Goal: Find contact information: Find contact information

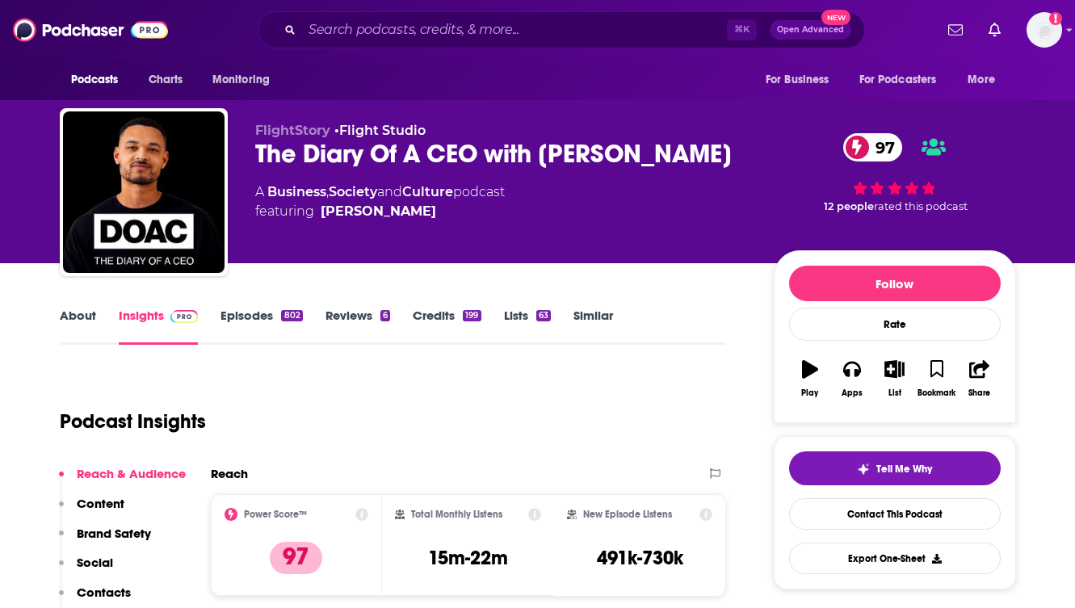
click at [443, 387] on div "Podcast Insights" at bounding box center [387, 412] width 654 height 82
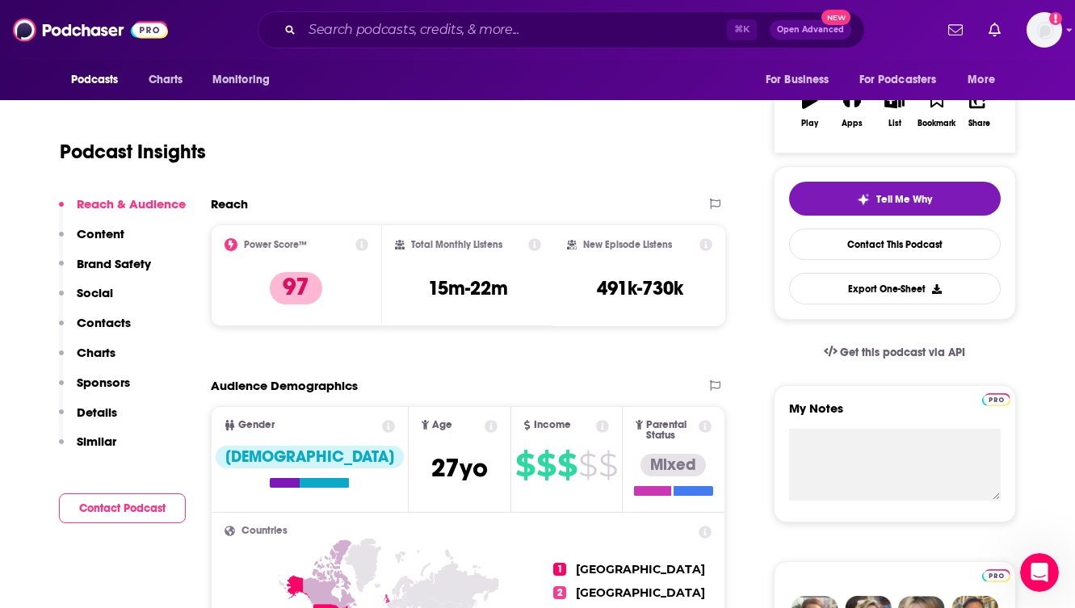
scroll to position [291, 0]
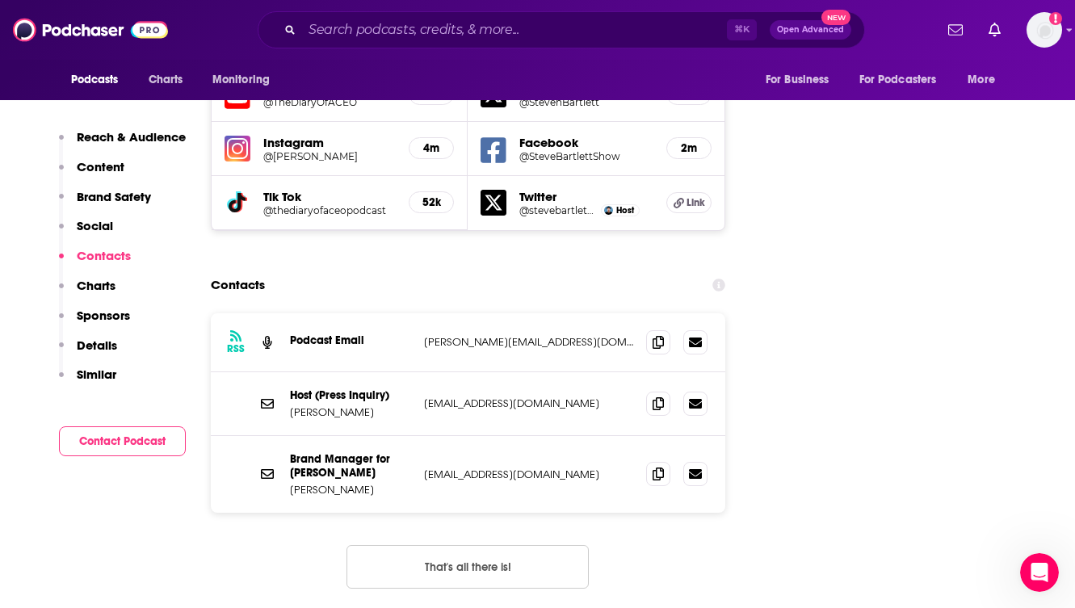
scroll to position [1910, 0]
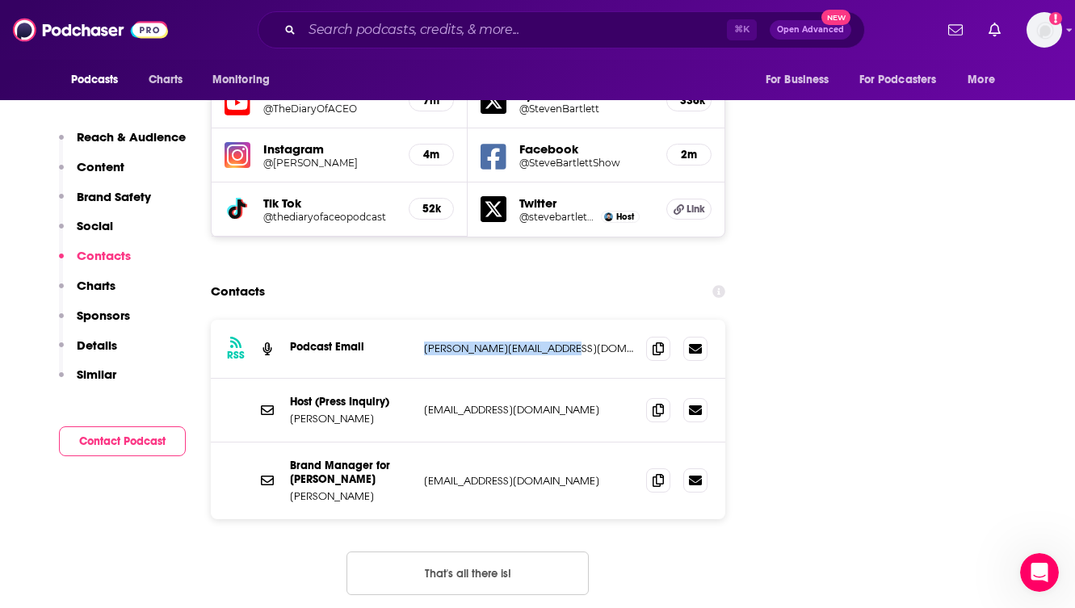
drag, startPoint x: 563, startPoint y: 288, endPoint x: 420, endPoint y: 292, distance: 143.0
click at [420, 320] on div "RSS Podcast Email [PERSON_NAME][EMAIL_ADDRESS][DOMAIN_NAME] [PERSON_NAME][EMAIL…" at bounding box center [468, 349] width 515 height 59
copy p "[PERSON_NAME][EMAIL_ADDRESS][DOMAIN_NAME]"
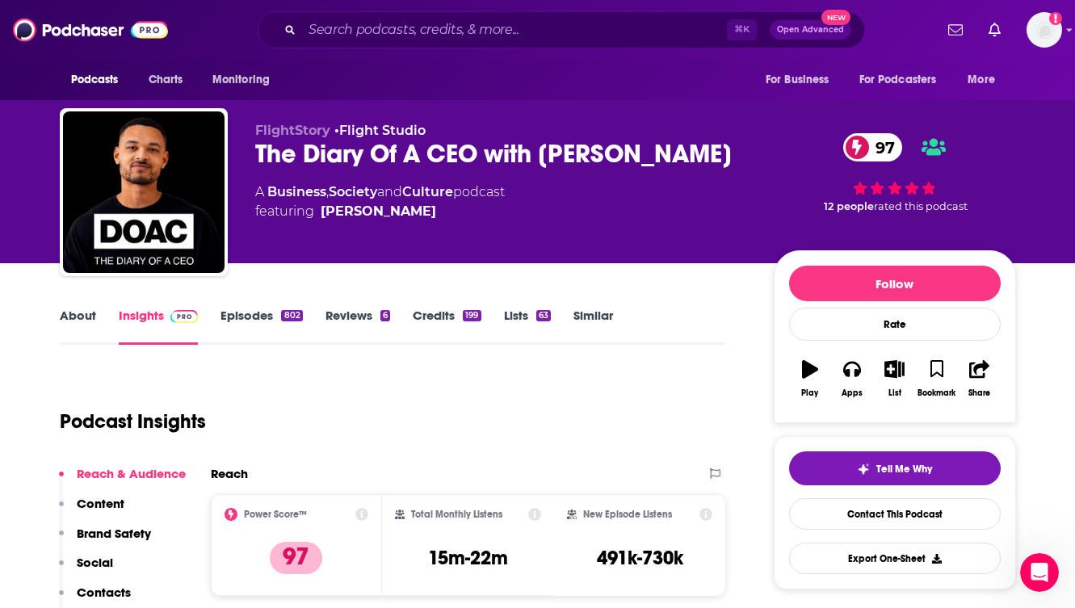
scroll to position [271, 0]
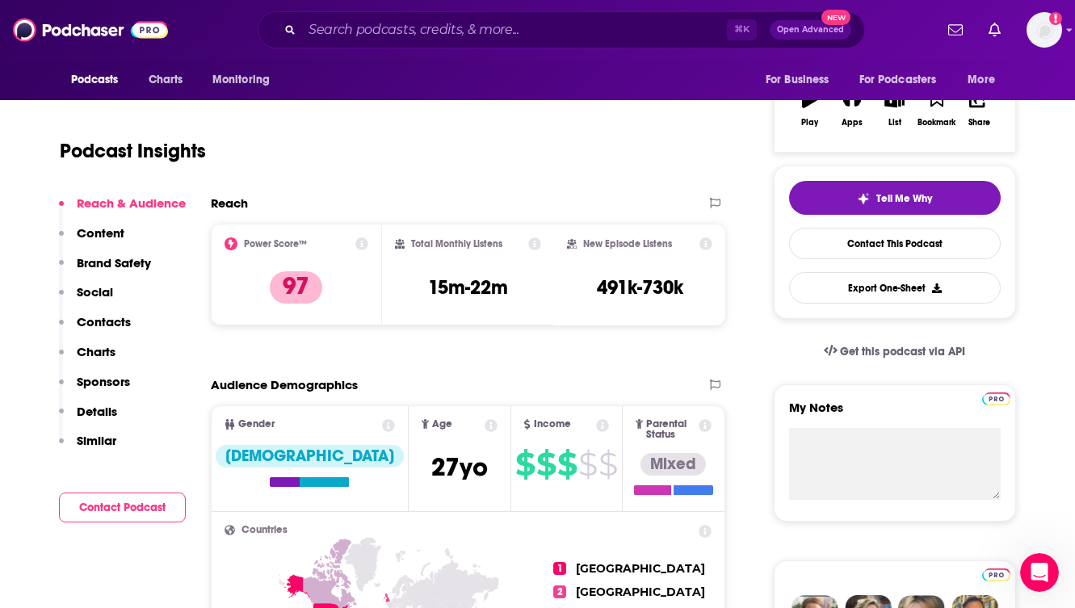
click at [345, 167] on div "Podcast Insights" at bounding box center [387, 141] width 654 height 82
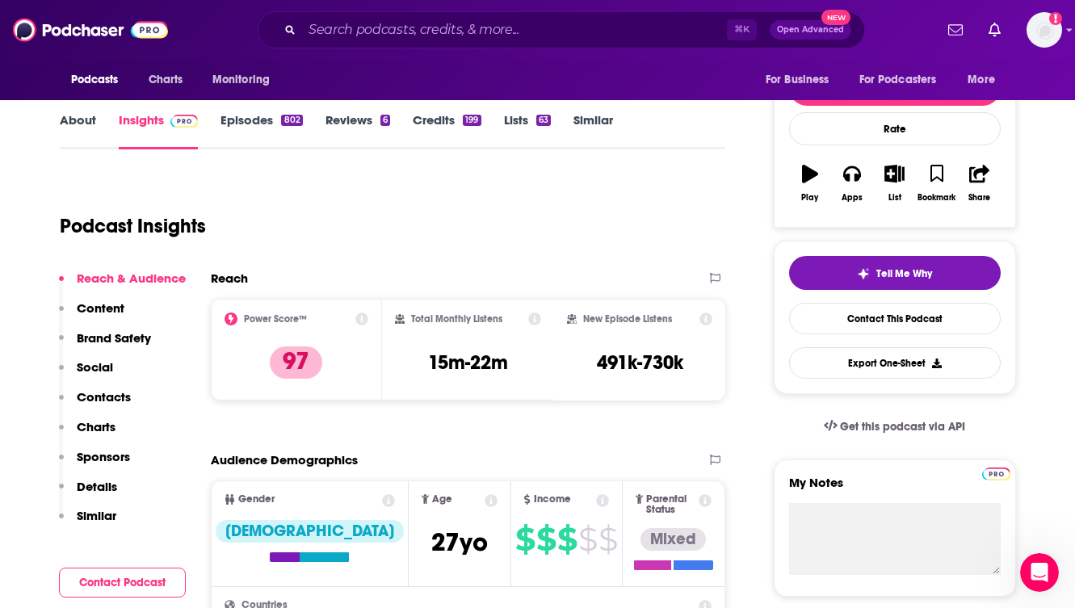
scroll to position [174, 0]
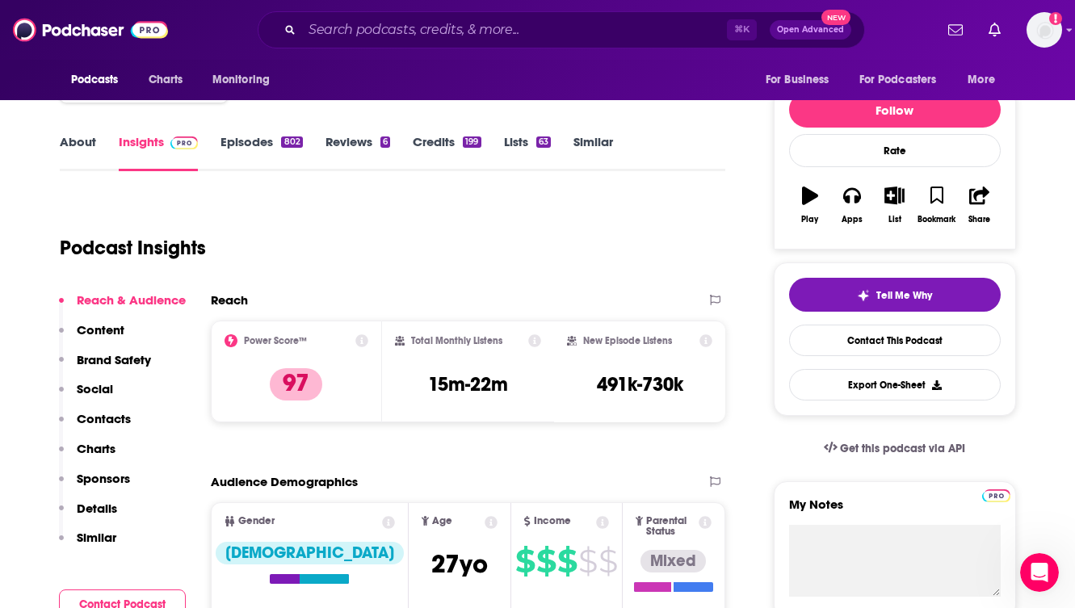
click at [250, 137] on link "Episodes 802" at bounding box center [262, 152] width 82 height 37
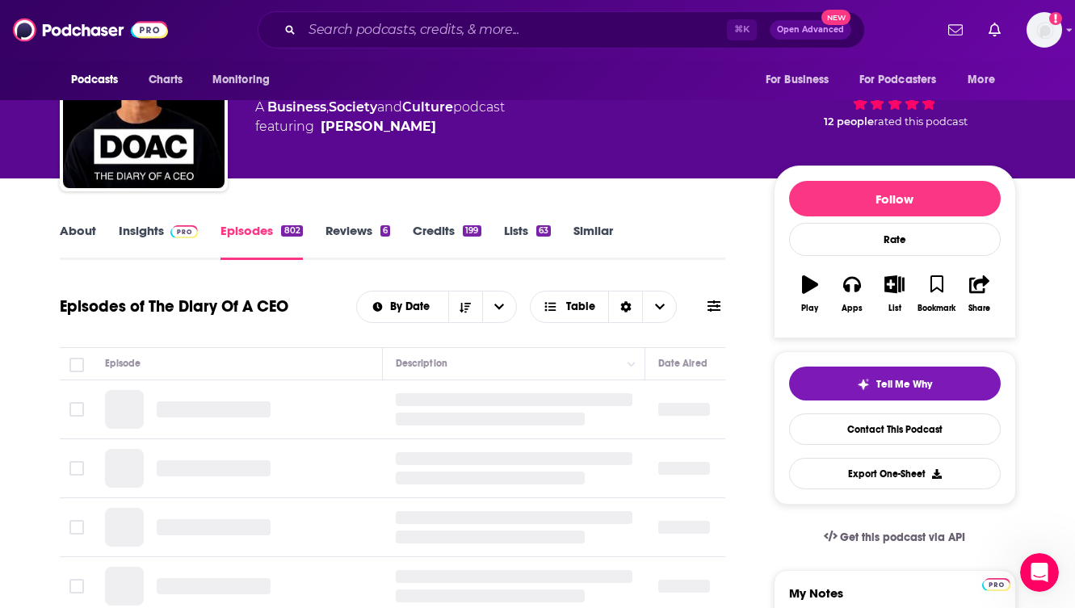
scroll to position [129, 0]
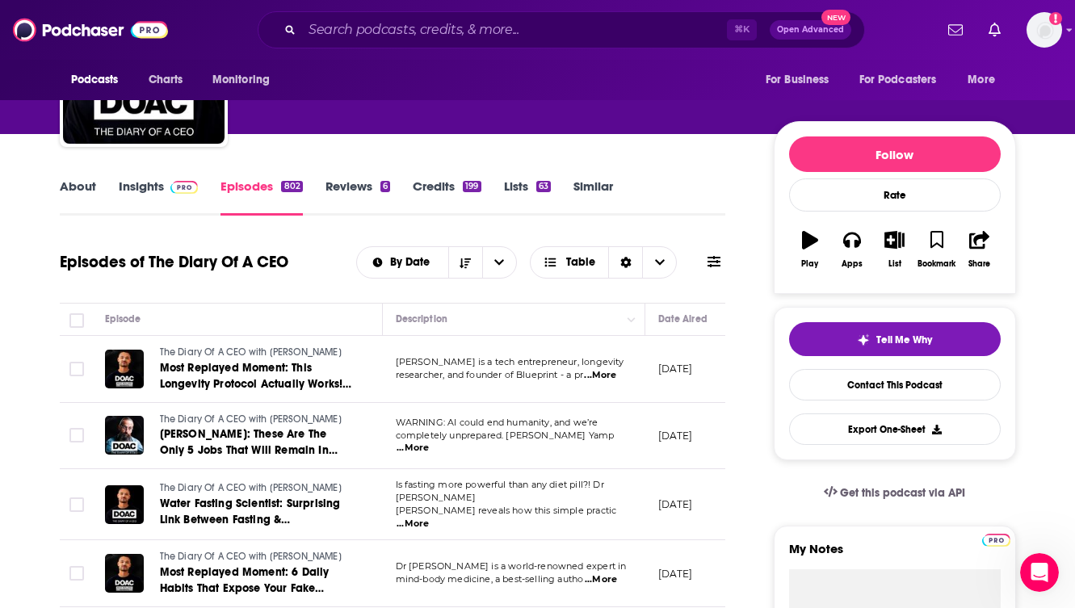
click at [422, 288] on div "Episodes of The Diary Of A CEO By Date Table" at bounding box center [393, 273] width 666 height 62
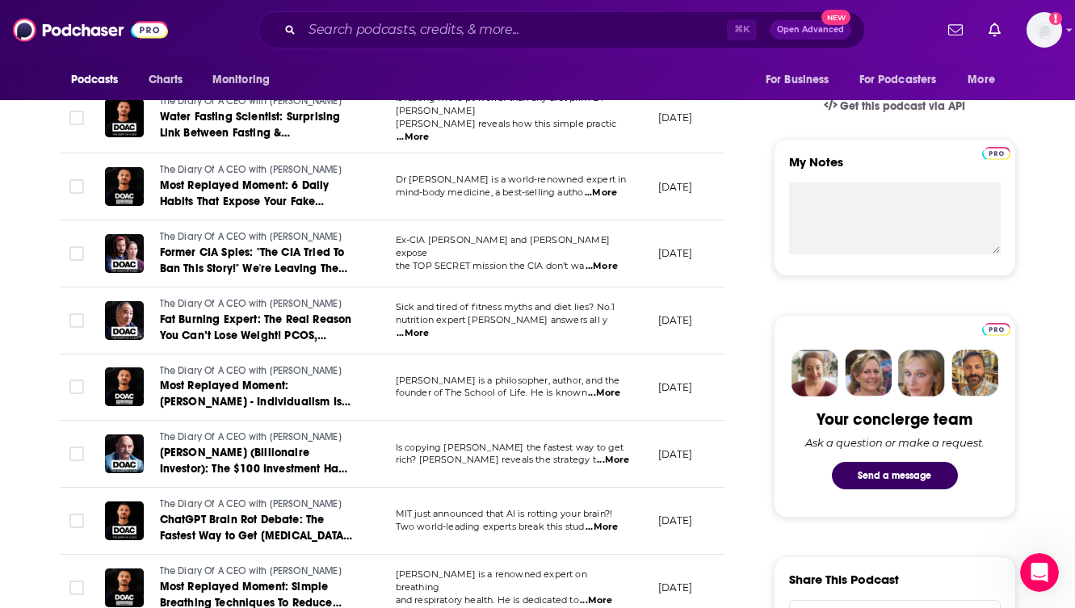
scroll to position [517, 0]
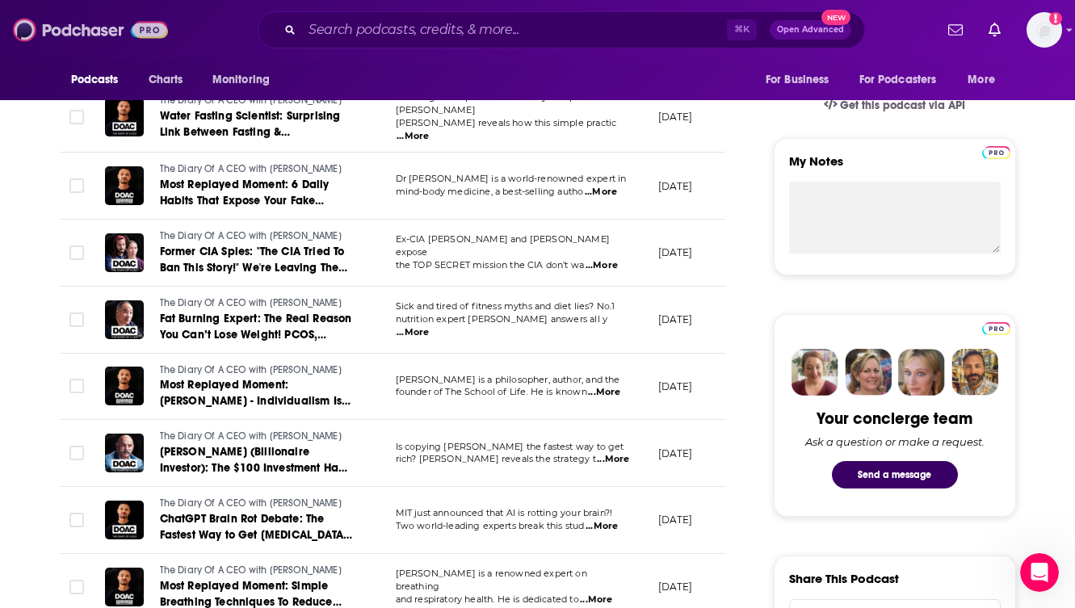
click at [94, 29] on img at bounding box center [90, 30] width 155 height 31
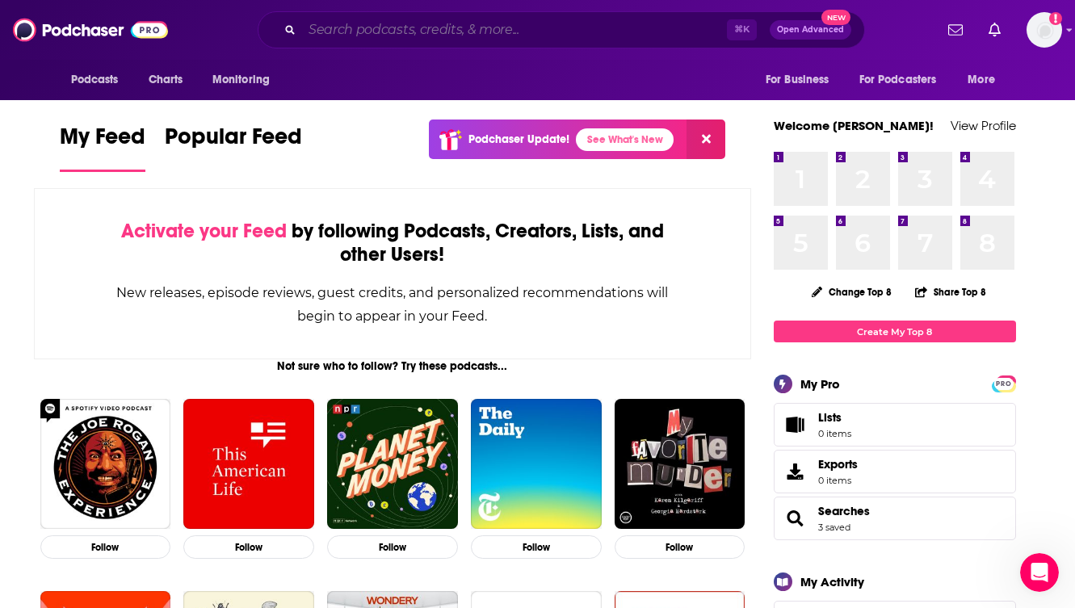
click at [367, 28] on input "Search podcasts, credits, & more..." at bounding box center [514, 30] width 425 height 26
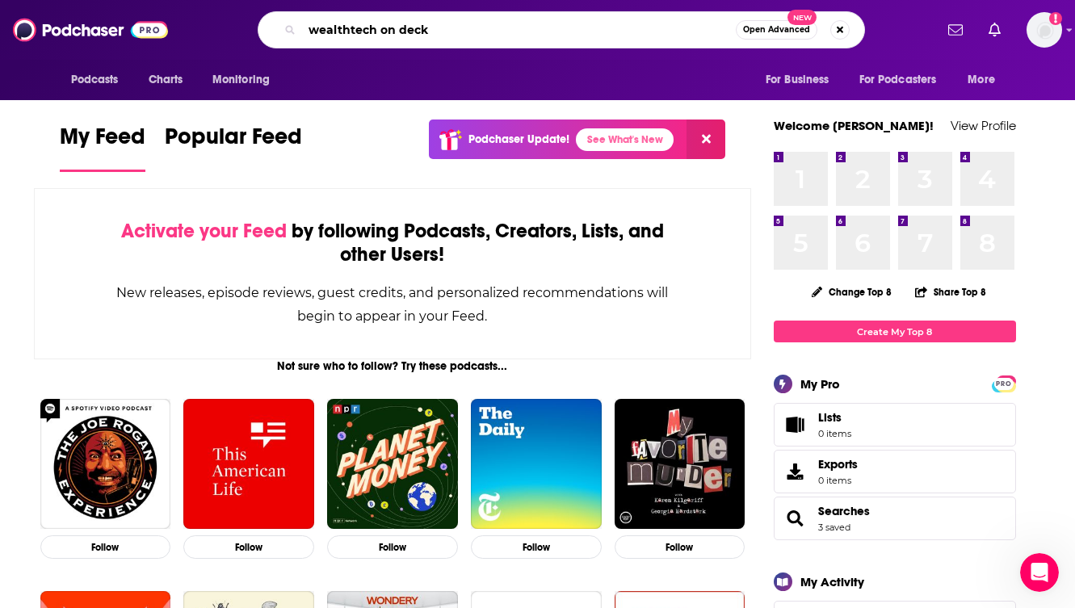
type input "wealthtech on deck"
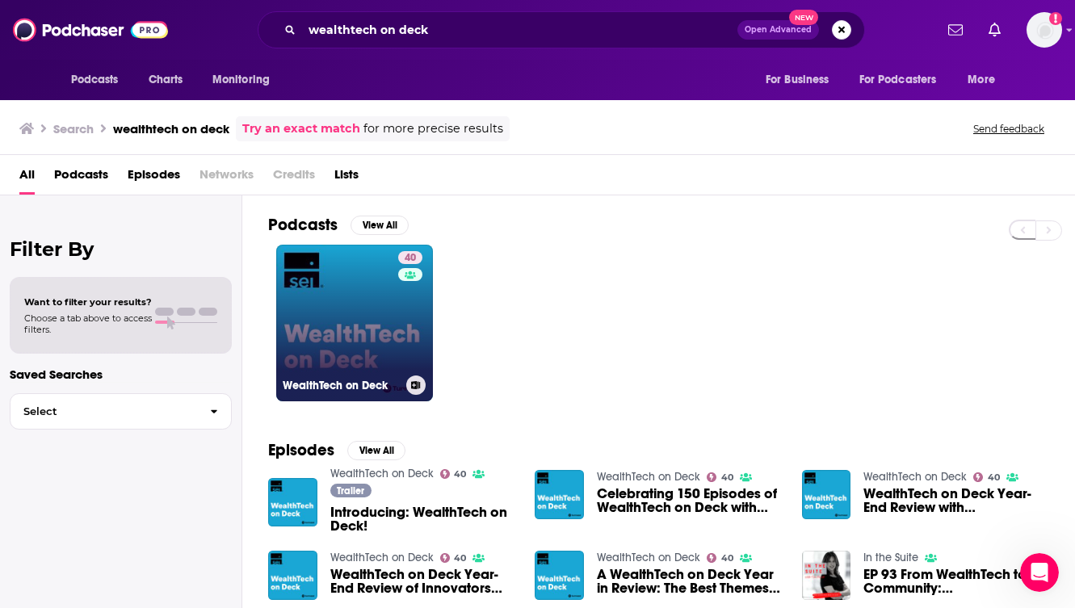
click at [347, 321] on link "40 WealthTech on Deck" at bounding box center [354, 323] width 157 height 157
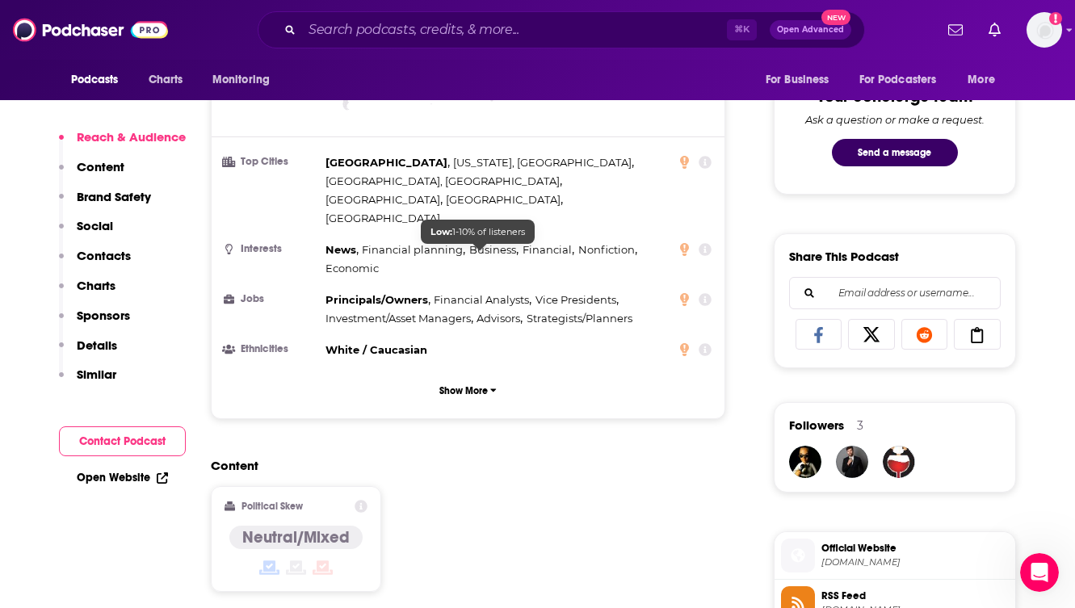
scroll to position [840, 0]
click at [865, 333] on icon at bounding box center [871, 334] width 45 height 16
click at [711, 523] on div "Content Political Skew Neutral/Mixed" at bounding box center [468, 530] width 515 height 147
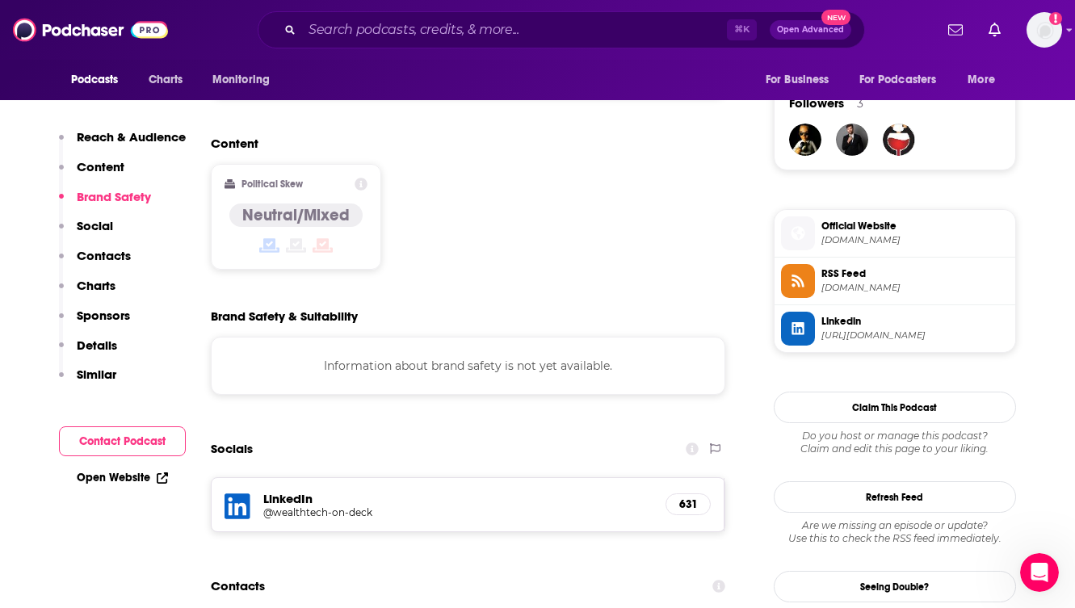
scroll to position [1163, 0]
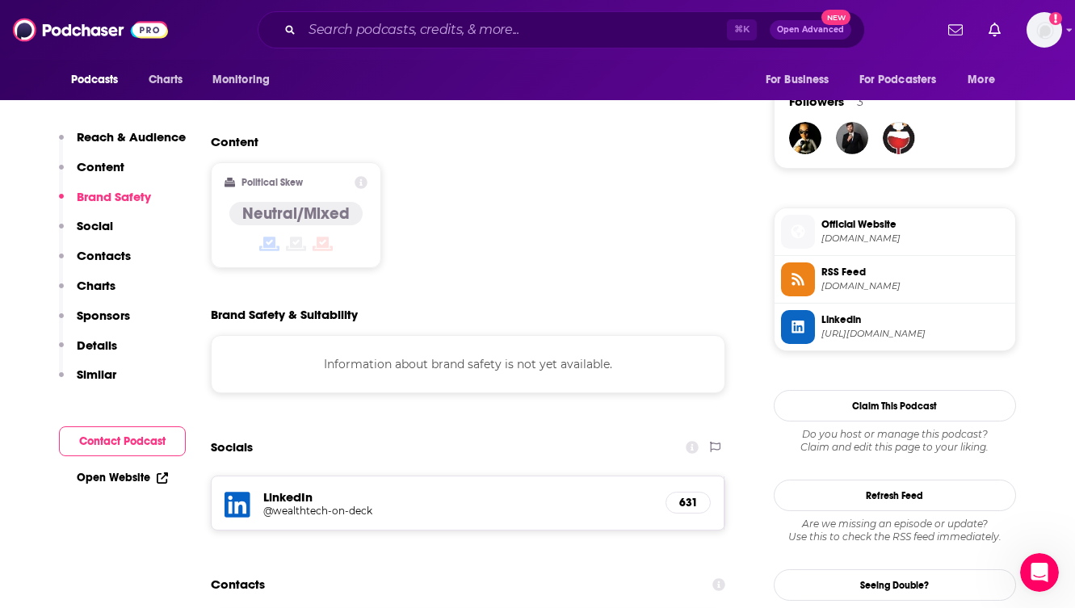
click at [899, 321] on span "Linkedin" at bounding box center [915, 320] width 187 height 15
click at [574, 194] on div "Content Political Skew Neutral/Mixed" at bounding box center [468, 207] width 515 height 147
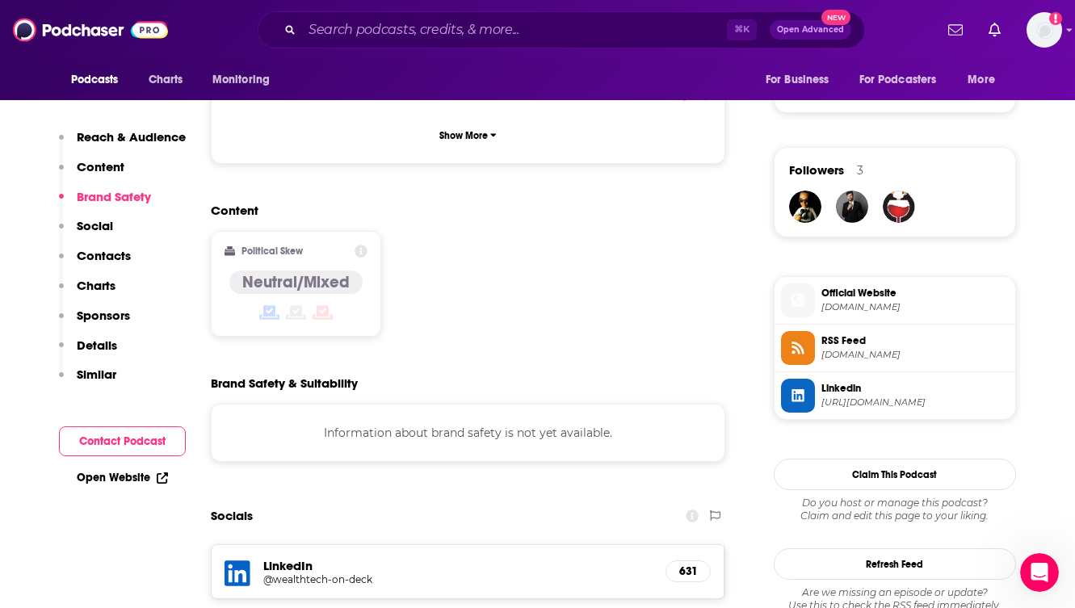
scroll to position [1066, 0]
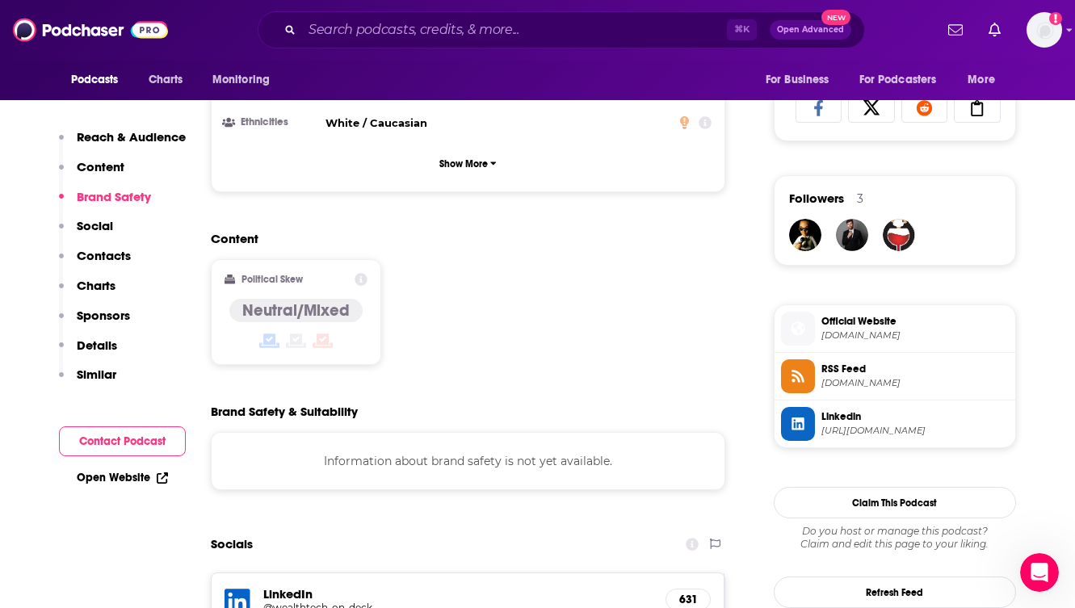
click at [85, 374] on p "Similar" at bounding box center [97, 374] width 40 height 15
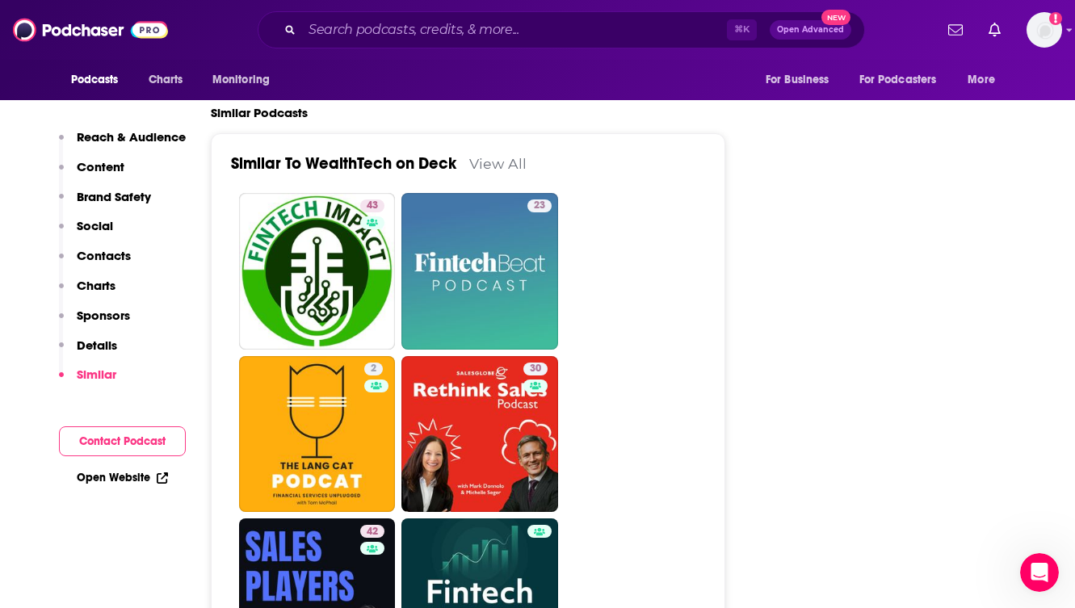
scroll to position [2639, 0]
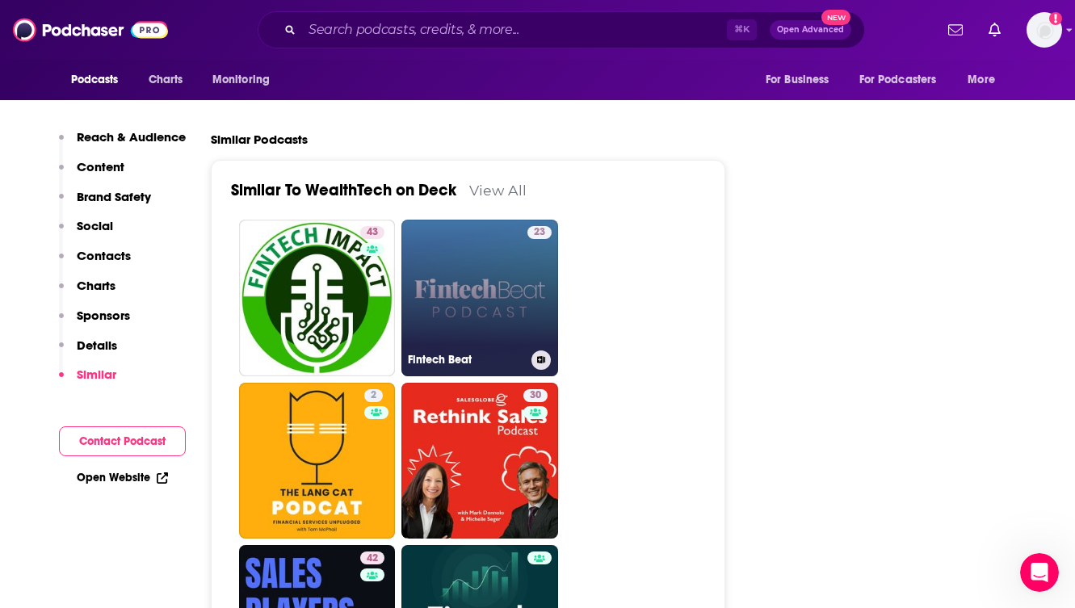
click at [465, 263] on link "23 Fintech Beat" at bounding box center [479, 298] width 157 height 157
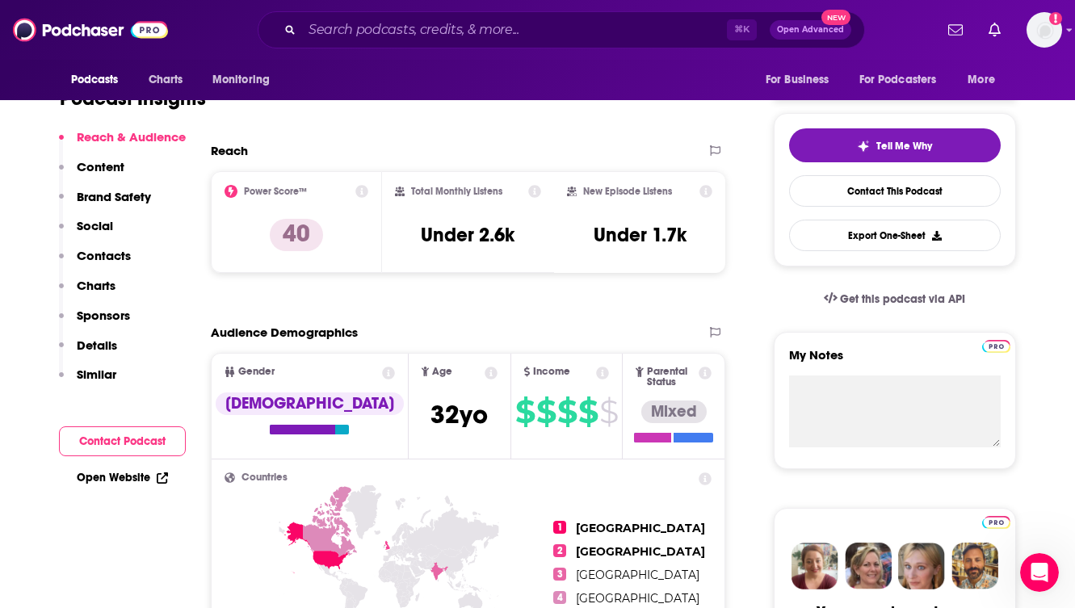
click at [100, 378] on p "Similar" at bounding box center [97, 374] width 40 height 15
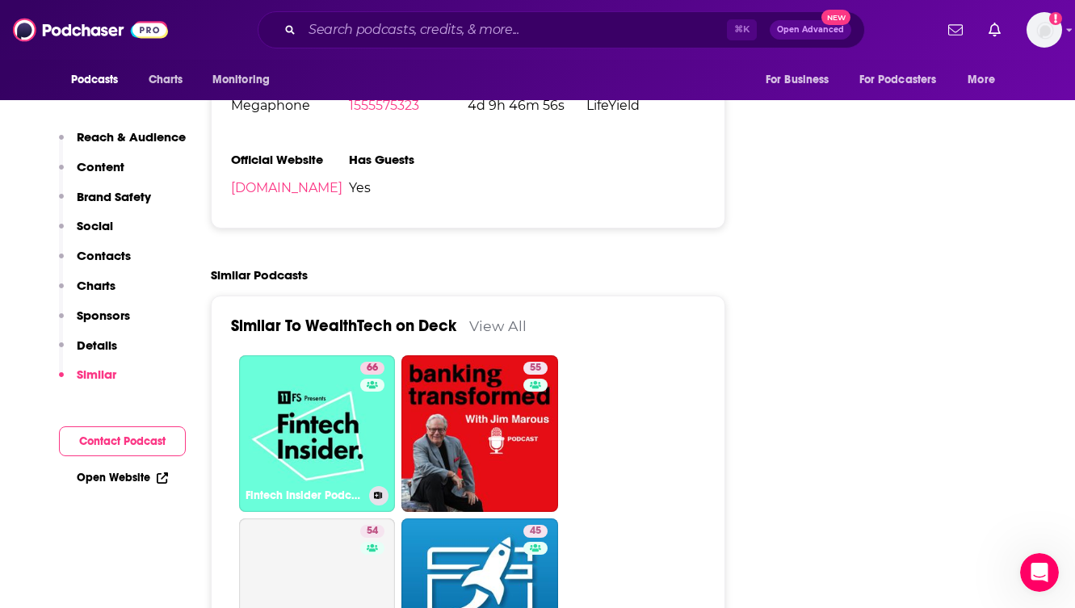
scroll to position [2510, 0]
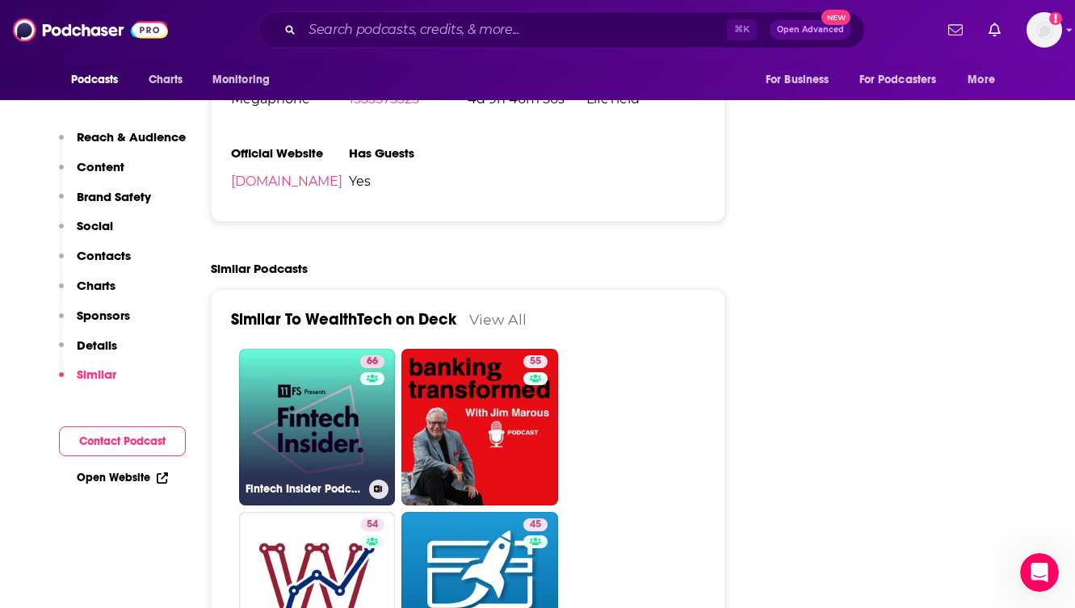
click at [298, 394] on link "66 Fintech Insider Podcast by 11:FS" at bounding box center [317, 427] width 157 height 157
type input "[URL][DOMAIN_NAME]"
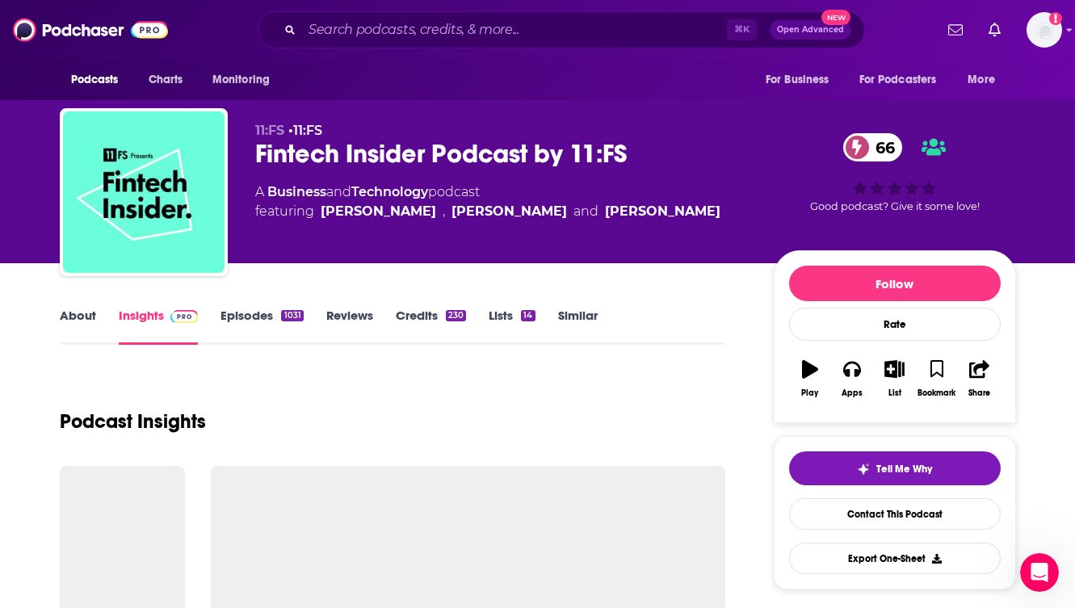
click at [443, 406] on div "Podcast Insights" at bounding box center [393, 412] width 666 height 82
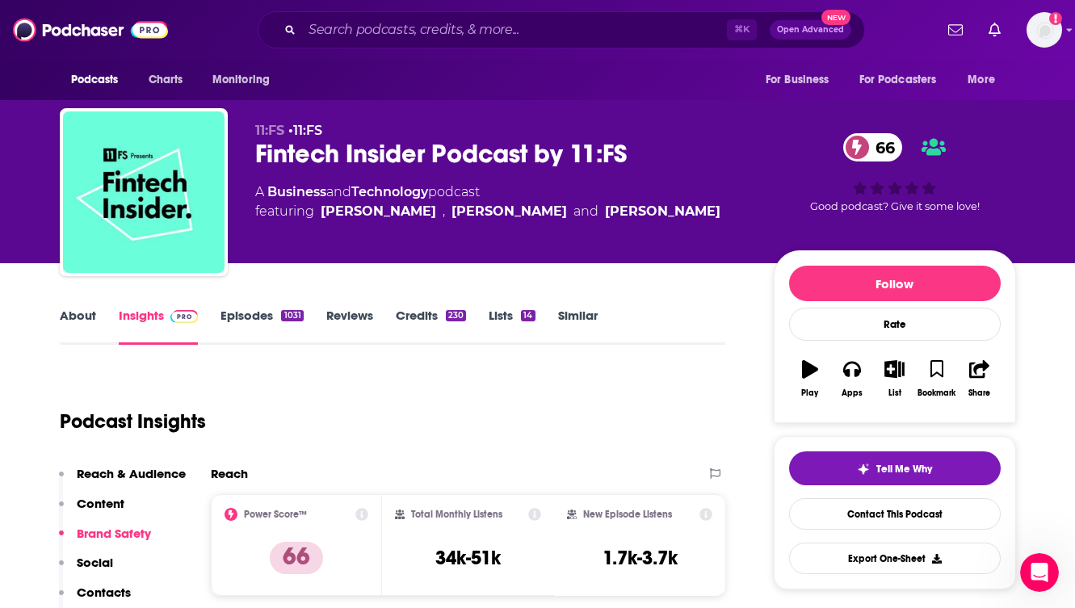
click at [248, 308] on link "Episodes 1031" at bounding box center [262, 326] width 82 height 37
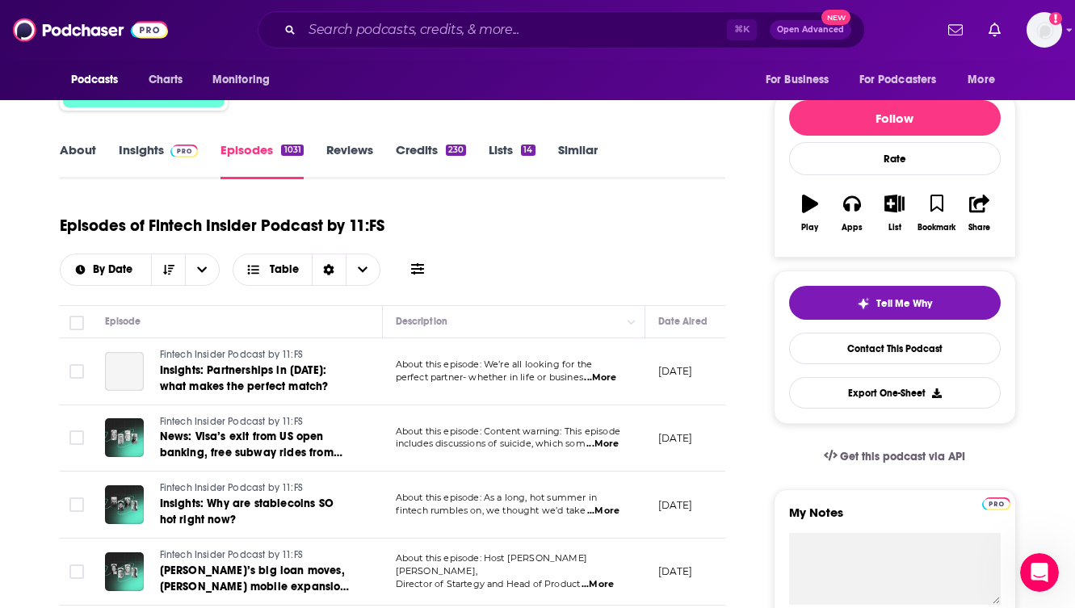
scroll to position [258, 0]
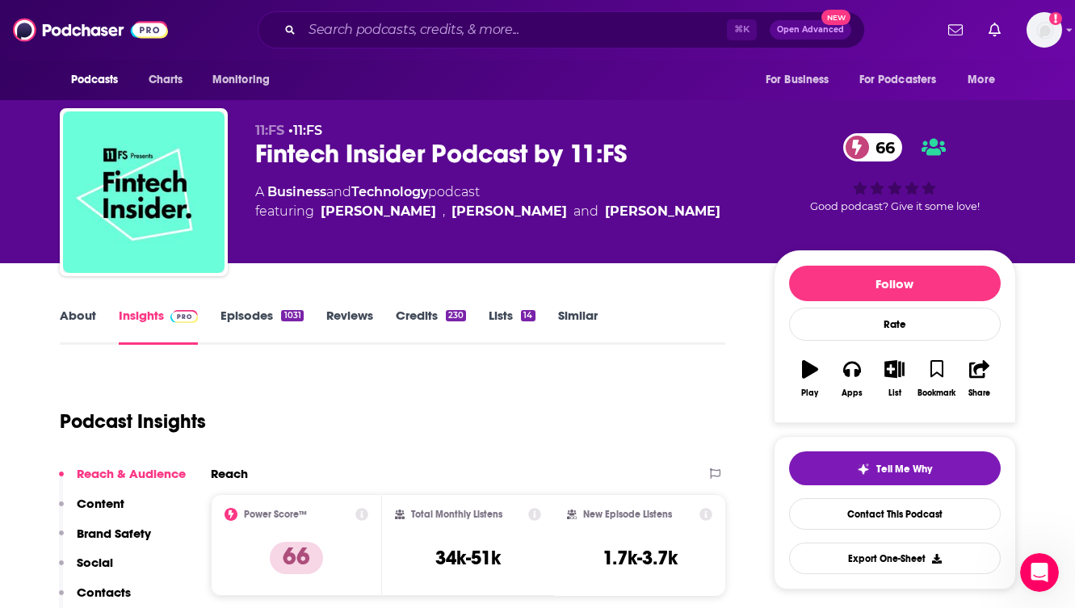
click at [430, 419] on div "Podcast Insights" at bounding box center [387, 412] width 654 height 82
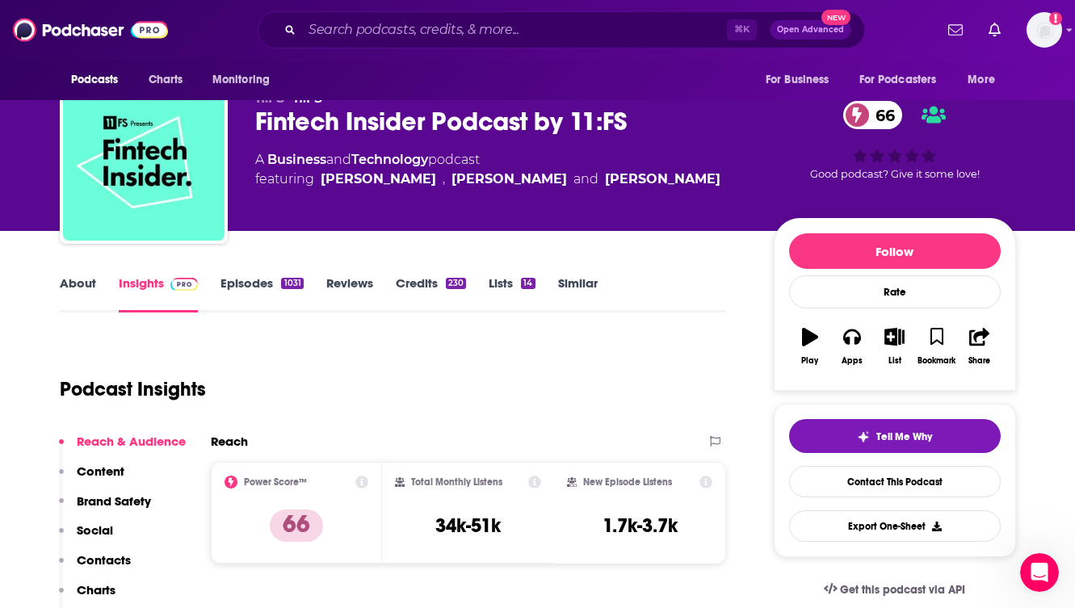
click at [526, 368] on div "Podcast Insights" at bounding box center [387, 379] width 654 height 82
click at [1051, 186] on div "11:FS • 11:FS Fintech Insider Podcast by 11:FS 66 A Business and Technology pod…" at bounding box center [538, 99] width 1034 height 263
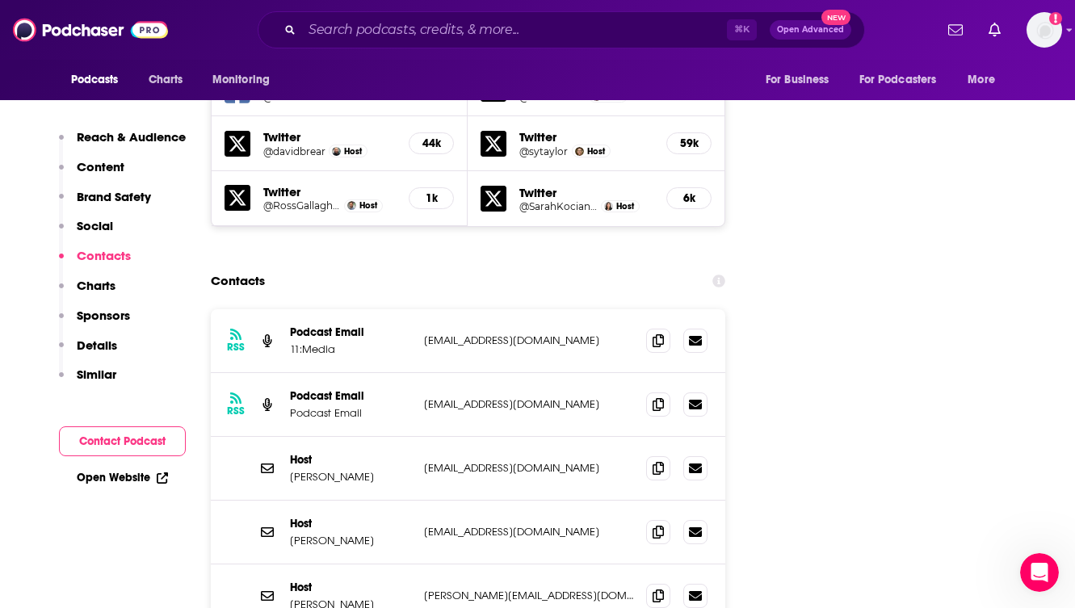
scroll to position [1971, 0]
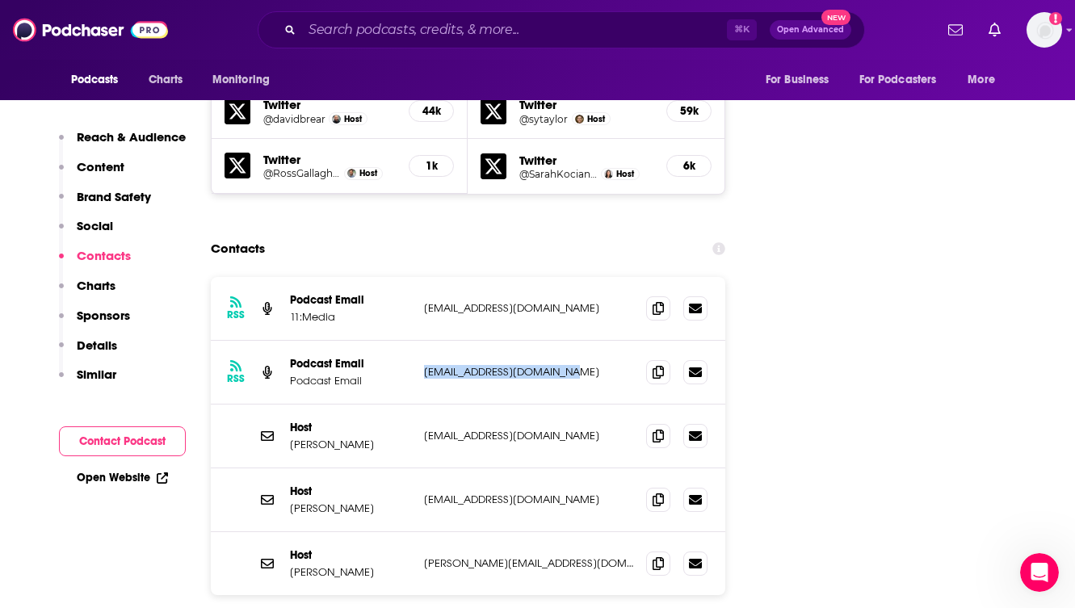
drag, startPoint x: 557, startPoint y: 296, endPoint x: 424, endPoint y: 299, distance: 132.5
click at [424, 365] on p "[EMAIL_ADDRESS][DOMAIN_NAME]" at bounding box center [529, 372] width 210 height 14
copy p "[EMAIL_ADDRESS][DOMAIN_NAME]"
drag, startPoint x: 525, startPoint y: 232, endPoint x: 421, endPoint y: 234, distance: 104.2
click at [421, 277] on div "RSS Podcast Email 11:Media [EMAIL_ADDRESS][DOMAIN_NAME] [EMAIL_ADDRESS][DOMAIN_…" at bounding box center [468, 309] width 515 height 64
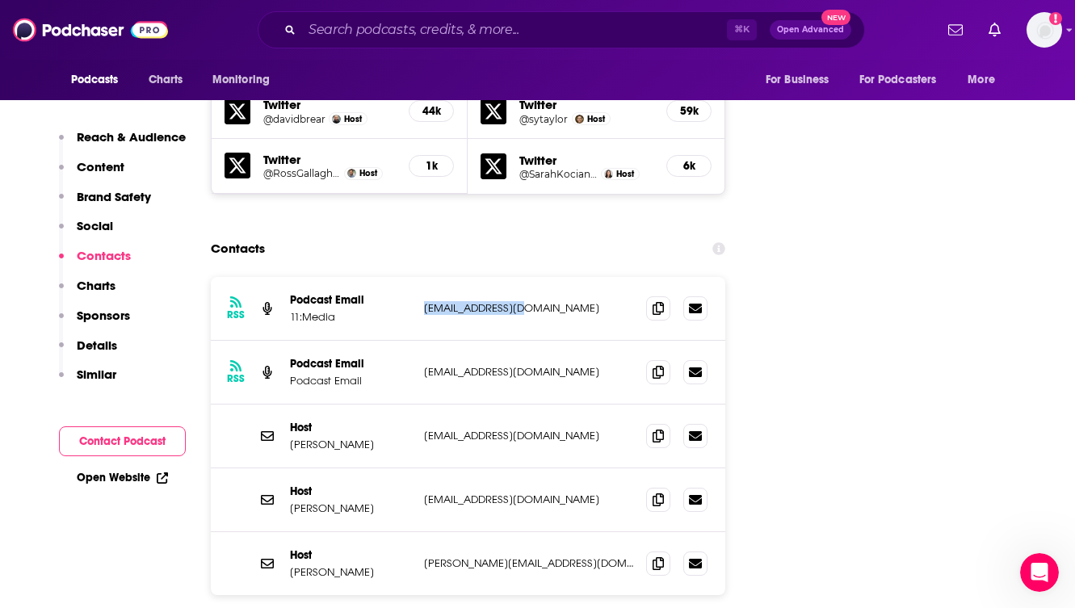
copy p "[EMAIL_ADDRESS][DOMAIN_NAME]"
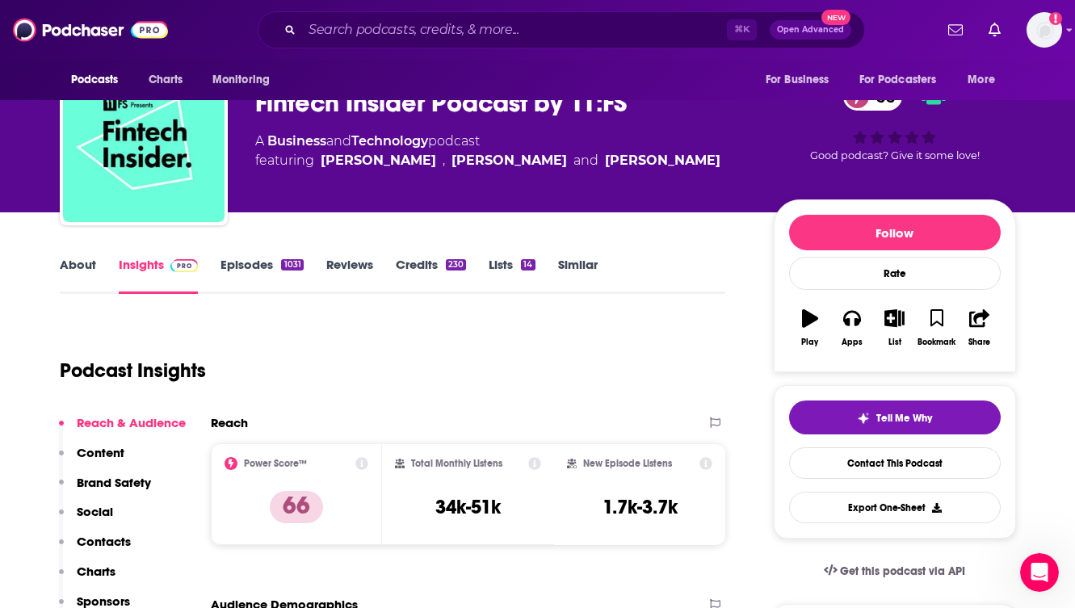
scroll to position [0, 0]
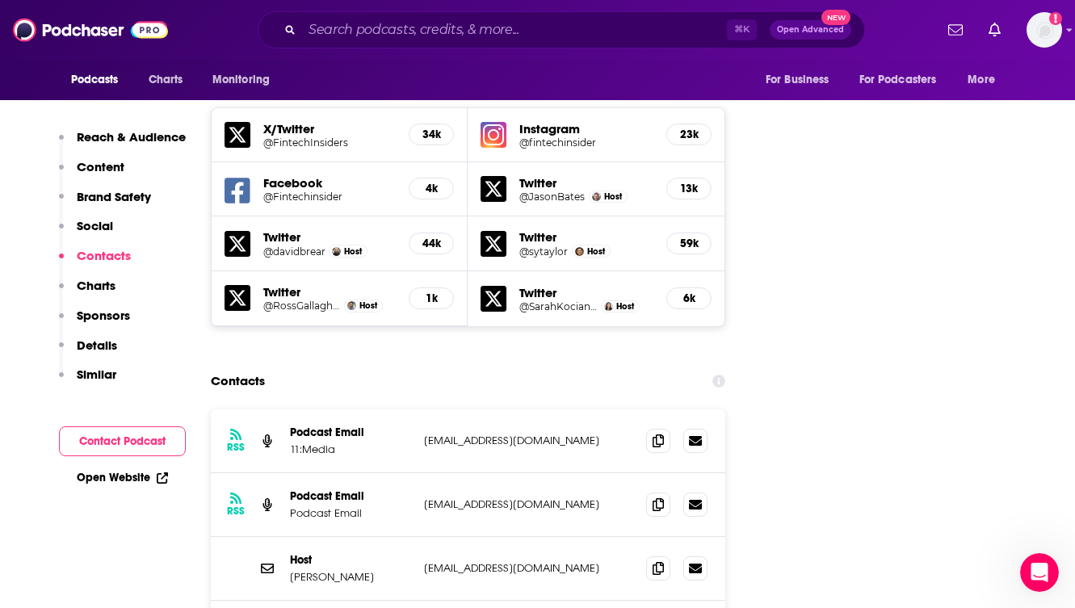
scroll to position [2039, 0]
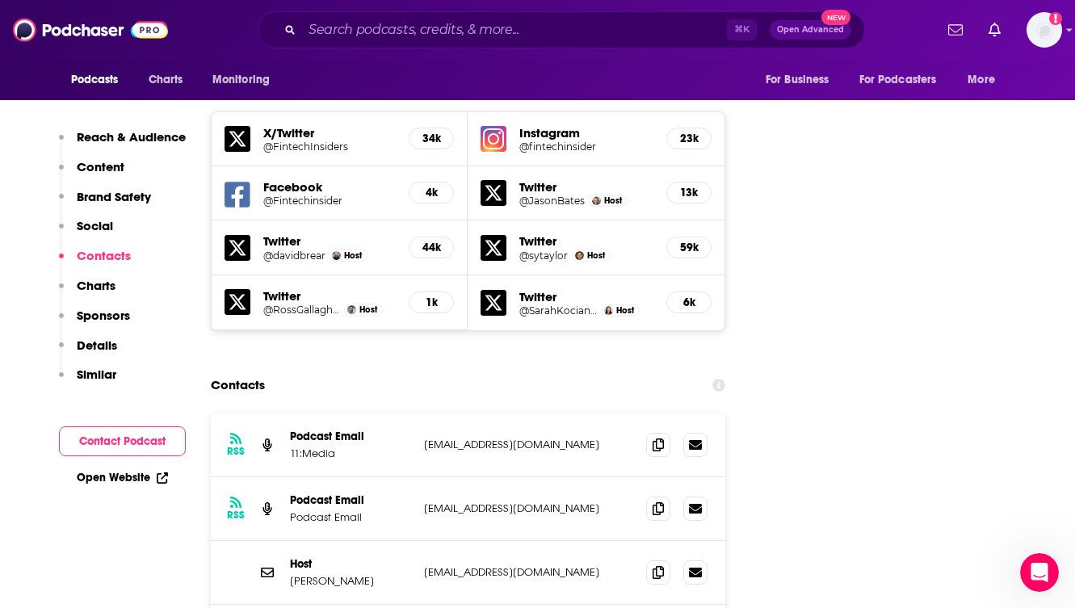
scroll to position [1861, 0]
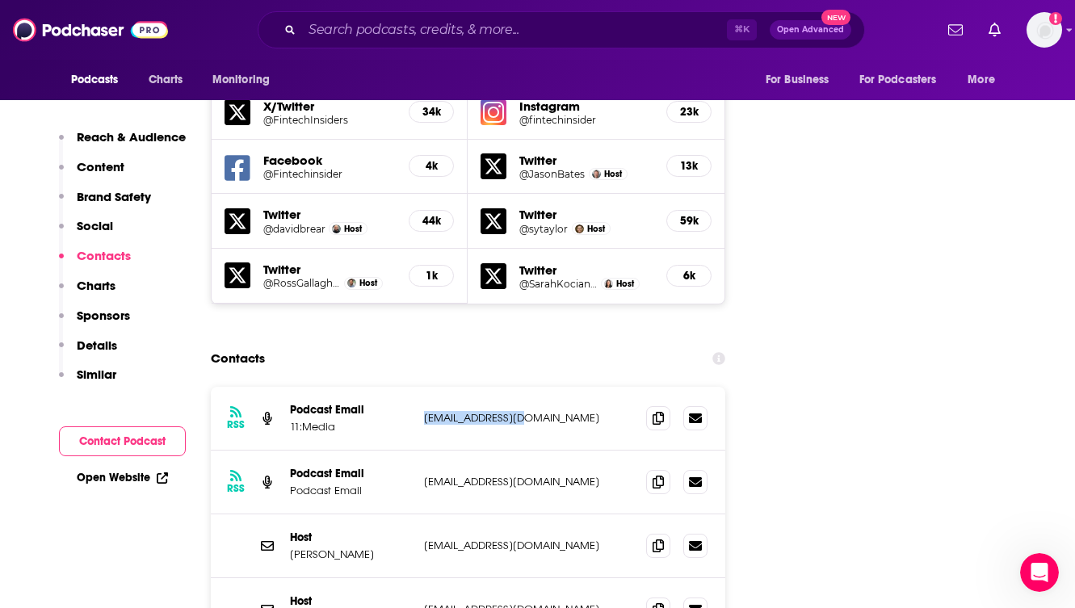
drag, startPoint x: 528, startPoint y: 341, endPoint x: 422, endPoint y: 344, distance: 106.7
click at [422, 387] on div "RSS Podcast Email 11:Media [EMAIL_ADDRESS][DOMAIN_NAME] [EMAIL_ADDRESS][DOMAIN_…" at bounding box center [468, 419] width 515 height 64
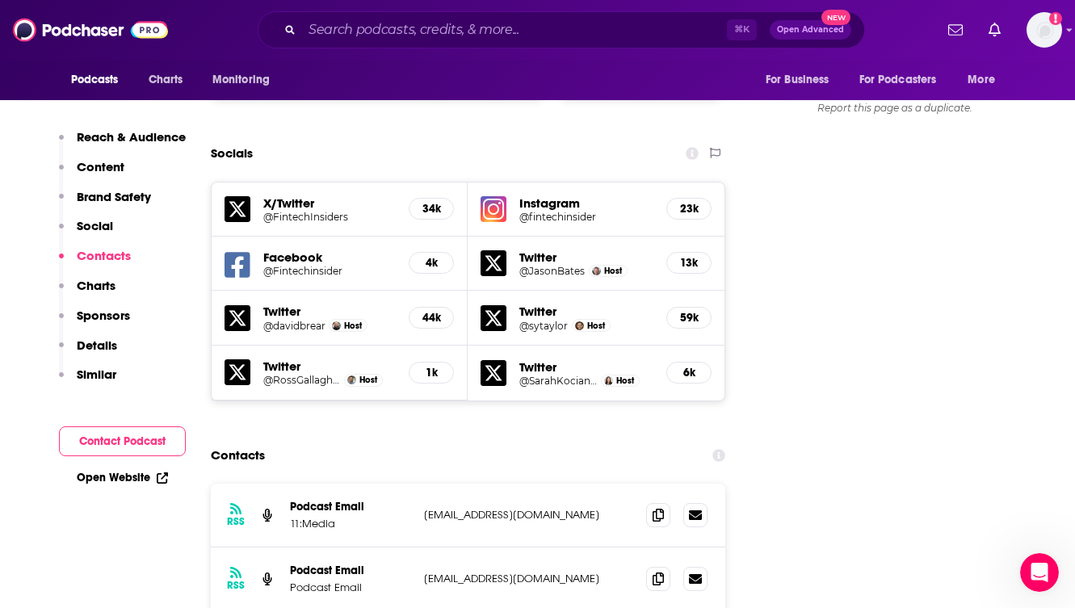
scroll to position [0, 0]
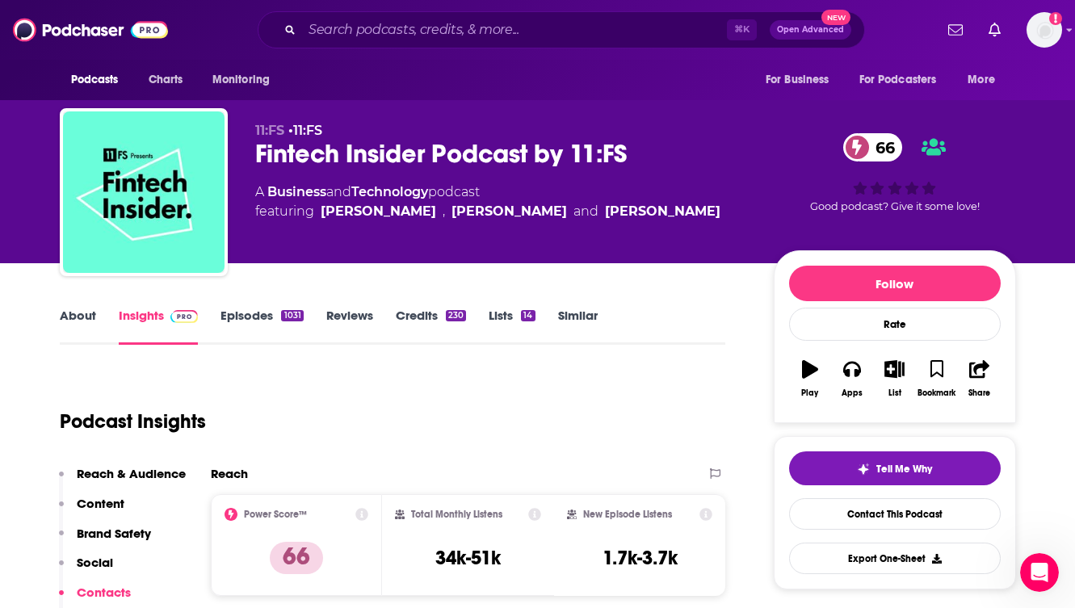
click at [262, 316] on link "Episodes 1031" at bounding box center [262, 326] width 82 height 37
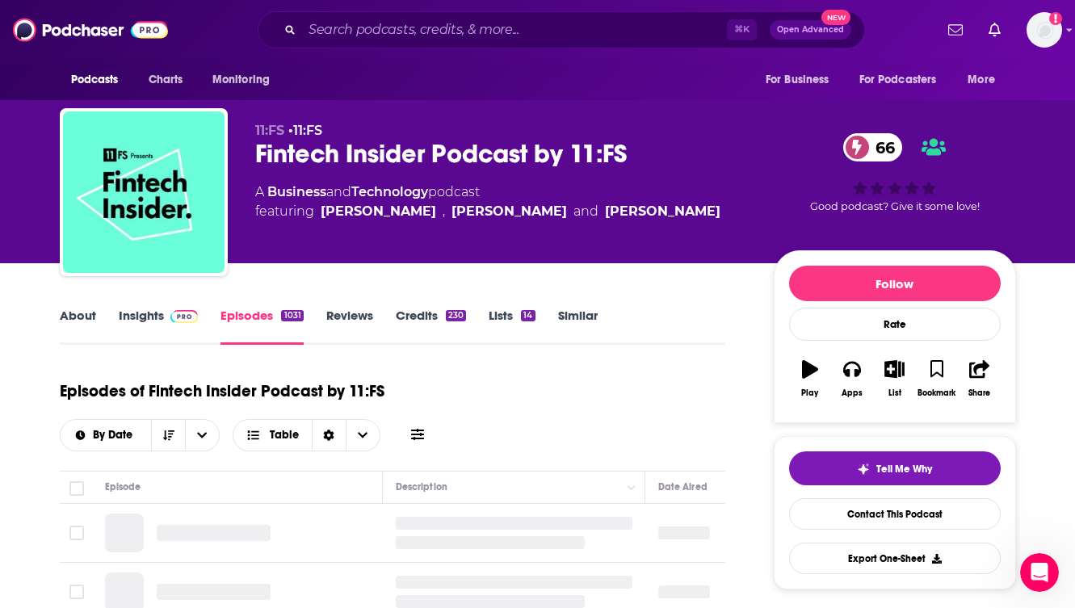
click at [522, 422] on div "Episodes of Fintech Insider Podcast by 11:FS By Date Table" at bounding box center [393, 411] width 666 height 81
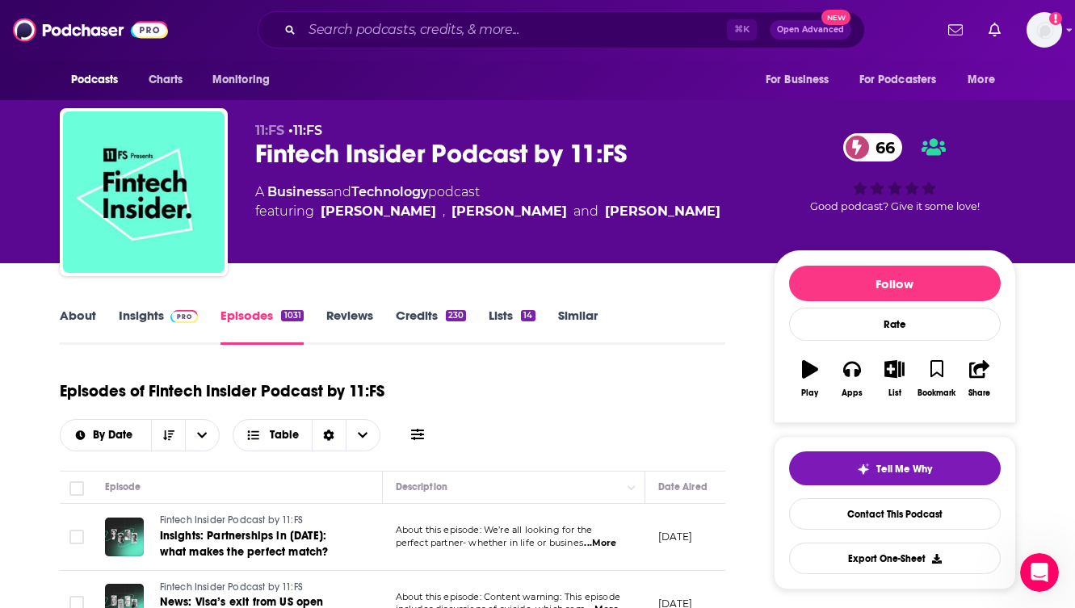
click at [522, 422] on div "Episodes of Fintech Insider Podcast by 11:FS By Date Table" at bounding box center [393, 411] width 666 height 81
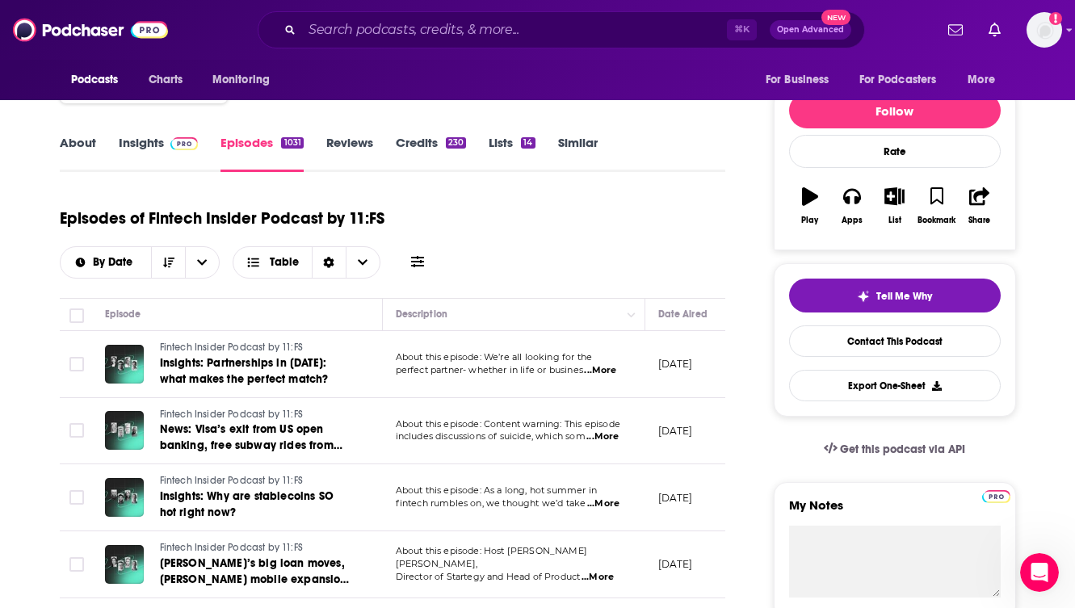
scroll to position [194, 0]
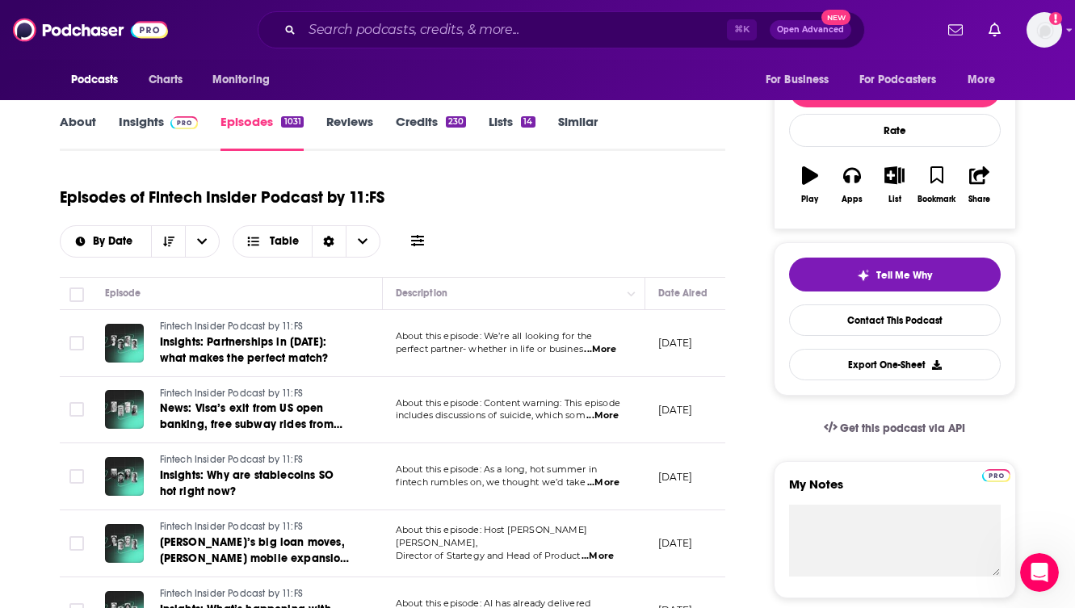
click at [603, 346] on span "...More" at bounding box center [600, 349] width 32 height 13
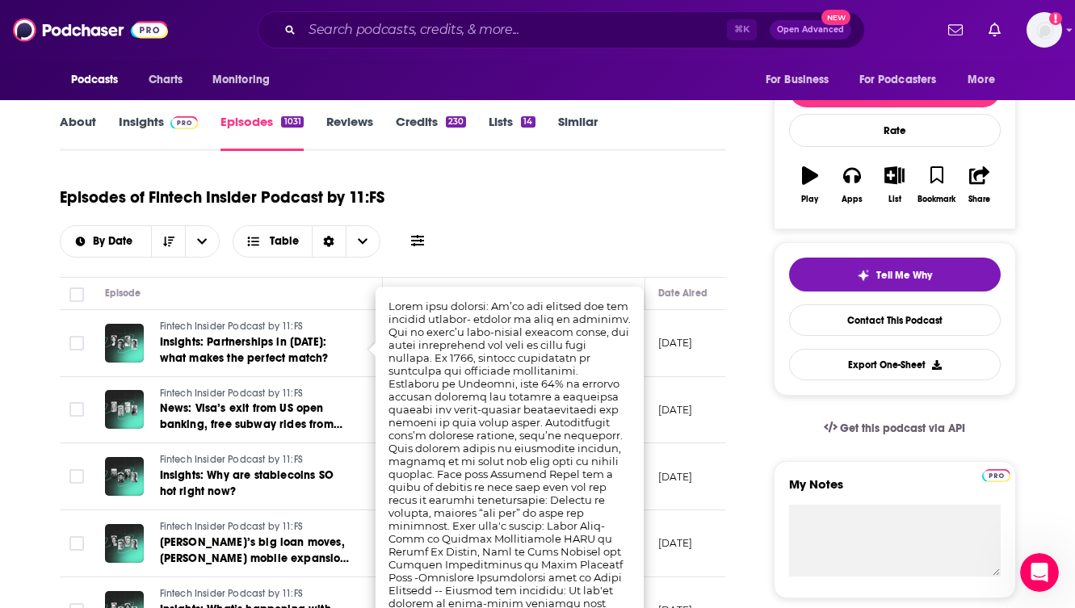
click at [566, 237] on div "Episodes of Fintech Insider Podcast by 11:FS By Date Table" at bounding box center [393, 217] width 666 height 81
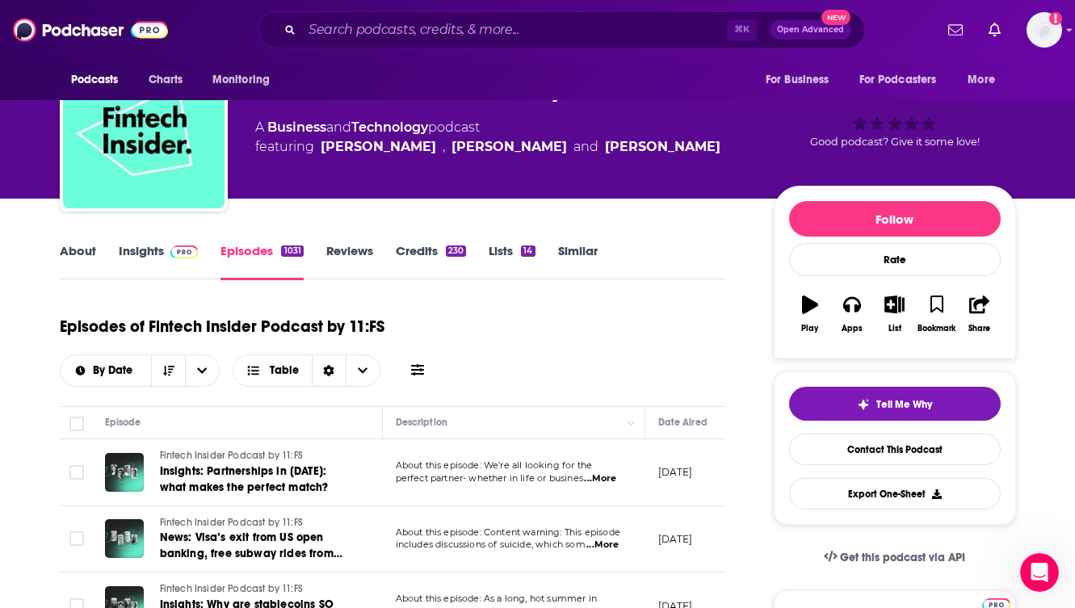
scroll to position [32, 0]
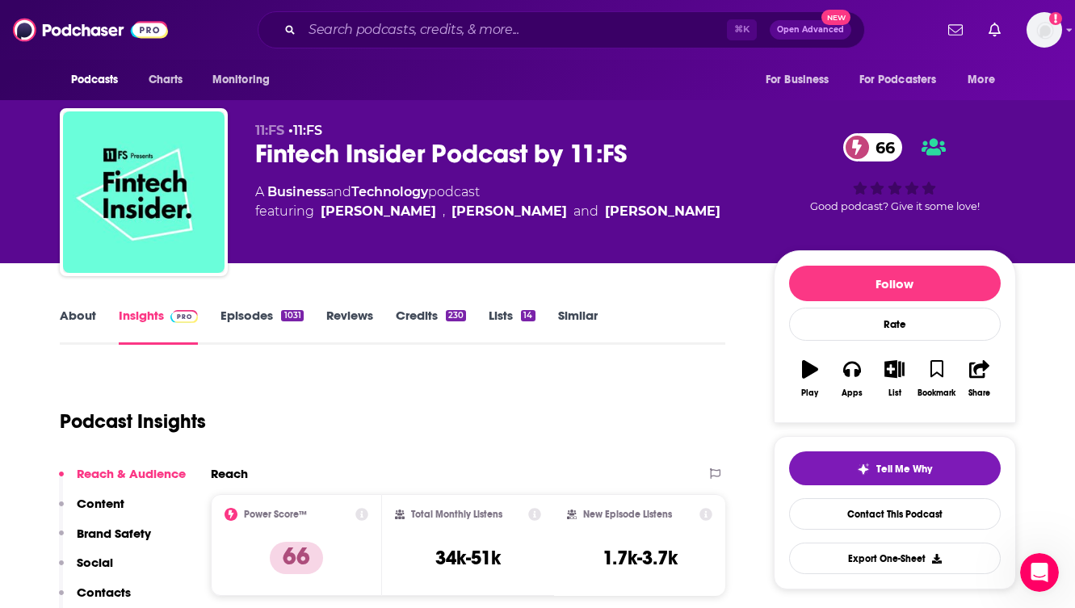
click at [1064, 174] on div "11:FS • 11:FS Fintech Insider Podcast by 11:FS 66 A Business and Technology pod…" at bounding box center [537, 131] width 1075 height 263
click at [1062, 74] on nav "Podcasts Charts Monitoring For Business For Podcasters More" at bounding box center [537, 80] width 1075 height 40
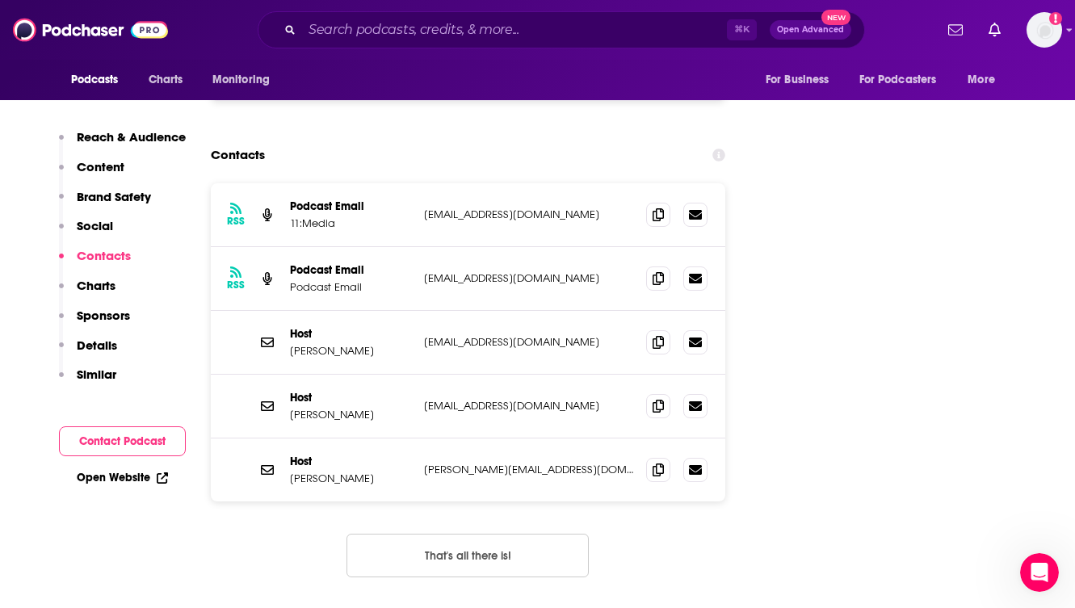
scroll to position [2018, 0]
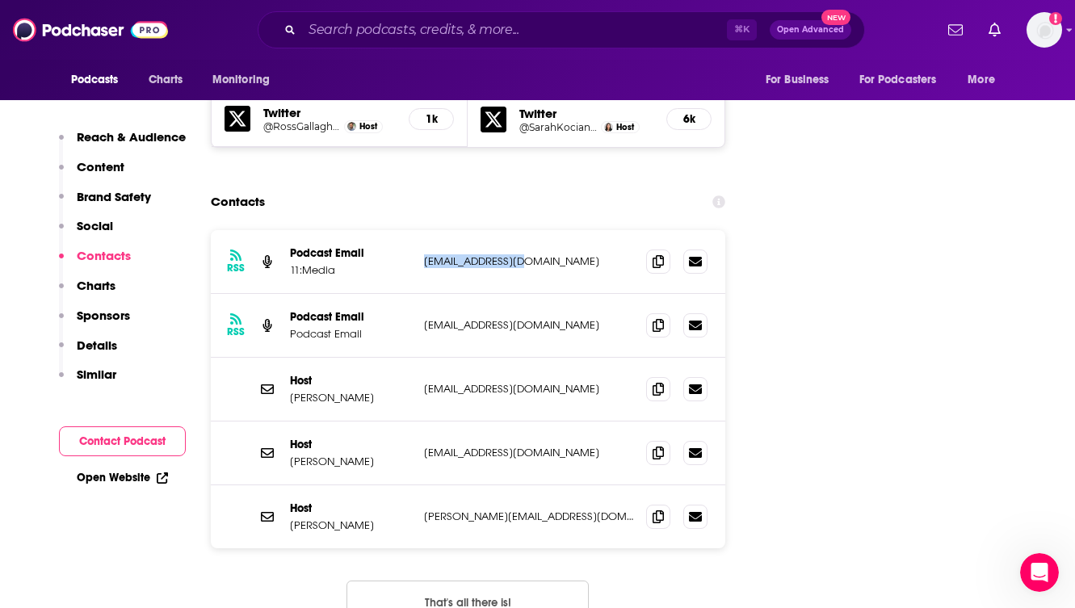
drag, startPoint x: 528, startPoint y: 187, endPoint x: 420, endPoint y: 189, distance: 108.3
click at [420, 230] on div "RSS Podcast Email 11:Media [EMAIL_ADDRESS][DOMAIN_NAME] [EMAIL_ADDRESS][DOMAIN_…" at bounding box center [468, 262] width 515 height 64
copy p "[EMAIL_ADDRESS][DOMAIN_NAME]"
click at [88, 374] on p "Similar" at bounding box center [97, 374] width 40 height 15
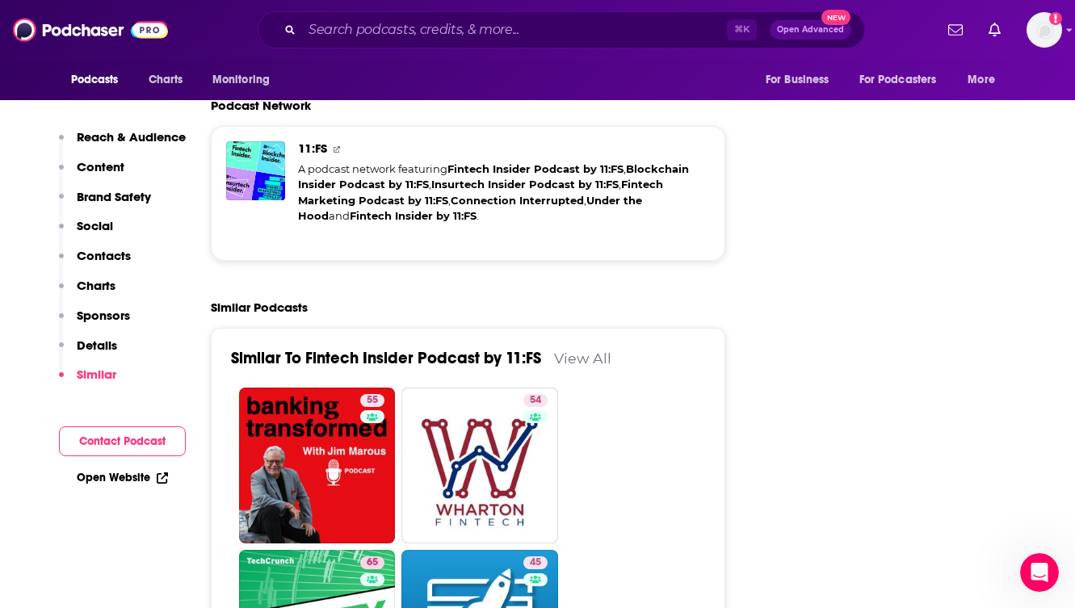
scroll to position [4007, 0]
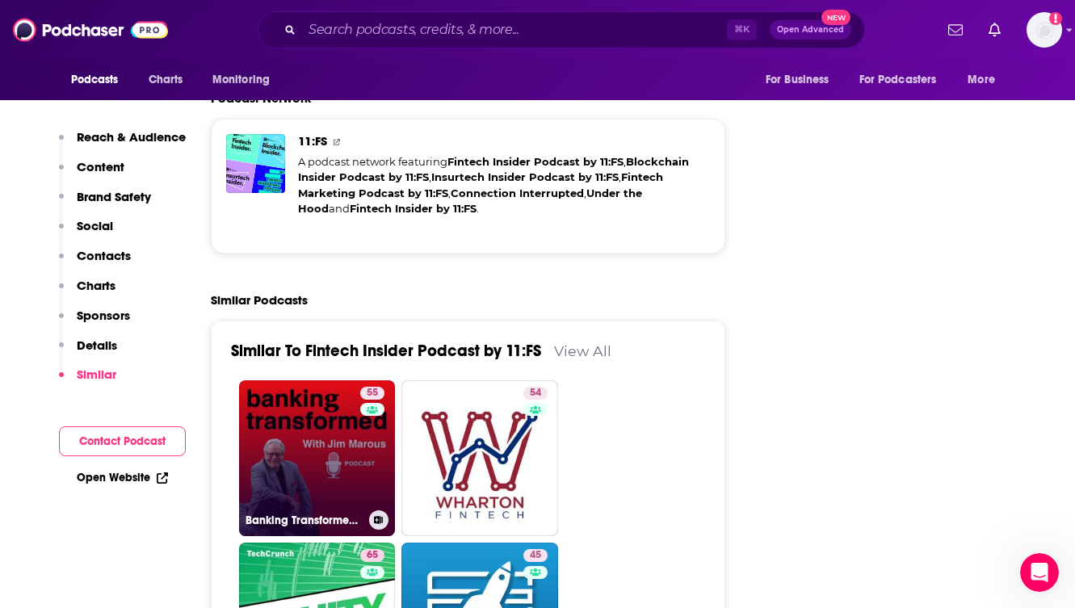
click at [316, 396] on link "55 Banking Transformed with [PERSON_NAME]" at bounding box center [317, 458] width 157 height 157
type input "[URL][DOMAIN_NAME][PERSON_NAME]"
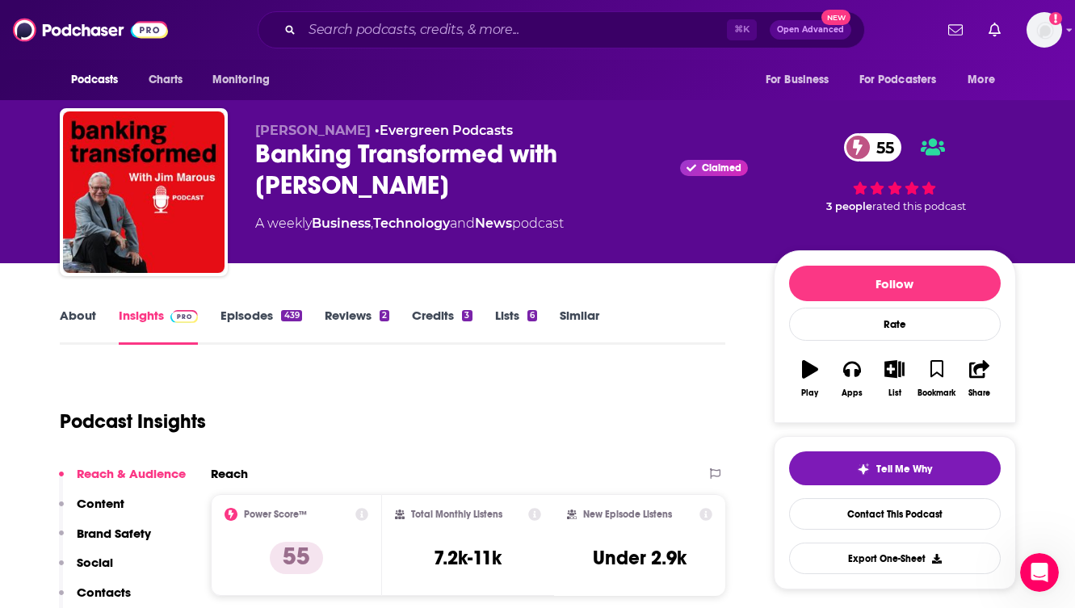
click at [424, 388] on div "Podcast Insights" at bounding box center [387, 412] width 654 height 82
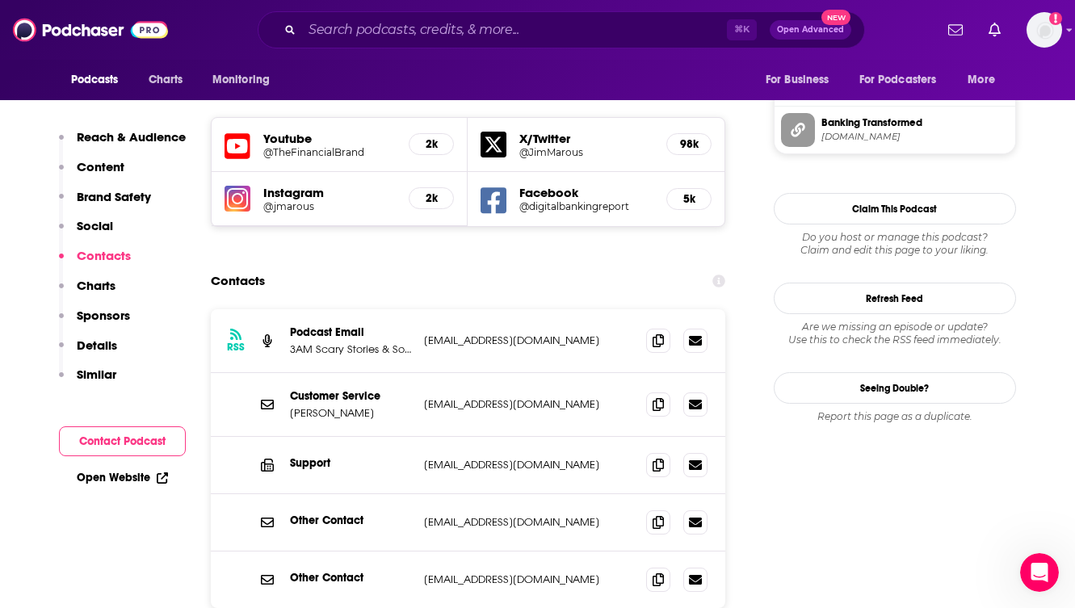
scroll to position [1519, 0]
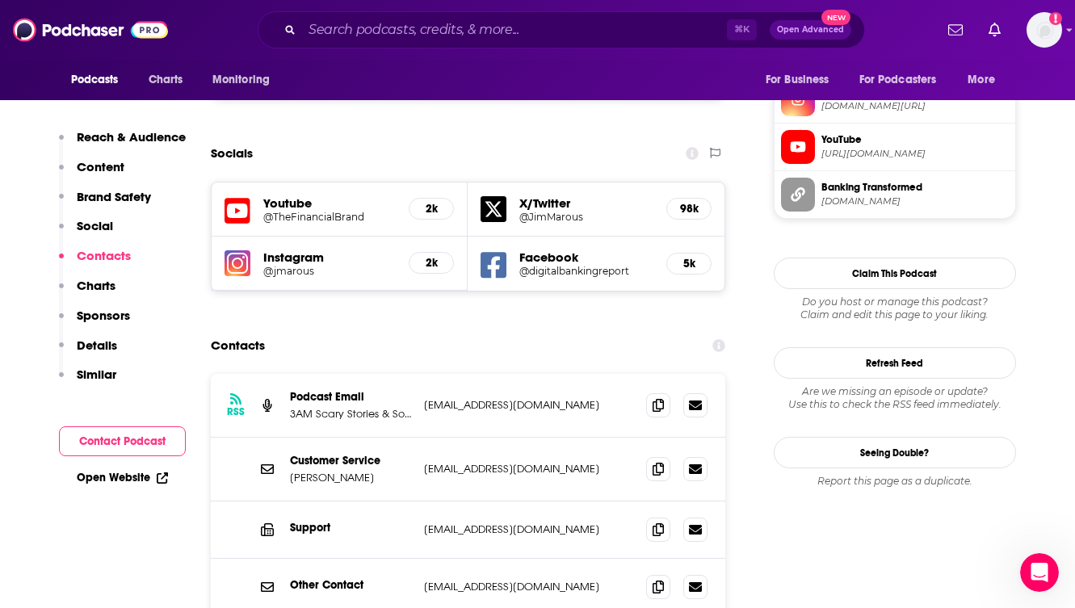
scroll to position [1579, 0]
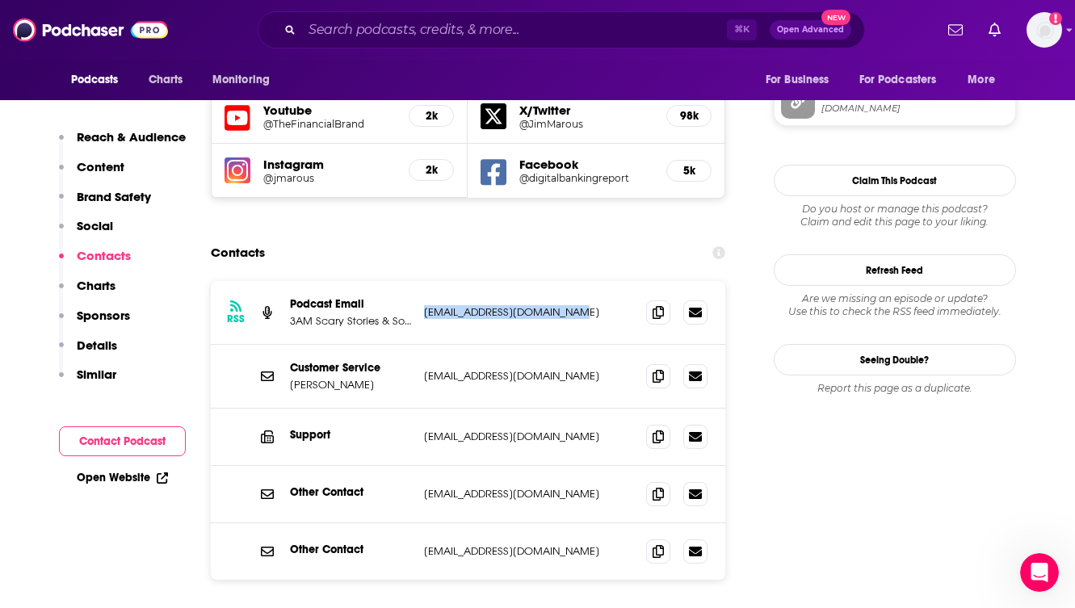
drag, startPoint x: 581, startPoint y: 255, endPoint x: 421, endPoint y: 258, distance: 160.0
click at [421, 281] on div "RSS Podcast Email 3AM Scary Stories & Sound Talent Media [EMAIL_ADDRESS][DOMAIN…" at bounding box center [468, 313] width 515 height 64
copy p "[EMAIL_ADDRESS][DOMAIN_NAME]"
click at [361, 314] on p "3AM Scary Stories & Sound Talent Media" at bounding box center [350, 321] width 121 height 14
drag, startPoint x: 385, startPoint y: 266, endPoint x: 407, endPoint y: 269, distance: 22.0
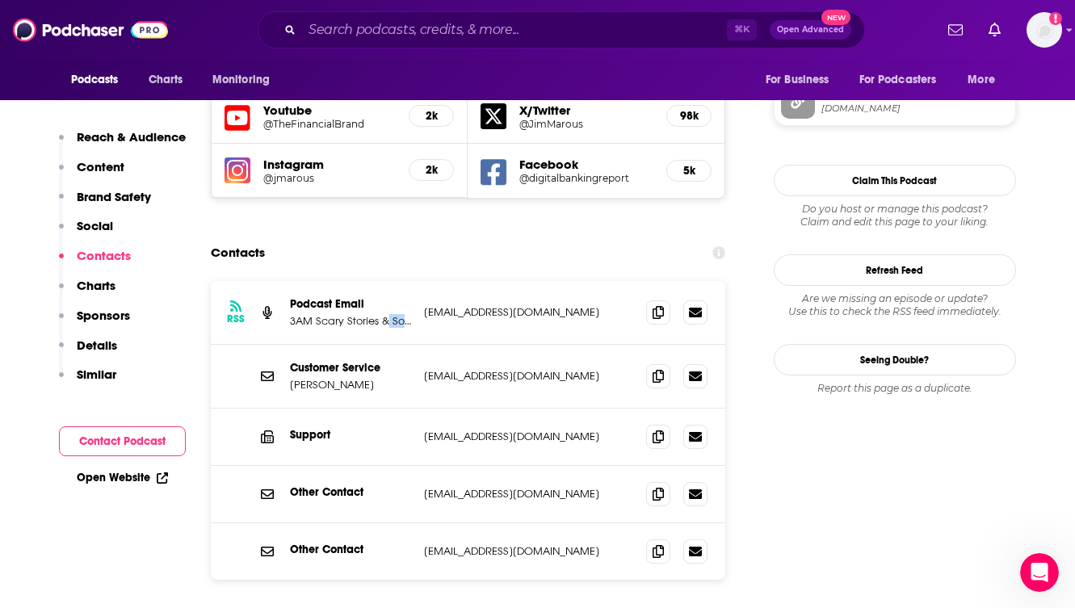
click at [407, 314] on p "3AM Scary Stories & Sound Talent Media" at bounding box center [350, 321] width 121 height 14
click at [410, 281] on div "RSS Podcast Email 3AM Scary Stories & Sound Talent Media [EMAIL_ADDRESS][DOMAIN…" at bounding box center [468, 313] width 515 height 64
click at [406, 314] on p "3AM Scary Stories & Sound Talent Media" at bounding box center [350, 321] width 121 height 14
click at [403, 314] on p "3AM Scary Stories & Sound Talent Media" at bounding box center [350, 321] width 121 height 14
click at [379, 314] on p "3AM Scary Stories & Sound Talent Media" at bounding box center [350, 321] width 121 height 14
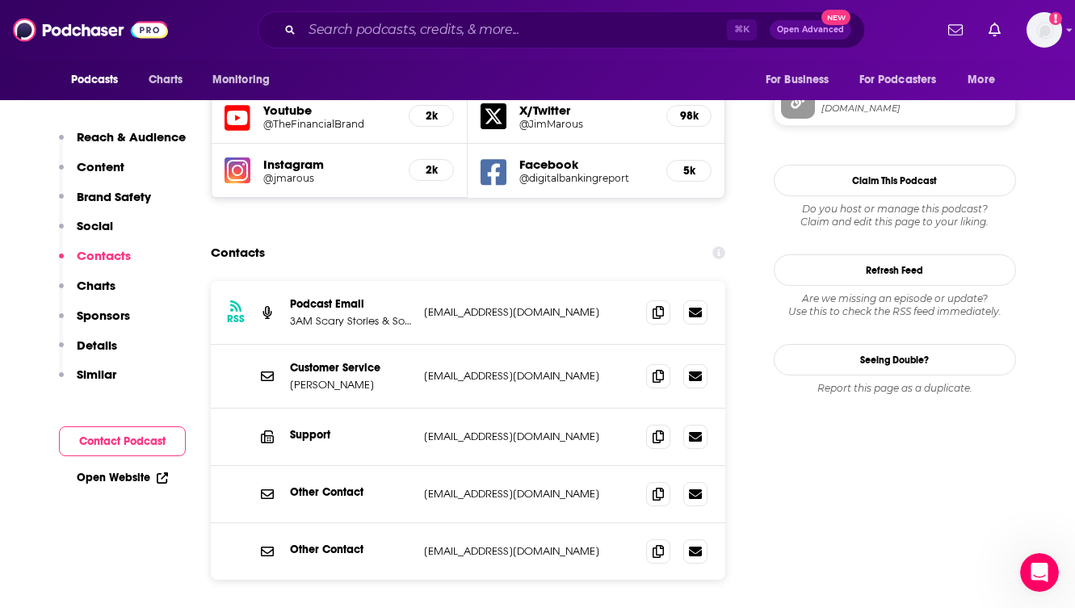
click at [379, 314] on p "3AM Scary Stories & Sound Talent Media" at bounding box center [350, 321] width 121 height 14
drag, startPoint x: 574, startPoint y: 257, endPoint x: 422, endPoint y: 257, distance: 151.9
click at [422, 281] on div "RSS Podcast Email 3AM Scary Stories & Sound Talent Media [EMAIL_ADDRESS][DOMAIN…" at bounding box center [468, 313] width 515 height 64
copy p "[EMAIL_ADDRESS][DOMAIN_NAME]"
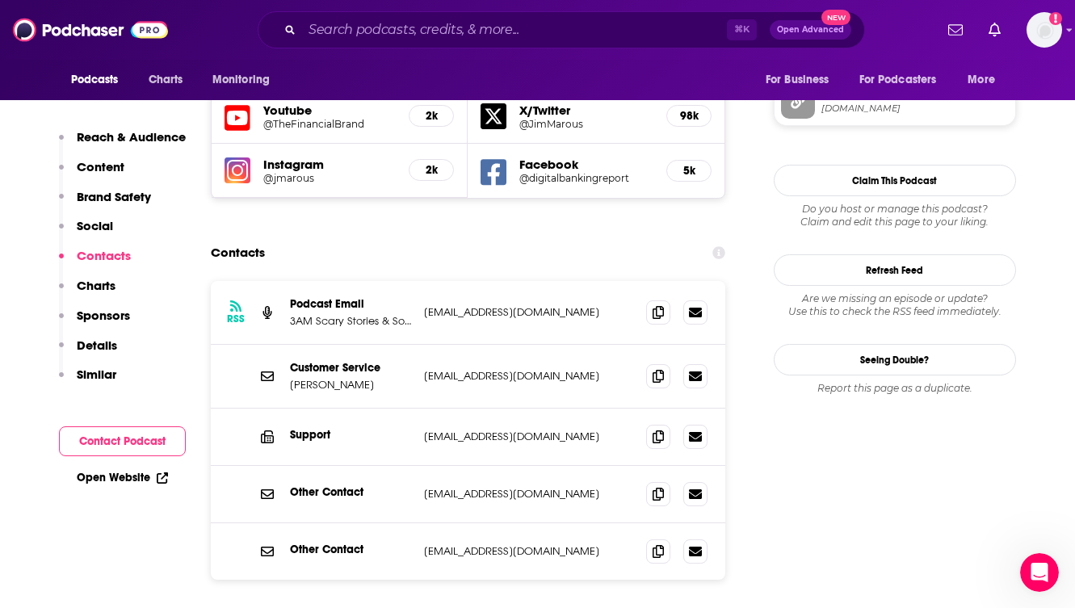
click at [451, 237] on div "Contacts" at bounding box center [468, 252] width 515 height 31
drag, startPoint x: 590, startPoint y: 322, endPoint x: 424, endPoint y: 322, distance: 165.6
click at [424, 369] on p "[EMAIL_ADDRESS][DOMAIN_NAME]" at bounding box center [529, 376] width 210 height 14
copy p "[EMAIL_ADDRESS][DOMAIN_NAME]"
click at [541, 281] on div "RSS Podcast Email 3AM Scary Stories & Sound Talent Media [EMAIL_ADDRESS][DOMAIN…" at bounding box center [468, 313] width 515 height 64
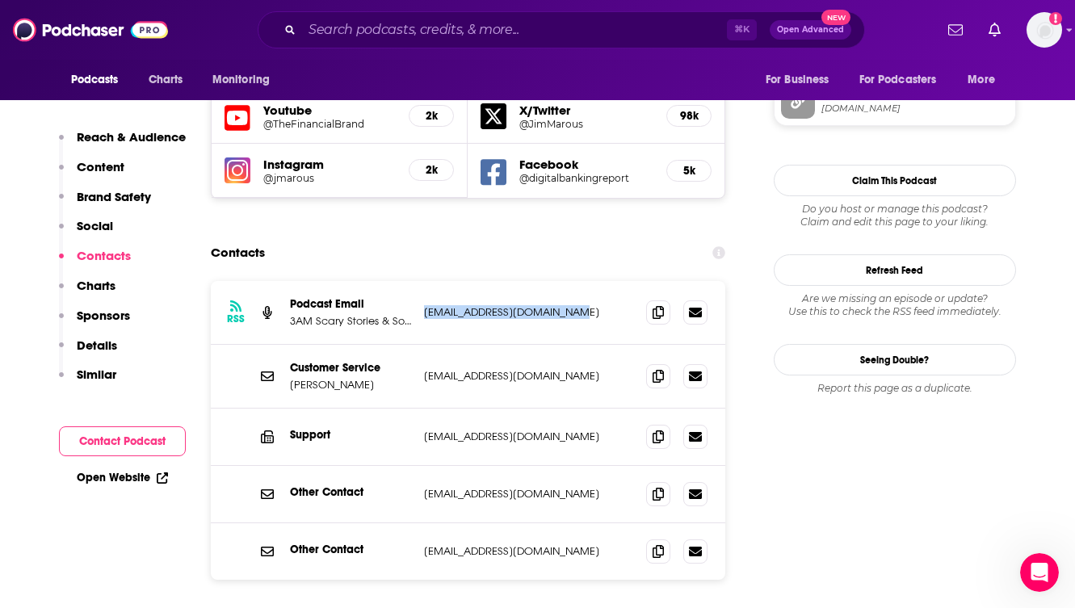
drag, startPoint x: 586, startPoint y: 256, endPoint x: 423, endPoint y: 257, distance: 162.4
click at [424, 305] on p "[EMAIL_ADDRESS][DOMAIN_NAME]" at bounding box center [529, 312] width 210 height 14
copy p "[EMAIL_ADDRESS][DOMAIN_NAME]"
click at [334, 27] on input "Search podcasts, credits, & more..." at bounding box center [514, 30] width 425 height 26
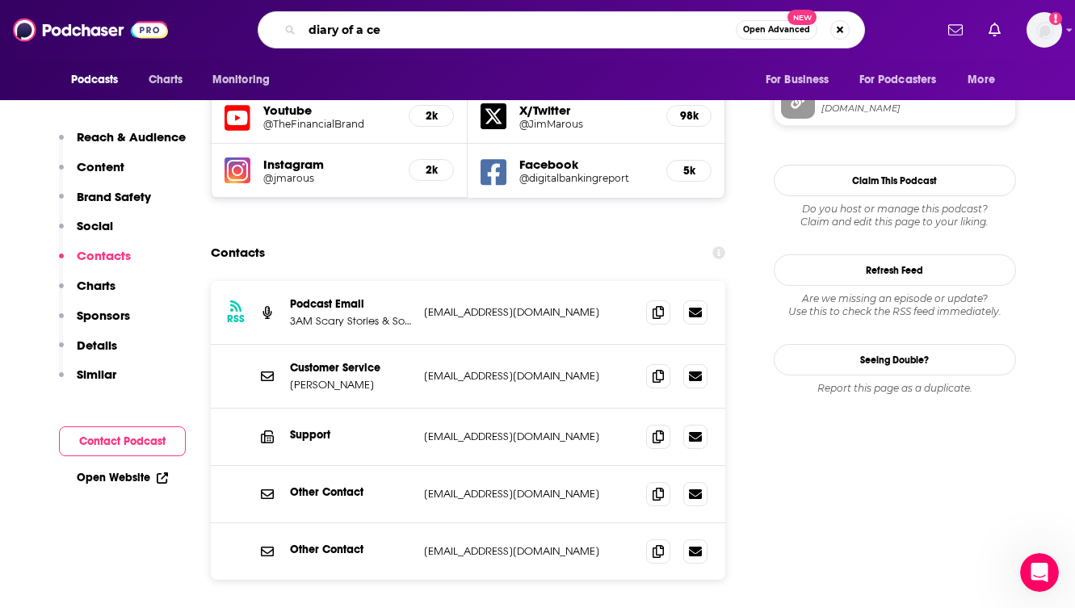
type input "diary of a ceo"
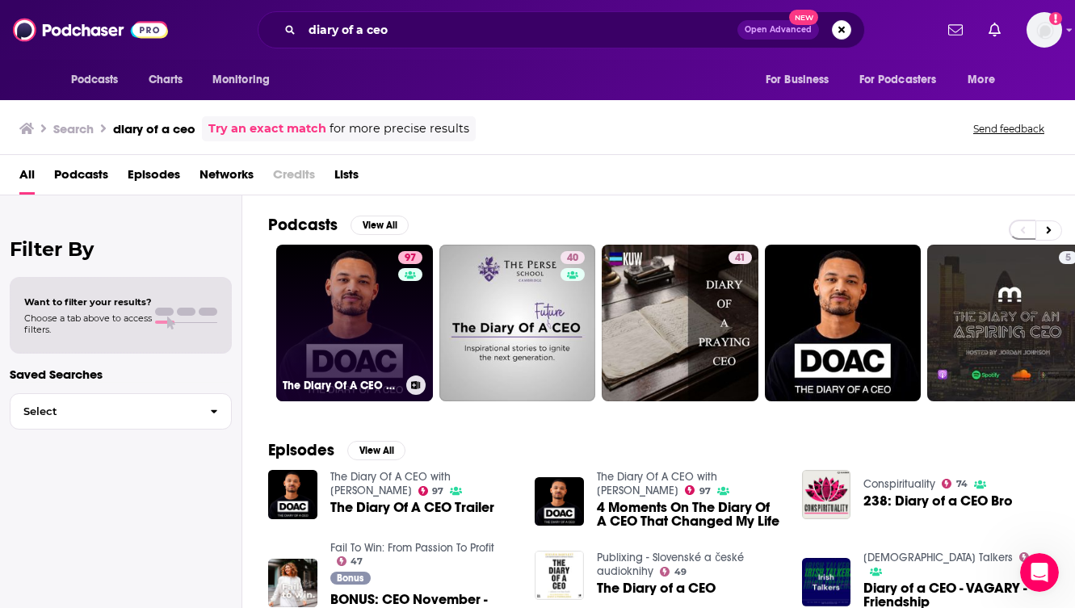
click at [316, 267] on link "97 The Diary Of A CEO with [PERSON_NAME]" at bounding box center [354, 323] width 157 height 157
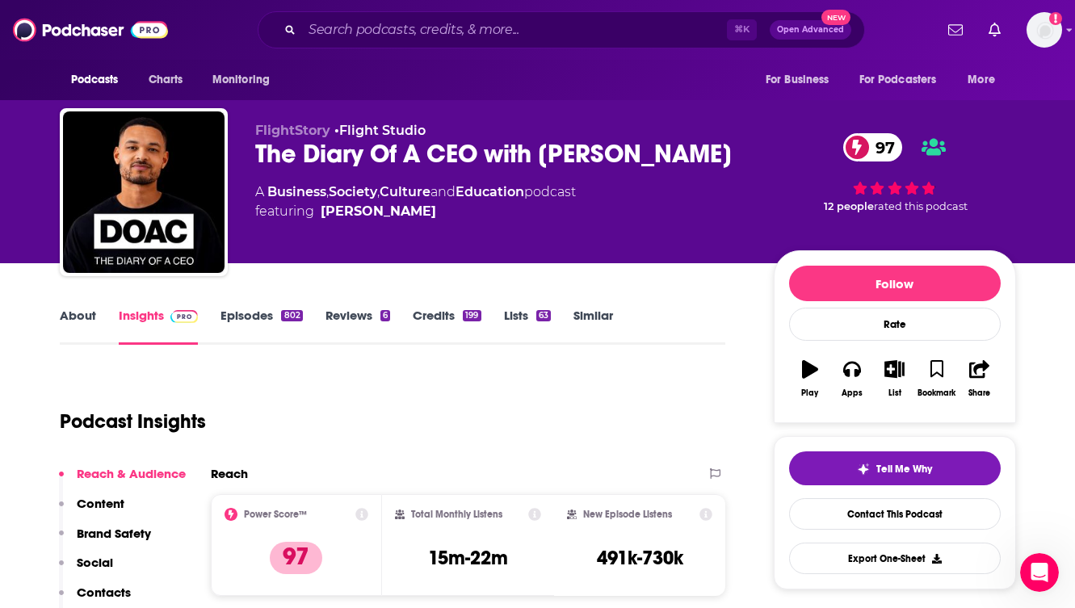
click at [316, 374] on div "Podcast Insights" at bounding box center [387, 412] width 654 height 82
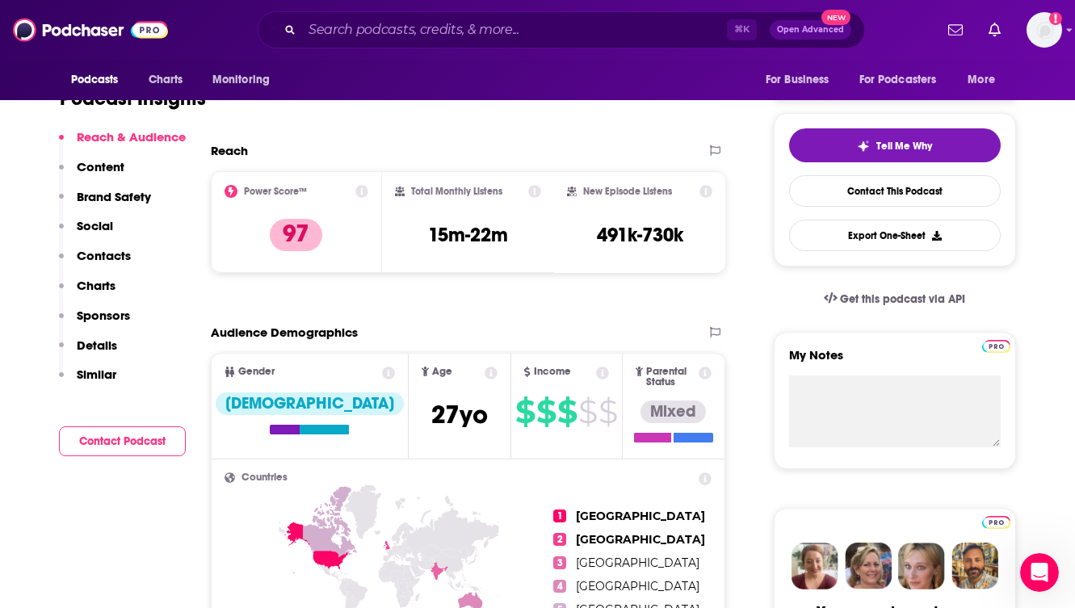
click at [99, 377] on p "Similar" at bounding box center [97, 374] width 40 height 15
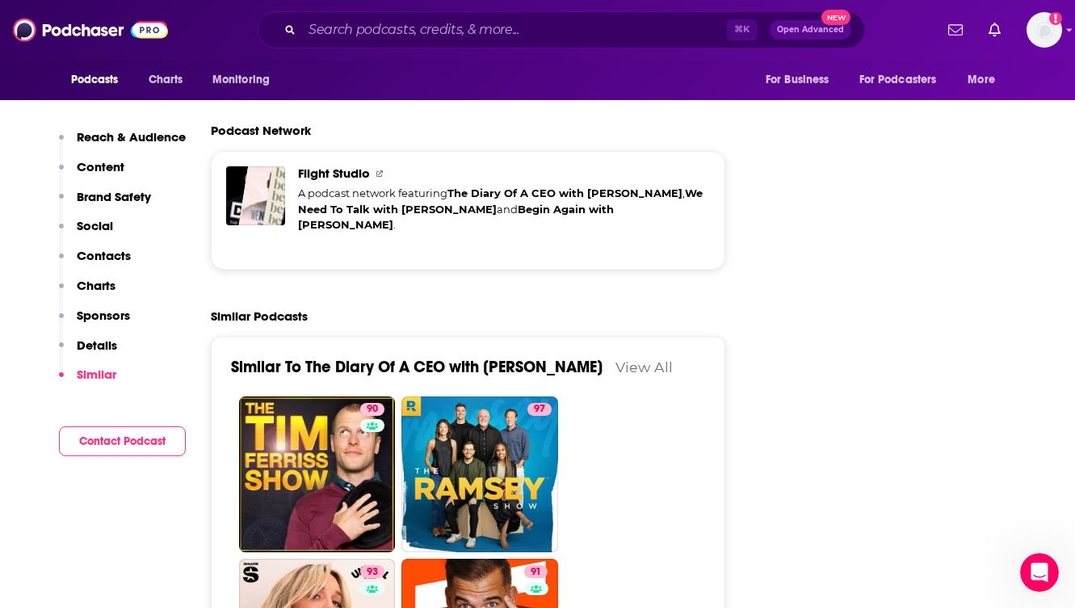
scroll to position [3867, 0]
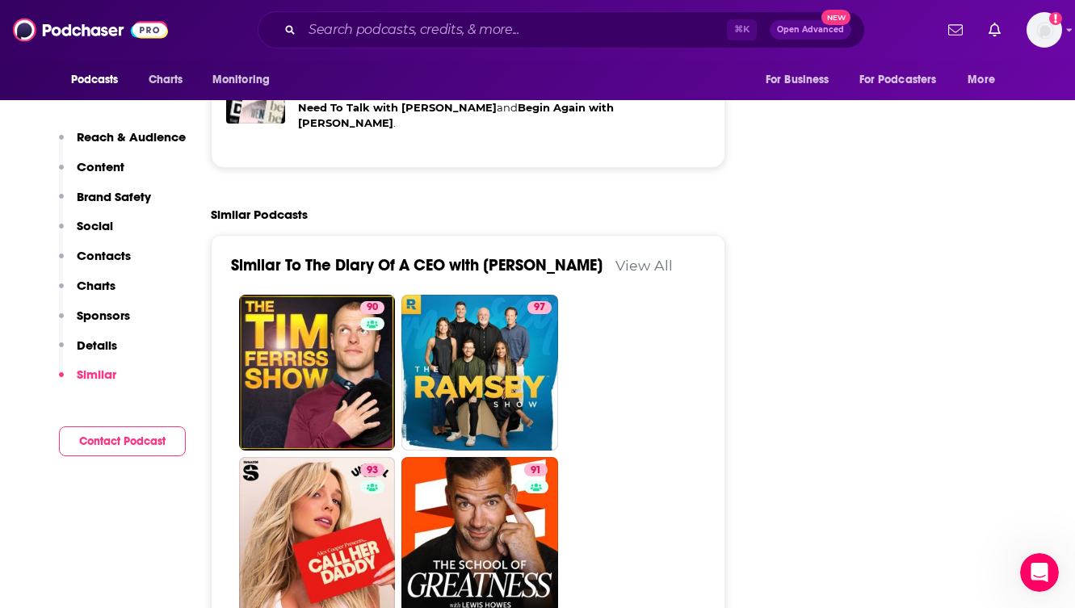
scroll to position [3964, 0]
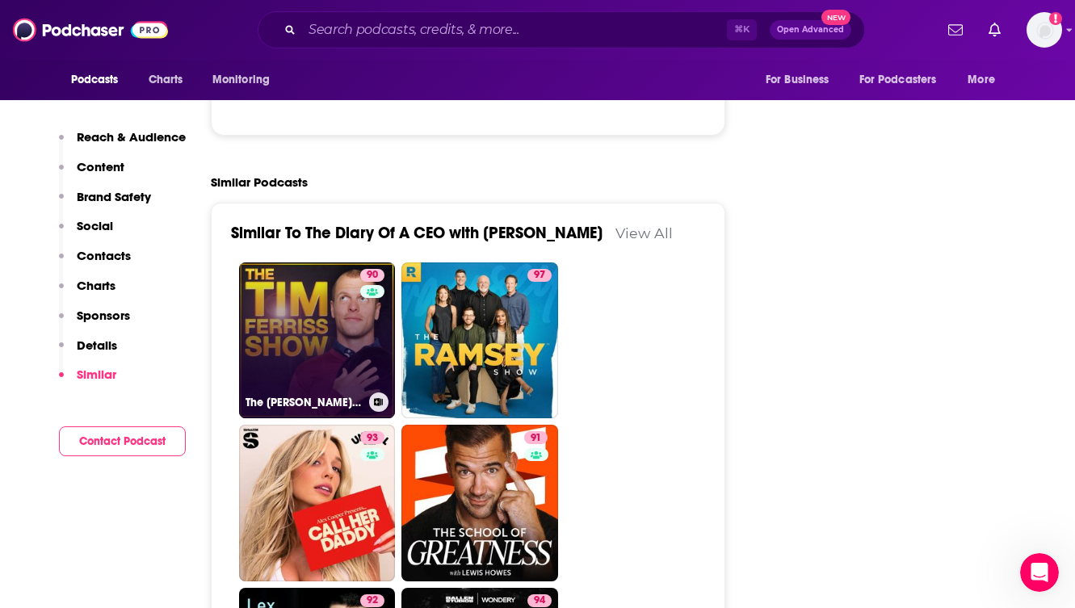
click at [295, 292] on link "90 The [PERSON_NAME] Show" at bounding box center [317, 341] width 157 height 157
type input "[URL][DOMAIN_NAME][PERSON_NAME]"
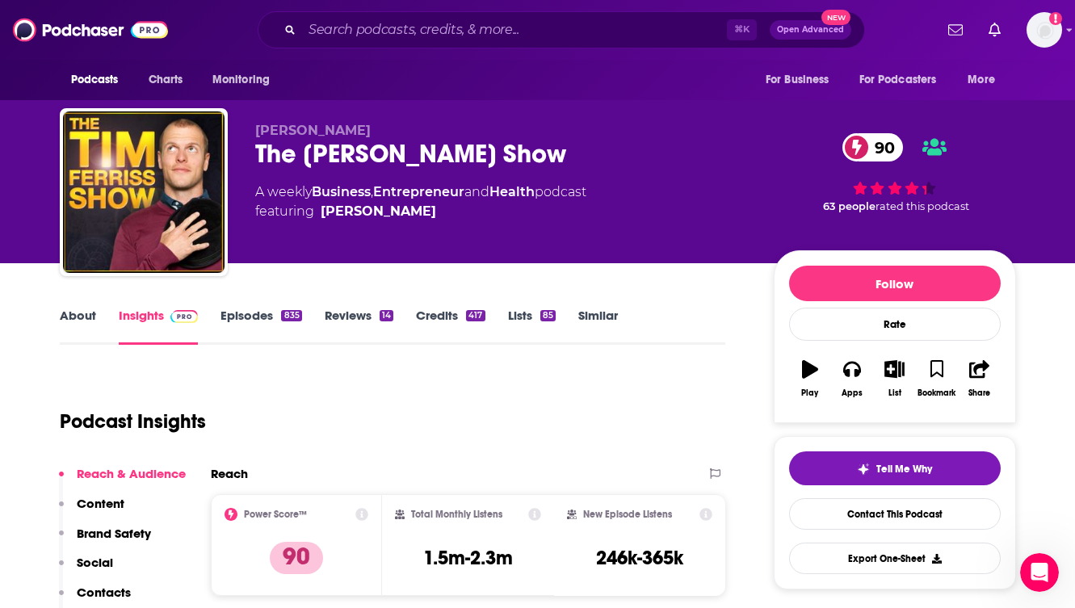
click at [473, 417] on div "Podcast Insights" at bounding box center [387, 412] width 654 height 82
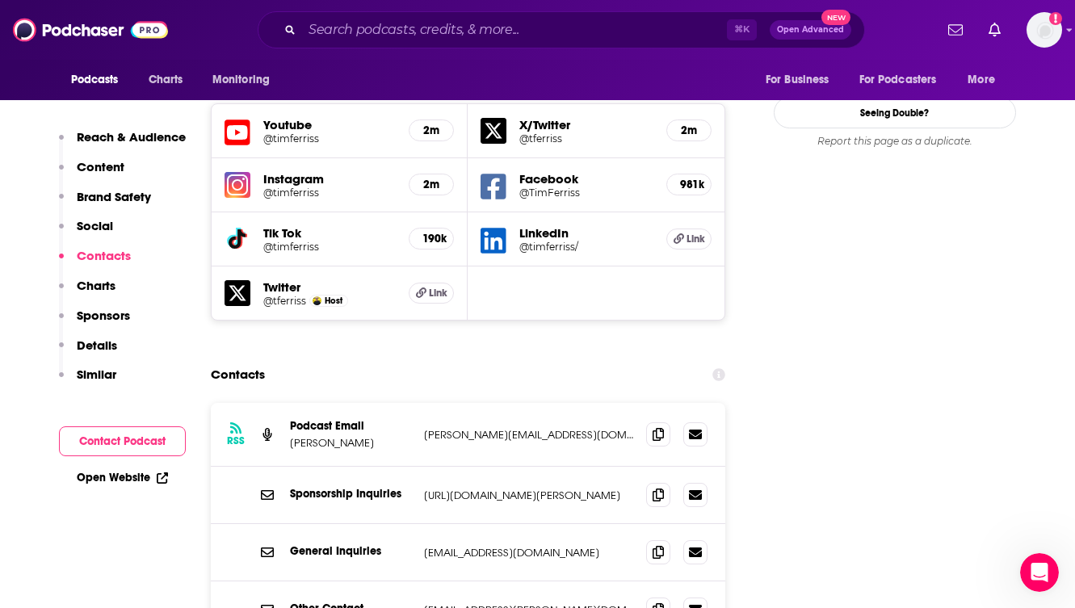
scroll to position [1842, 0]
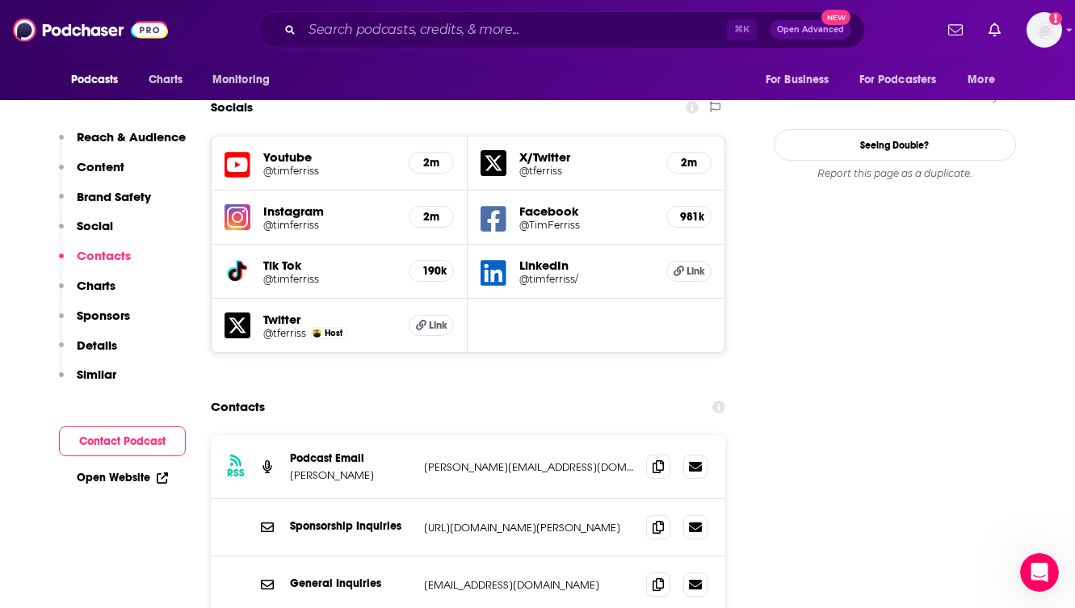
click at [515, 392] on section "Contacts RSS Podcast Email [PERSON_NAME] [PERSON_NAME][EMAIL_ADDRESS][DOMAIN_NA…" at bounding box center [468, 582] width 515 height 380
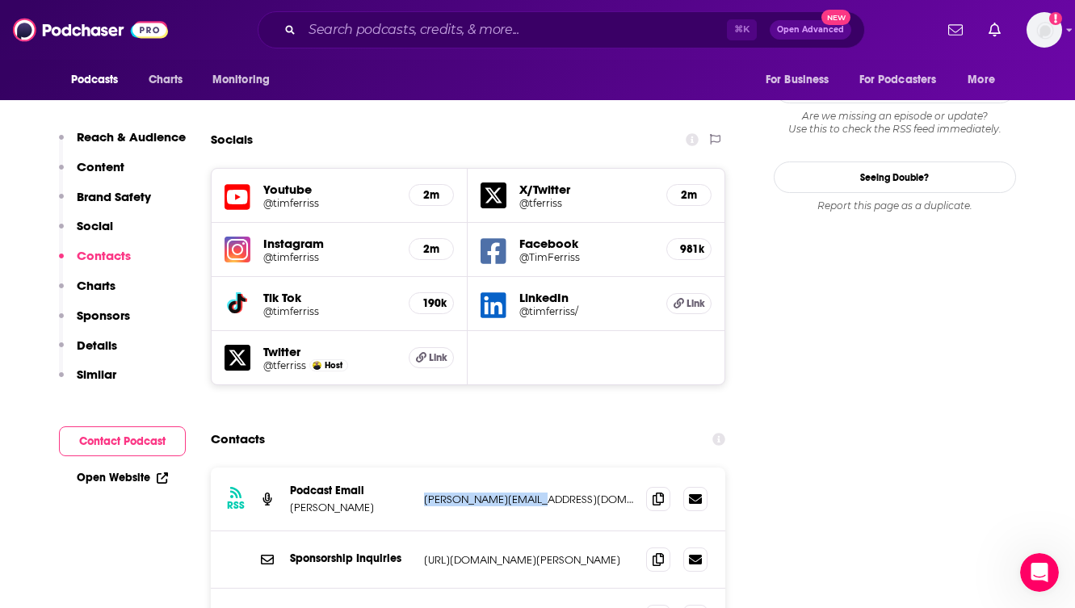
drag, startPoint x: 543, startPoint y: 393, endPoint x: 422, endPoint y: 396, distance: 121.2
click at [422, 468] on div "RSS Podcast Email [PERSON_NAME] [PERSON_NAME][EMAIL_ADDRESS][DOMAIN_NAME] [PERS…" at bounding box center [468, 500] width 515 height 64
copy p "[PERSON_NAME][EMAIL_ADDRESS][DOMAIN_NAME]"
click at [418, 77] on div "Podcasts Charts Monitoring For Business For Podcasters More" at bounding box center [538, 80] width 1034 height 40
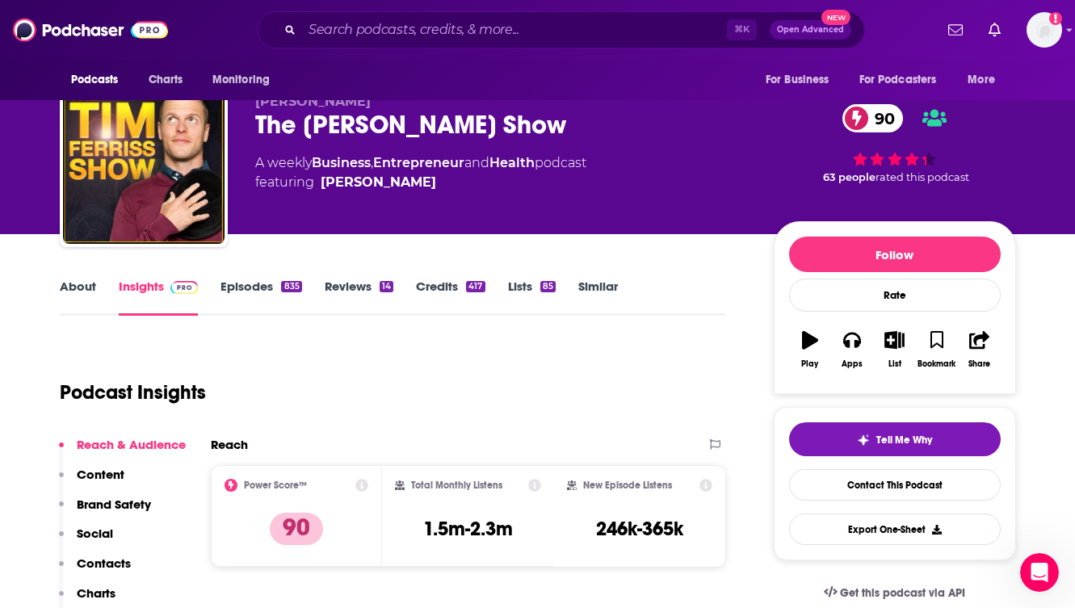
scroll to position [0, 0]
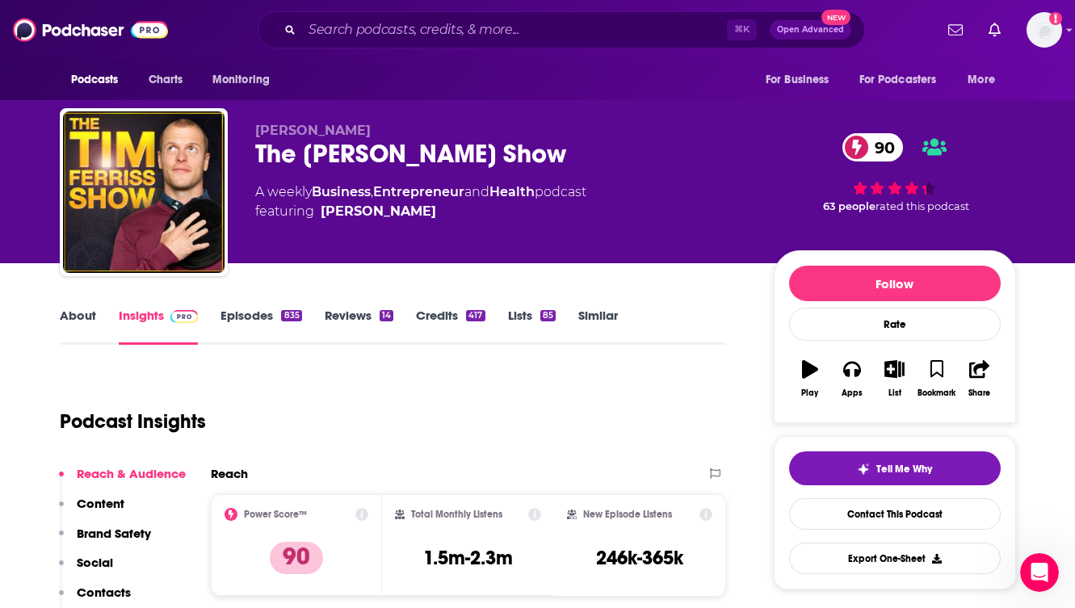
click at [263, 313] on link "Episodes 835" at bounding box center [261, 326] width 81 height 37
click at [1059, 128] on div "[PERSON_NAME] The [PERSON_NAME] Show 90 A weekly Business , Entrepreneur , Heal…" at bounding box center [537, 131] width 1075 height 263
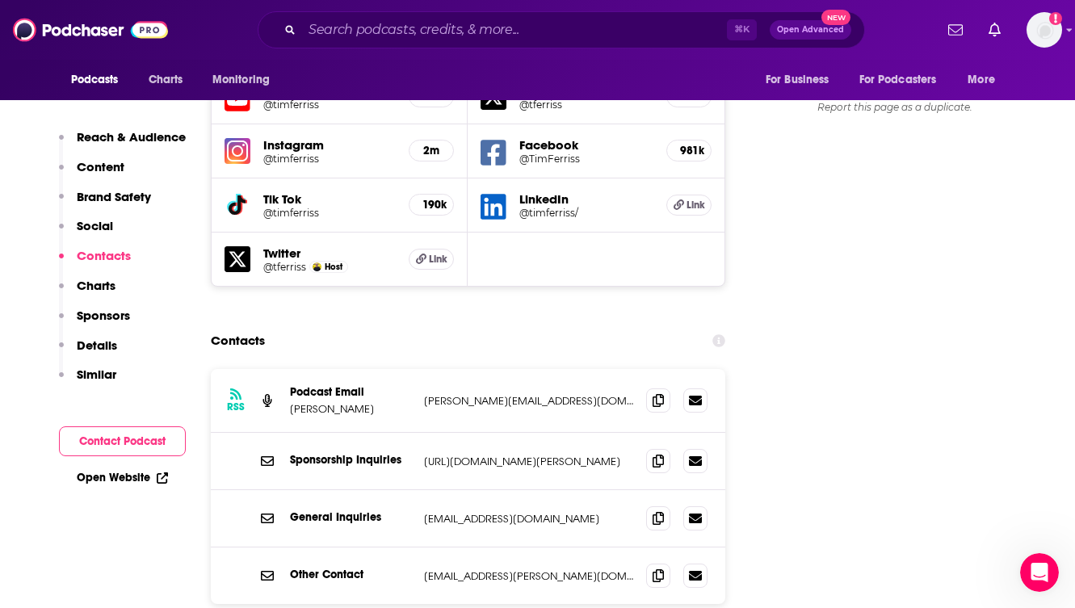
scroll to position [1939, 0]
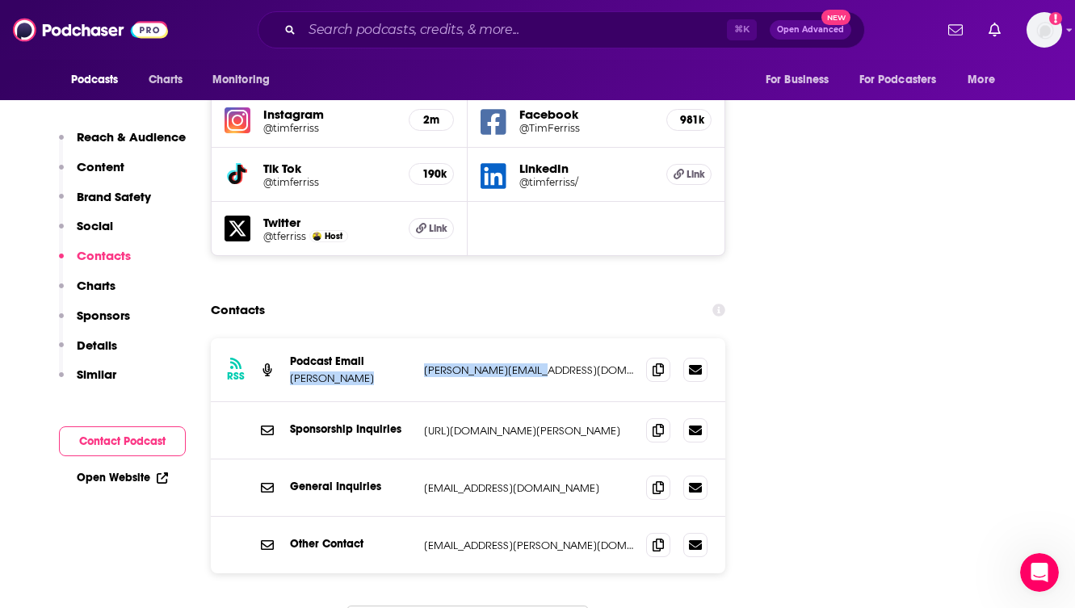
drag, startPoint x: 541, startPoint y: 263, endPoint x: 414, endPoint y: 263, distance: 126.8
click at [414, 338] on div "RSS Podcast Email [PERSON_NAME] [PERSON_NAME][EMAIL_ADDRESS][DOMAIN_NAME] [PERS…" at bounding box center [468, 370] width 515 height 64
click at [489, 364] on p "[PERSON_NAME][EMAIL_ADDRESS][DOMAIN_NAME]" at bounding box center [529, 371] width 210 height 14
drag, startPoint x: 540, startPoint y: 261, endPoint x: 423, endPoint y: 262, distance: 117.1
click at [424, 364] on p "[PERSON_NAME][EMAIL_ADDRESS][DOMAIN_NAME]" at bounding box center [529, 371] width 210 height 14
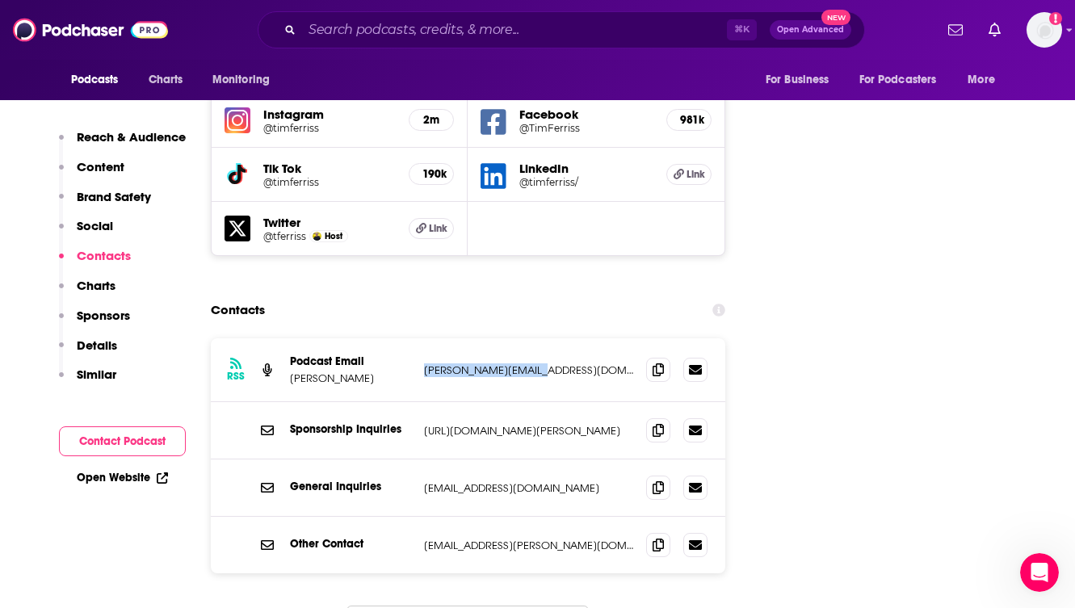
copy p "[PERSON_NAME][EMAIL_ADDRESS][DOMAIN_NAME]"
click at [538, 338] on div "RSS Podcast Email [PERSON_NAME] [PERSON_NAME][EMAIL_ADDRESS][DOMAIN_NAME] [PERS…" at bounding box center [468, 370] width 515 height 64
drag, startPoint x: 548, startPoint y: 262, endPoint x: 425, endPoint y: 261, distance: 122.8
click at [425, 364] on p "[PERSON_NAME][EMAIL_ADDRESS][DOMAIN_NAME]" at bounding box center [529, 371] width 210 height 14
click at [87, 373] on p "Similar" at bounding box center [97, 374] width 40 height 15
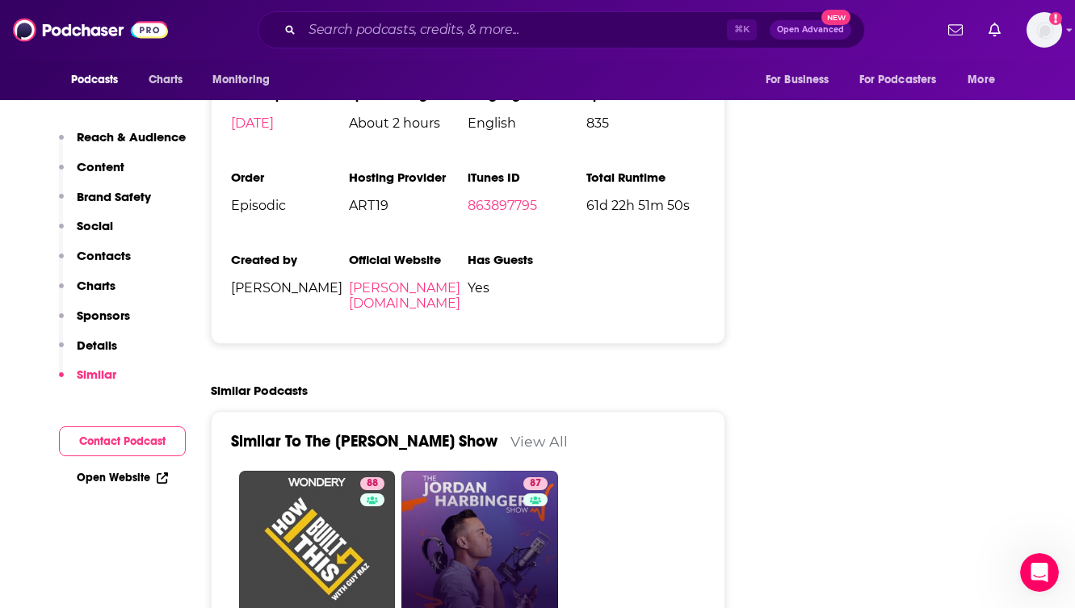
scroll to position [3690, 0]
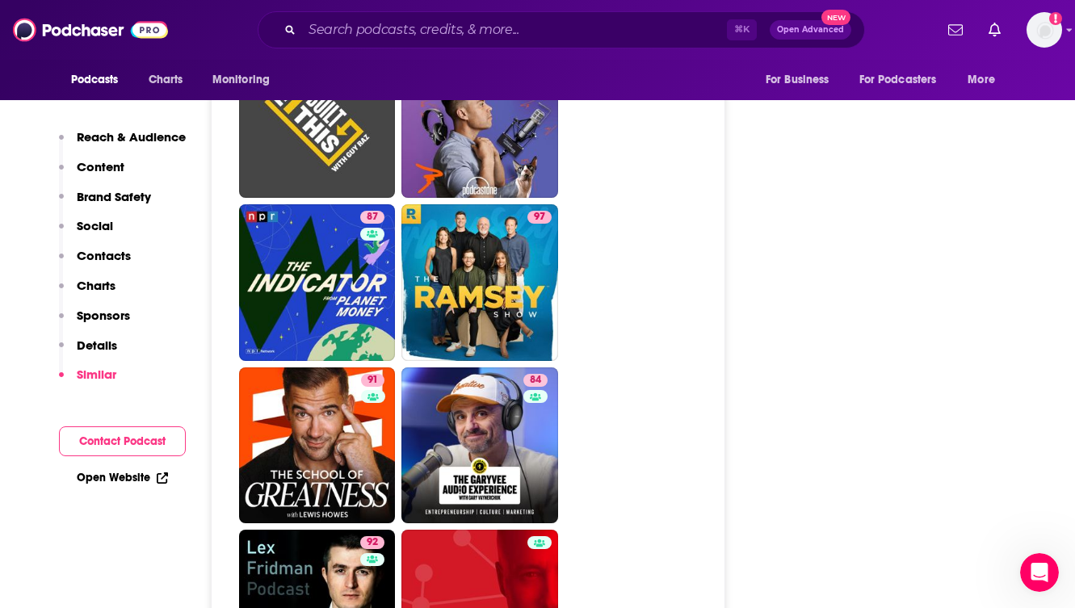
scroll to position [4110, 0]
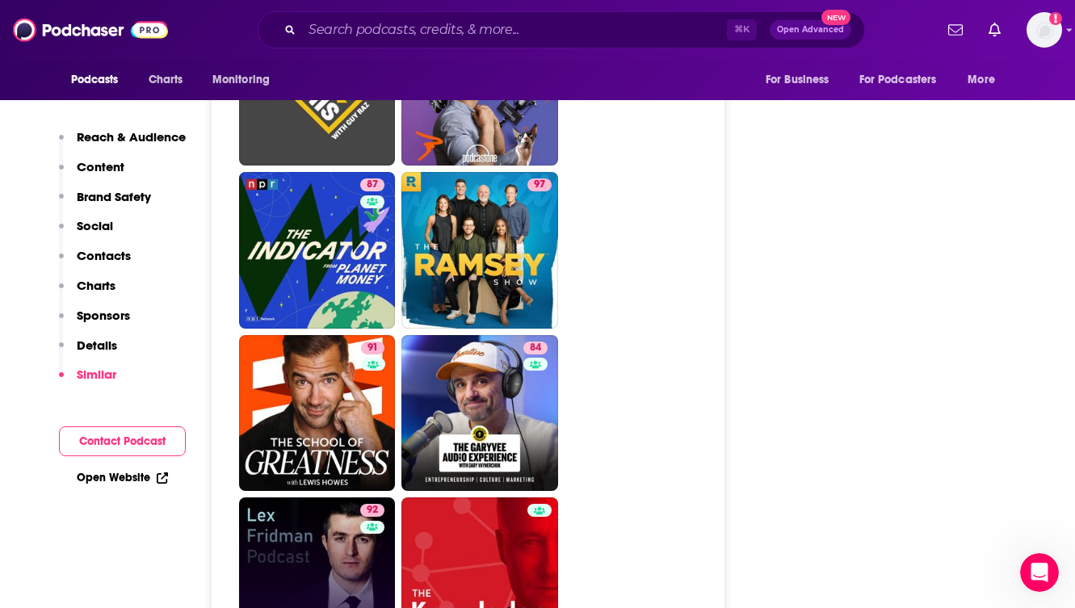
click at [317, 498] on link "92 [PERSON_NAME] Podcast" at bounding box center [317, 576] width 157 height 157
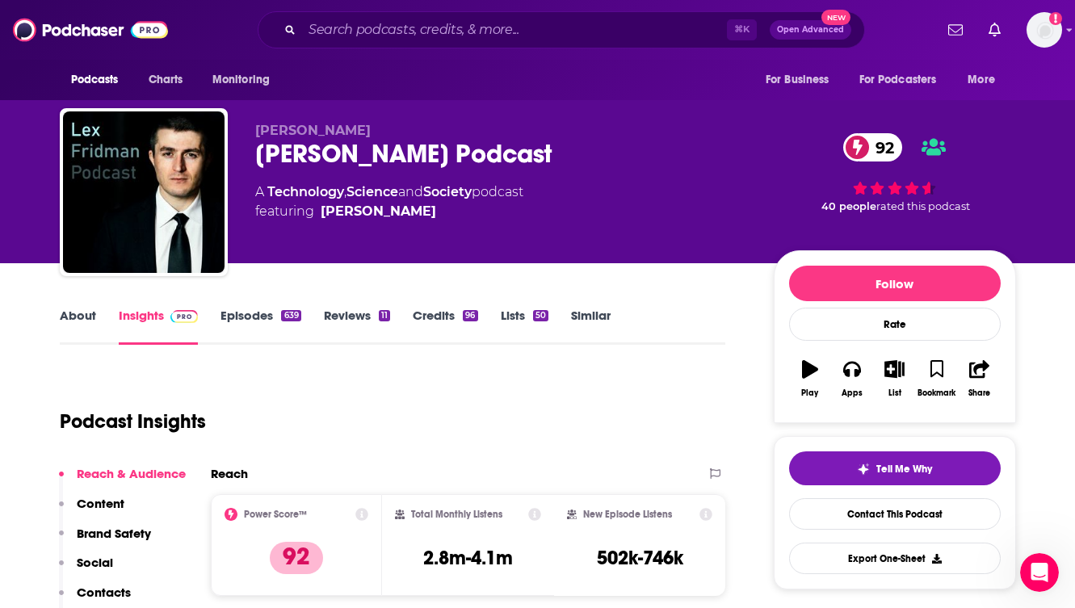
click at [544, 389] on div "Podcast Insights" at bounding box center [387, 412] width 654 height 82
click at [1061, 204] on div "[PERSON_NAME] [PERSON_NAME] Podcast 92 A Technology , Science and Society podca…" at bounding box center [537, 131] width 1075 height 263
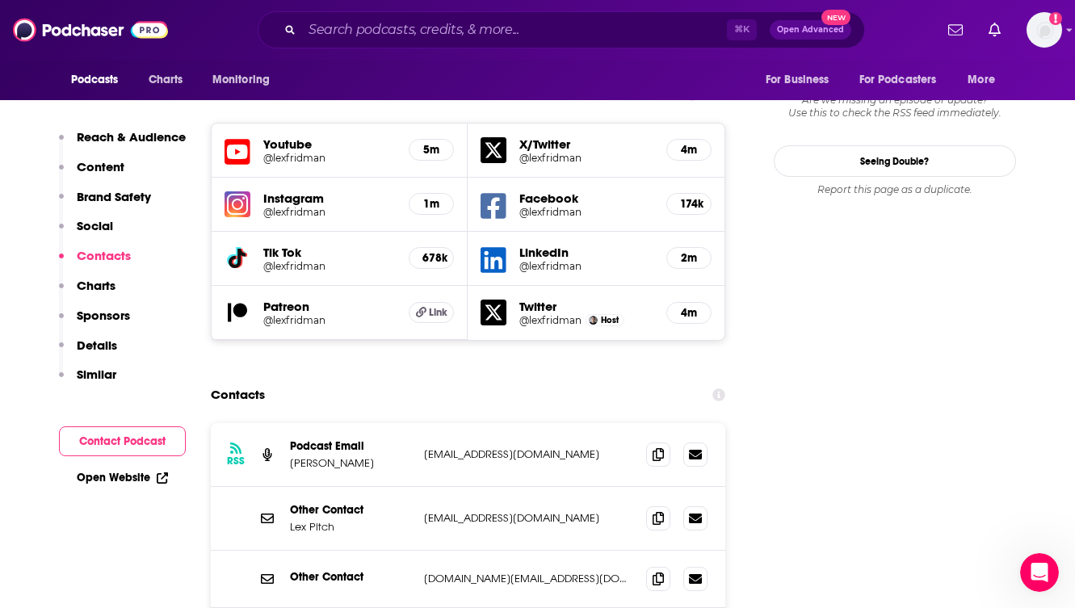
scroll to position [1924, 0]
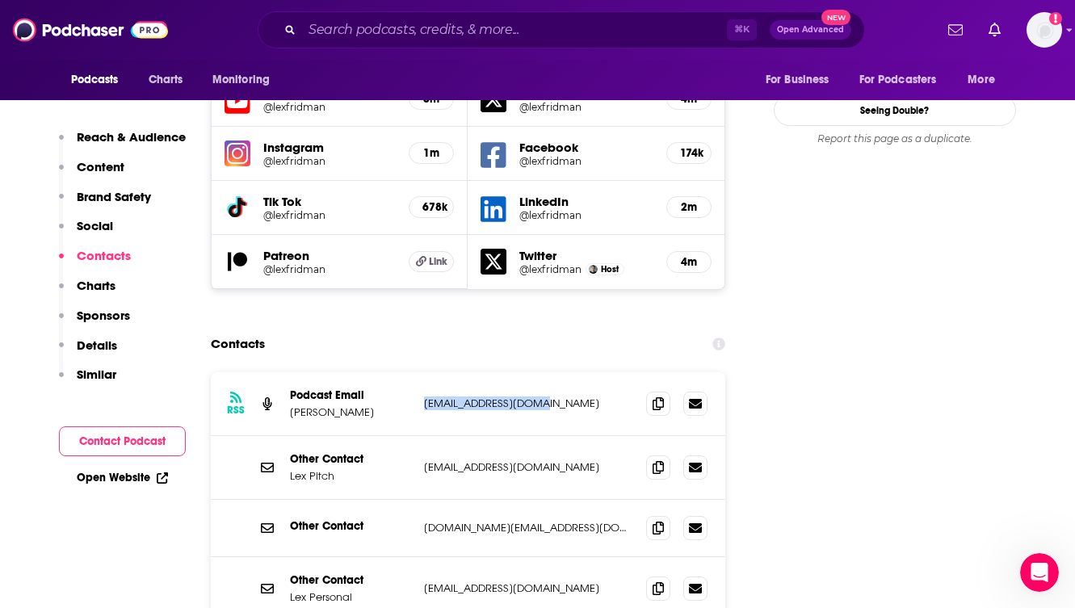
drag, startPoint x: 540, startPoint y: 294, endPoint x: 424, endPoint y: 292, distance: 116.3
click at [424, 397] on p "[EMAIL_ADDRESS][DOMAIN_NAME]" at bounding box center [529, 404] width 210 height 14
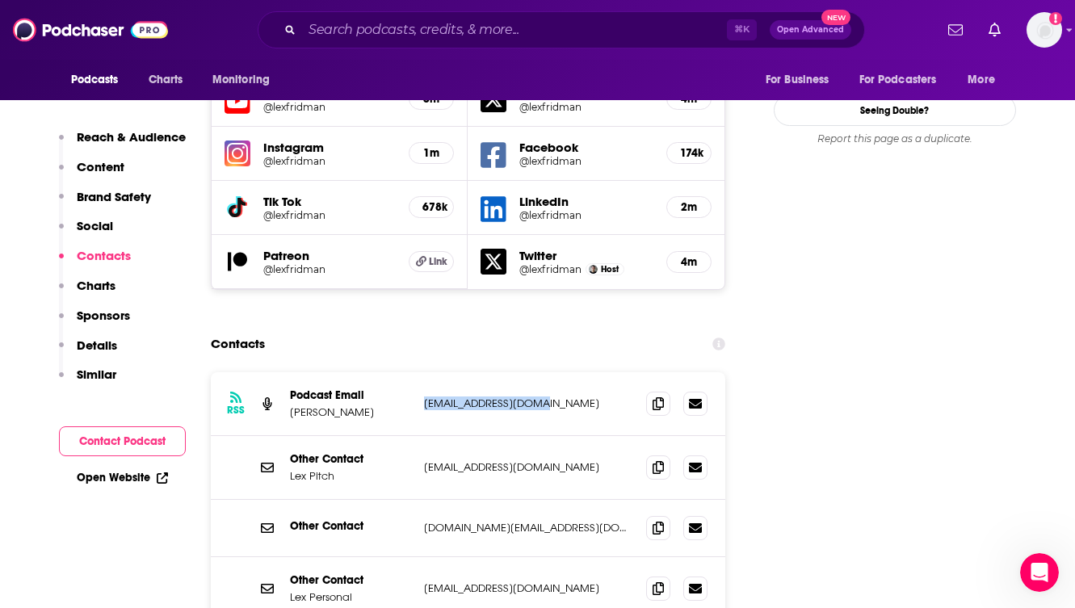
drag, startPoint x: 544, startPoint y: 296, endPoint x: 422, endPoint y: 296, distance: 122.0
click at [422, 372] on div "RSS Podcast Email [PERSON_NAME] [EMAIL_ADDRESS][DOMAIN_NAME] [EMAIL_ADDRESS][DO…" at bounding box center [468, 404] width 515 height 64
click at [104, 367] on p "Similar" at bounding box center [97, 374] width 40 height 15
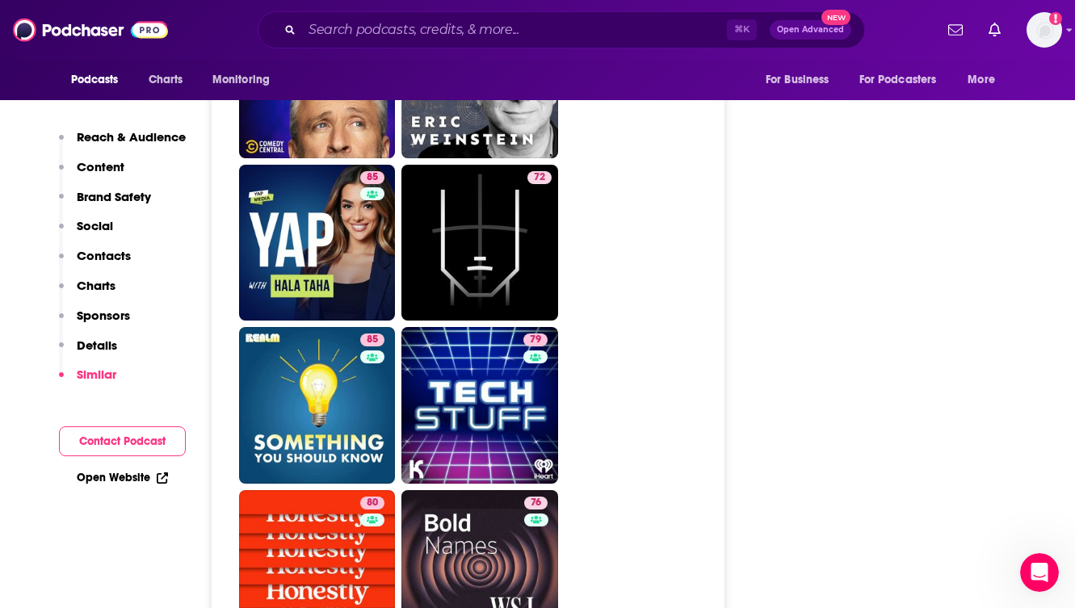
scroll to position [5143, 0]
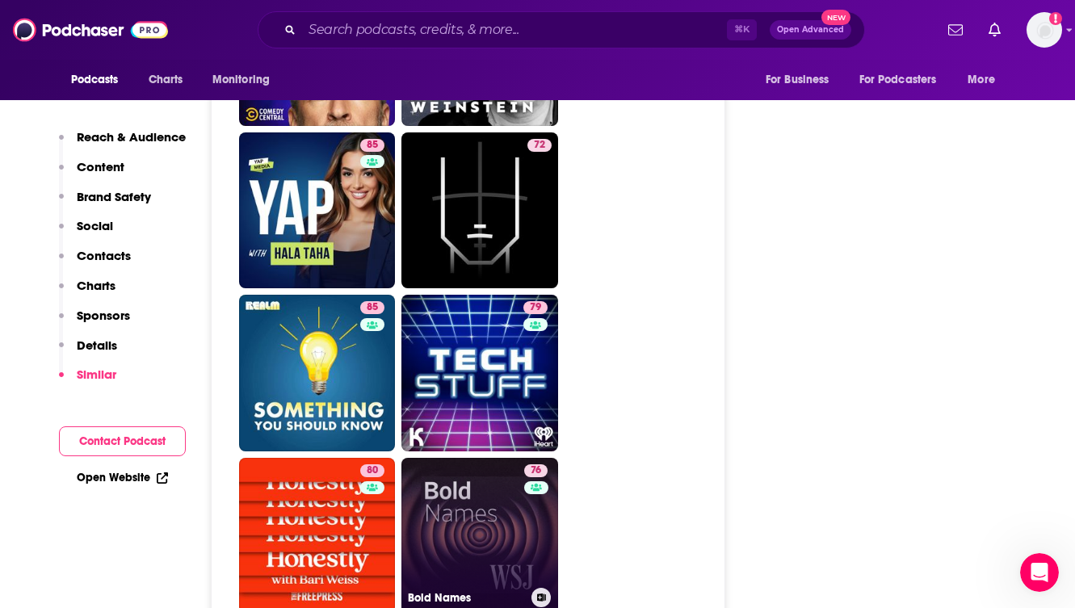
click at [443, 458] on link "76 Bold Names" at bounding box center [479, 536] width 157 height 157
type input "[URL][DOMAIN_NAME]"
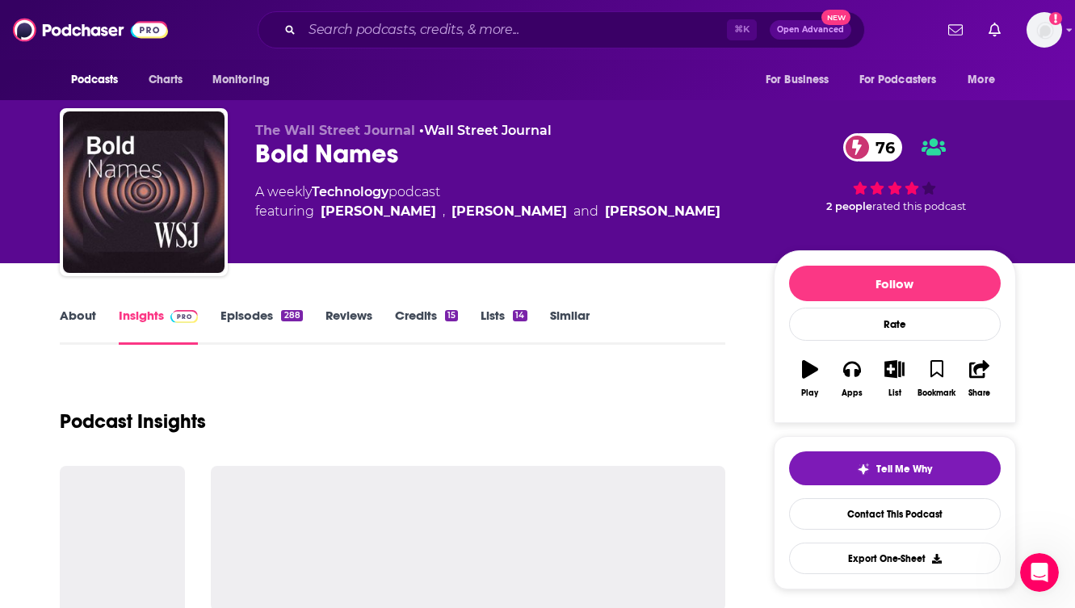
click at [478, 383] on div "Podcast Insights" at bounding box center [393, 412] width 666 height 82
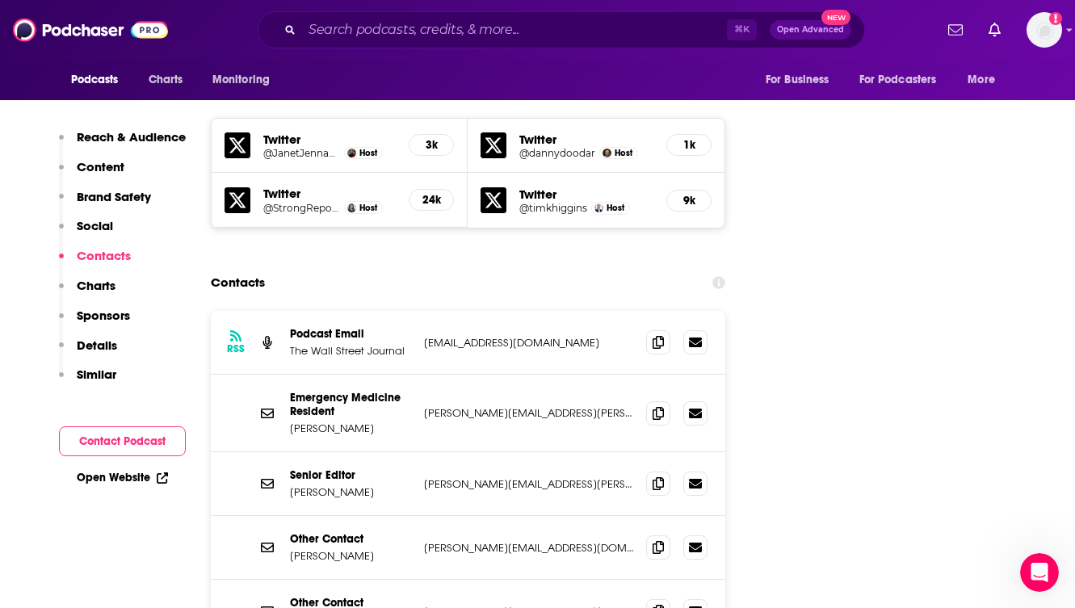
scroll to position [1842, 0]
click at [328, 27] on input "Search podcasts, credits, & more..." at bounding box center [514, 30] width 425 height 26
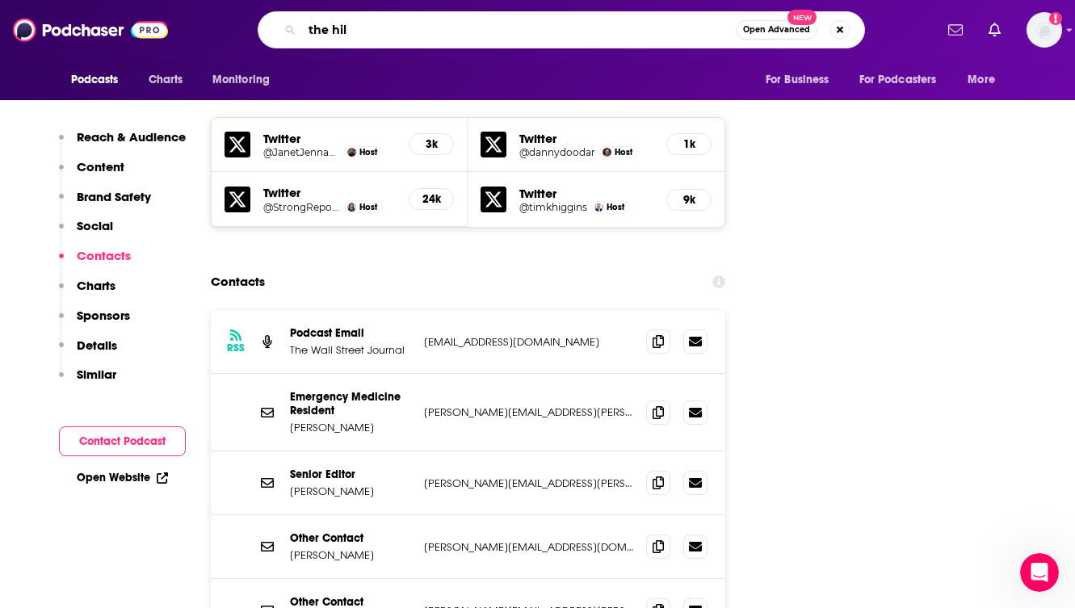
type input "the hill"
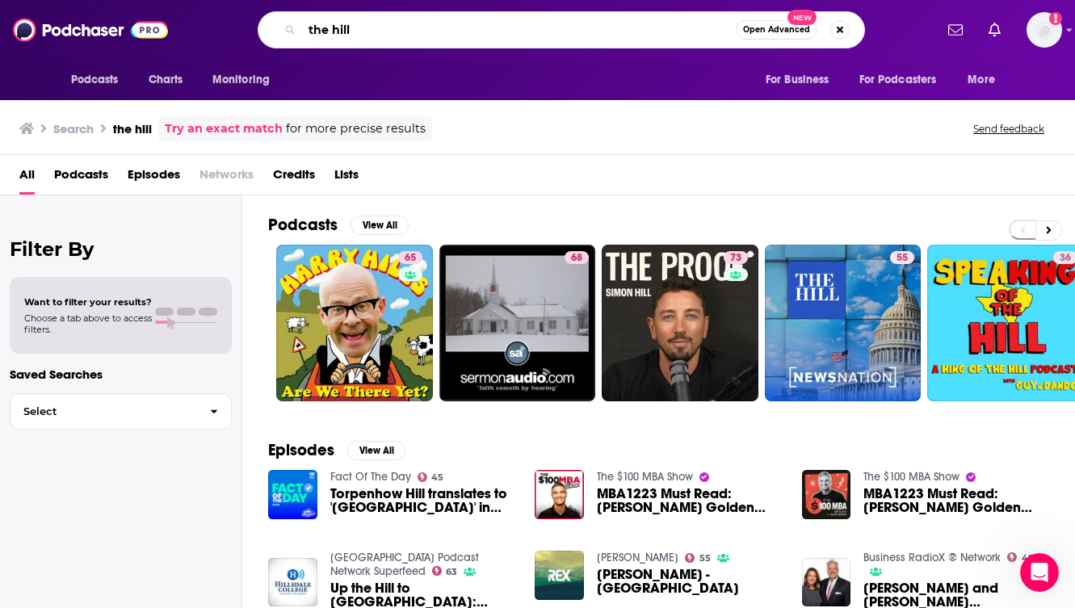
click at [377, 30] on input "the hill" at bounding box center [519, 30] width 434 height 26
type input "the hill podcast"
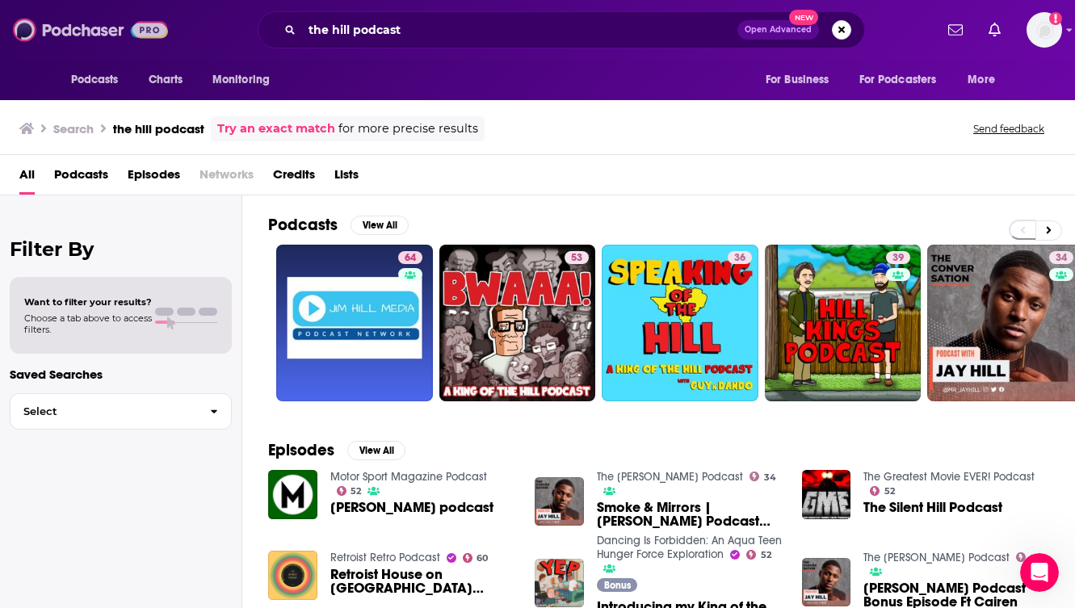
click at [91, 23] on img at bounding box center [90, 30] width 155 height 31
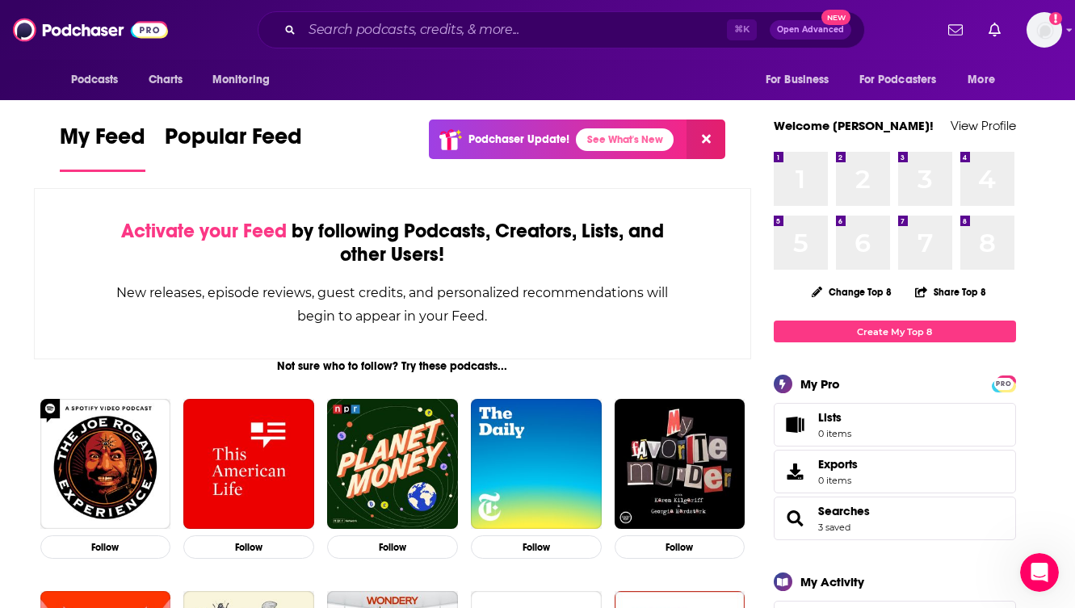
click at [326, 11] on div "⌘ K Open Advanced New" at bounding box center [561, 29] width 607 height 37
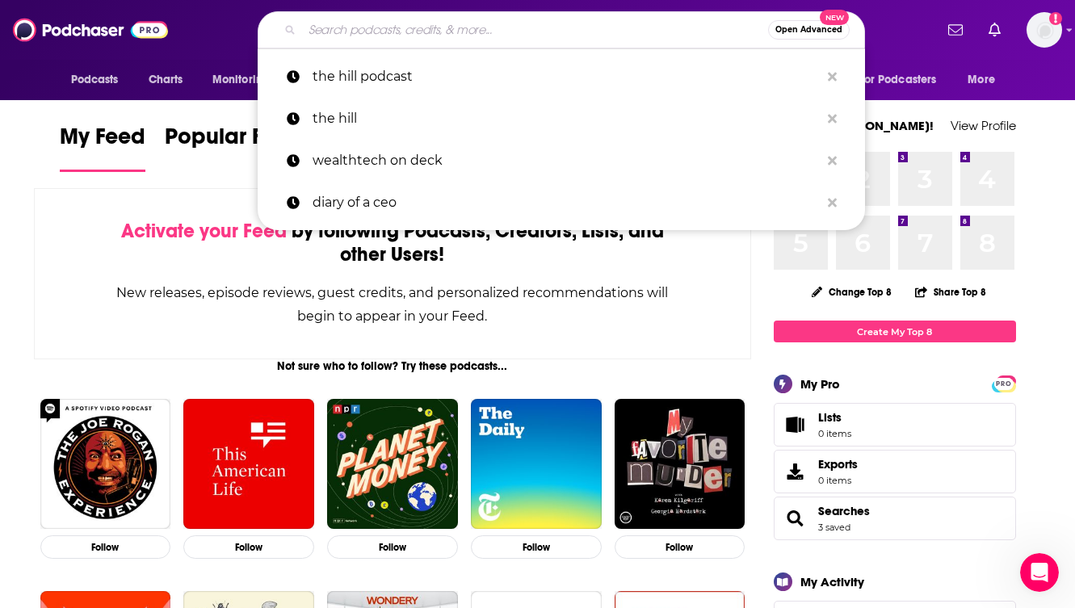
click at [326, 32] on input "Search podcasts, credits, & more..." at bounding box center [535, 30] width 466 height 26
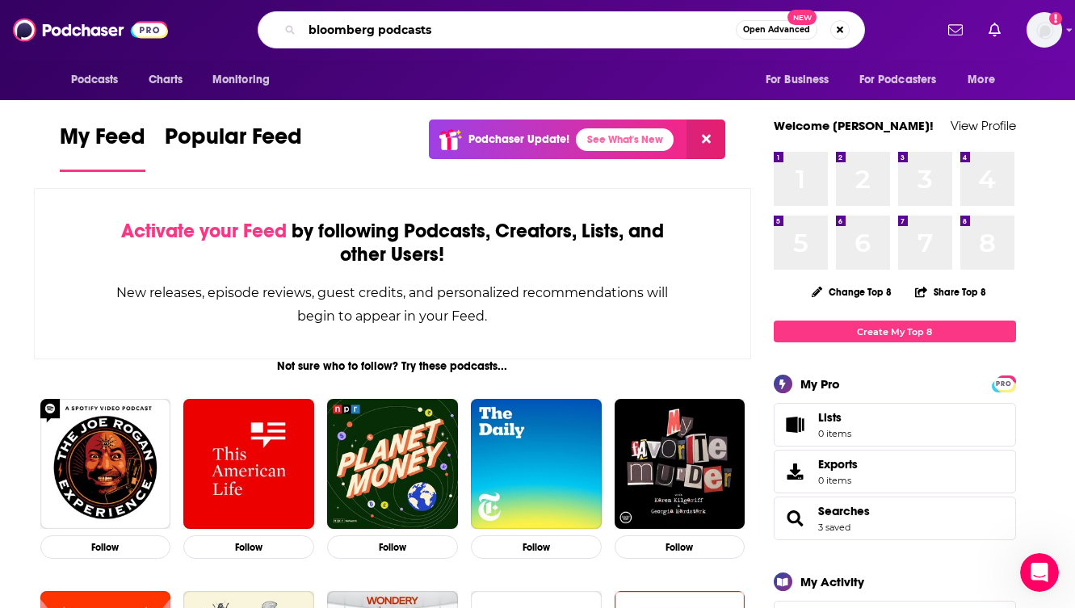
type input "bloomberg podcasts"
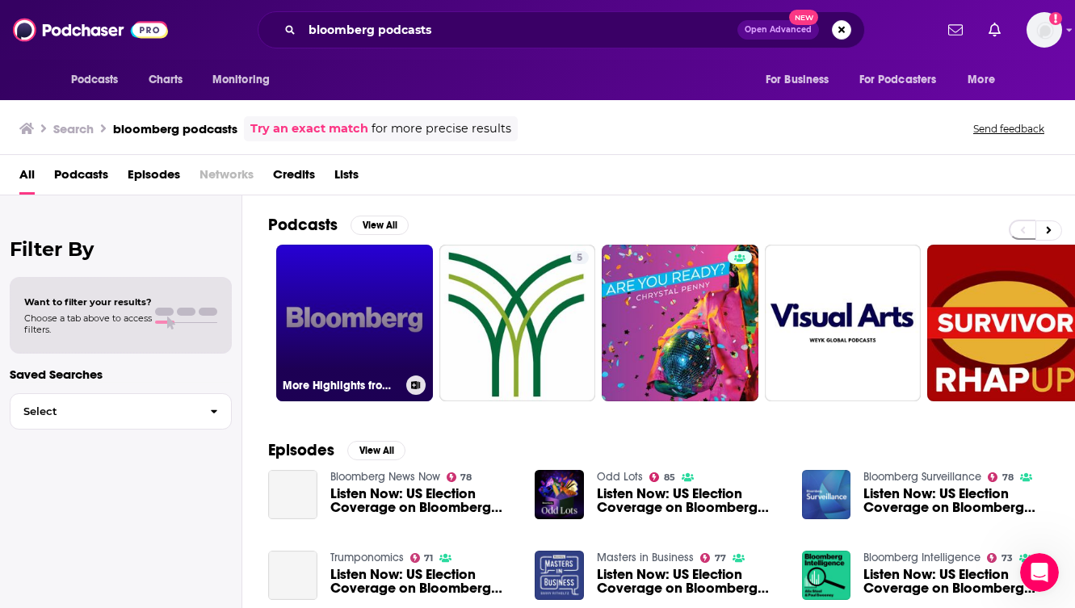
click at [353, 335] on link "More Highlights from Bloomberg Radio" at bounding box center [354, 323] width 157 height 157
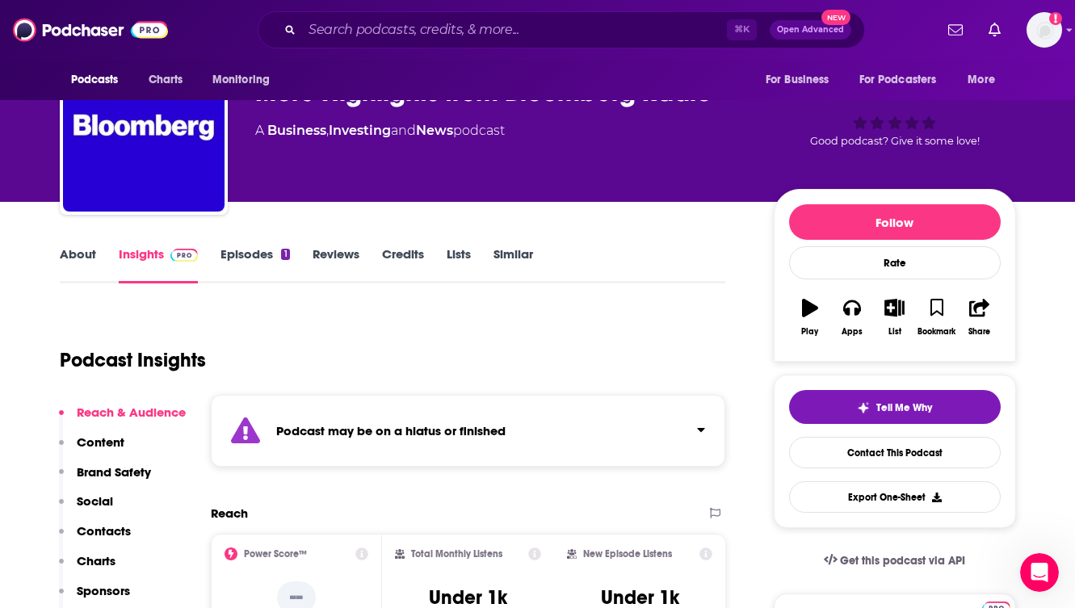
scroll to position [129, 0]
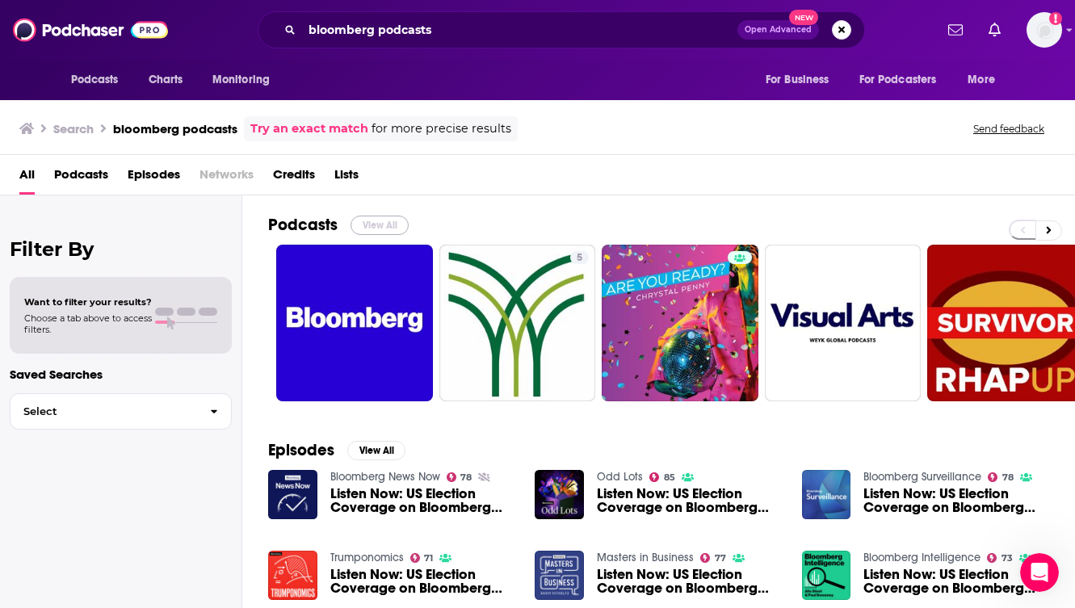
click at [384, 221] on button "View All" at bounding box center [380, 225] width 58 height 19
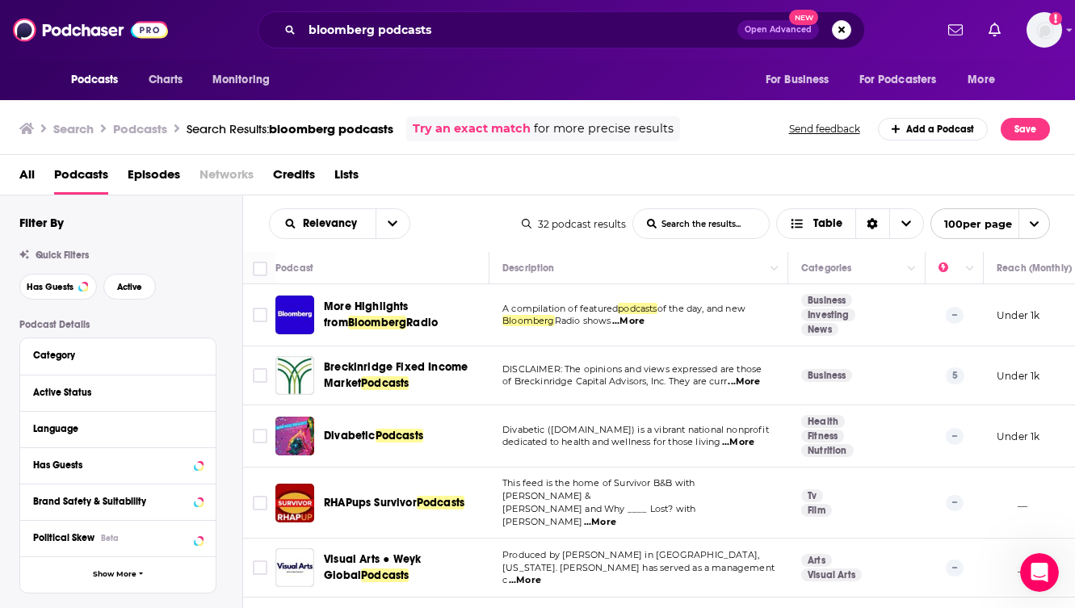
click at [485, 392] on div "Breckinridge Fixed Income Market Podcasts" at bounding box center [408, 375] width 168 height 32
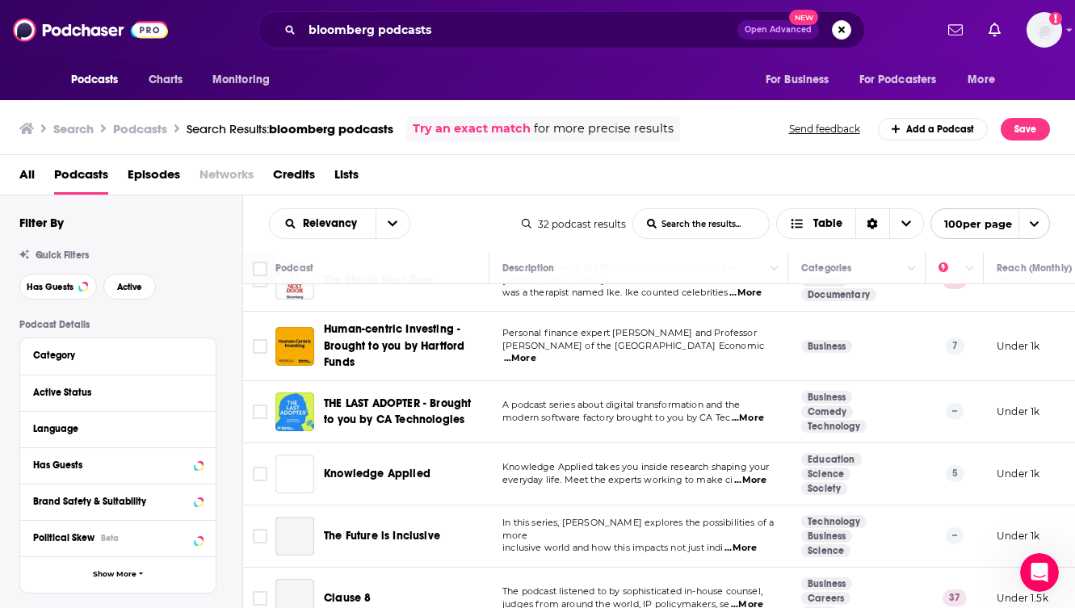
scroll to position [420, 0]
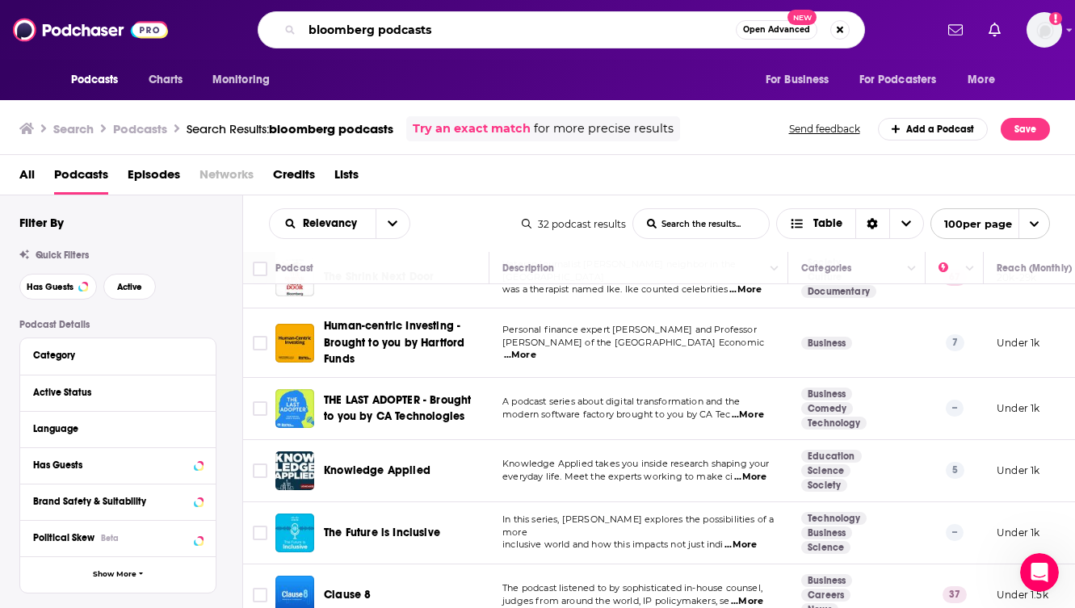
drag, startPoint x: 451, startPoint y: 29, endPoint x: 376, endPoint y: 30, distance: 74.3
click at [376, 30] on input "bloomberg podcasts" at bounding box center [519, 30] width 434 height 26
type input "bloomberg"
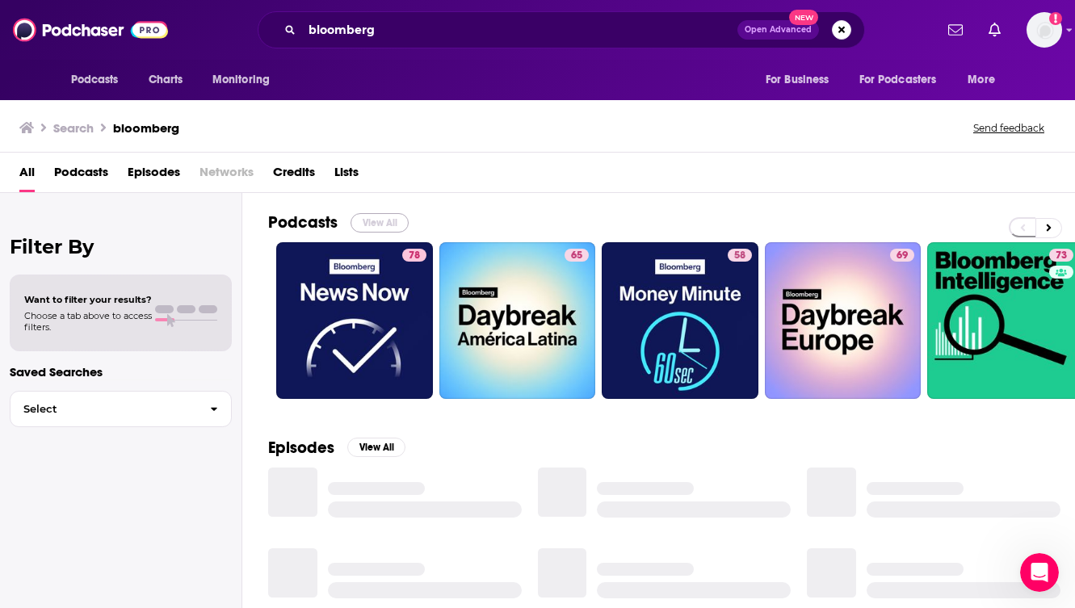
click at [379, 217] on button "View All" at bounding box center [380, 222] width 58 height 19
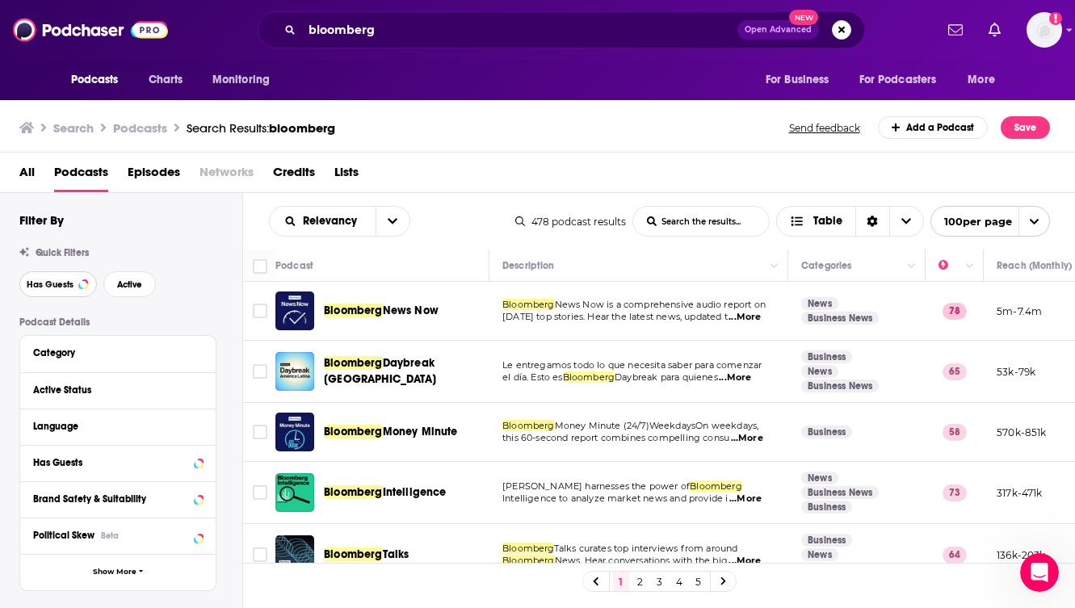
click at [46, 289] on span "Has Guests" at bounding box center [50, 284] width 47 height 9
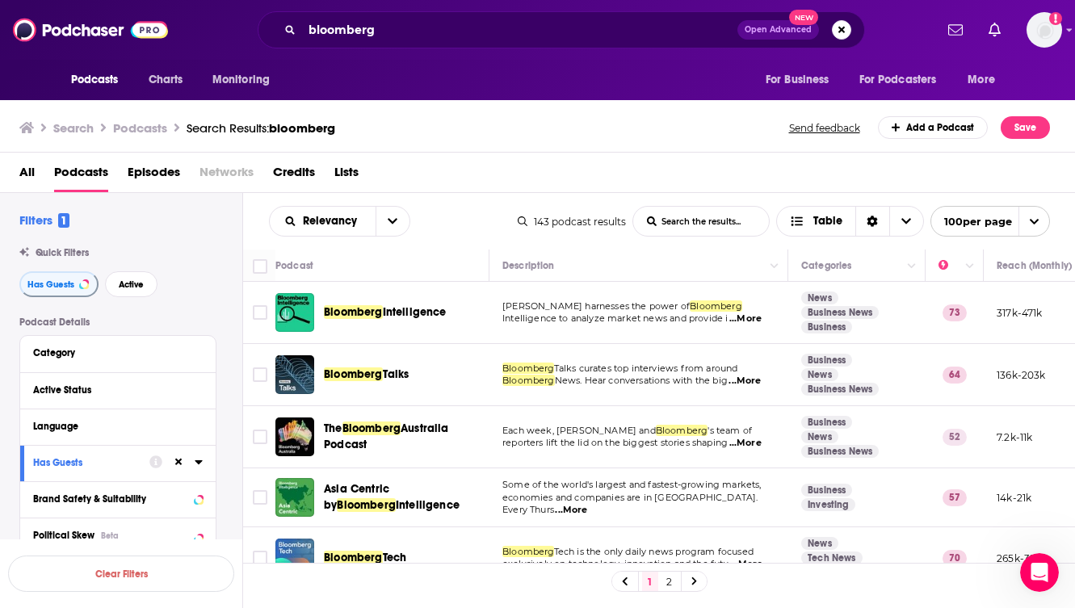
click at [488, 411] on td "The Bloomberg Australia Podcast" at bounding box center [382, 437] width 214 height 62
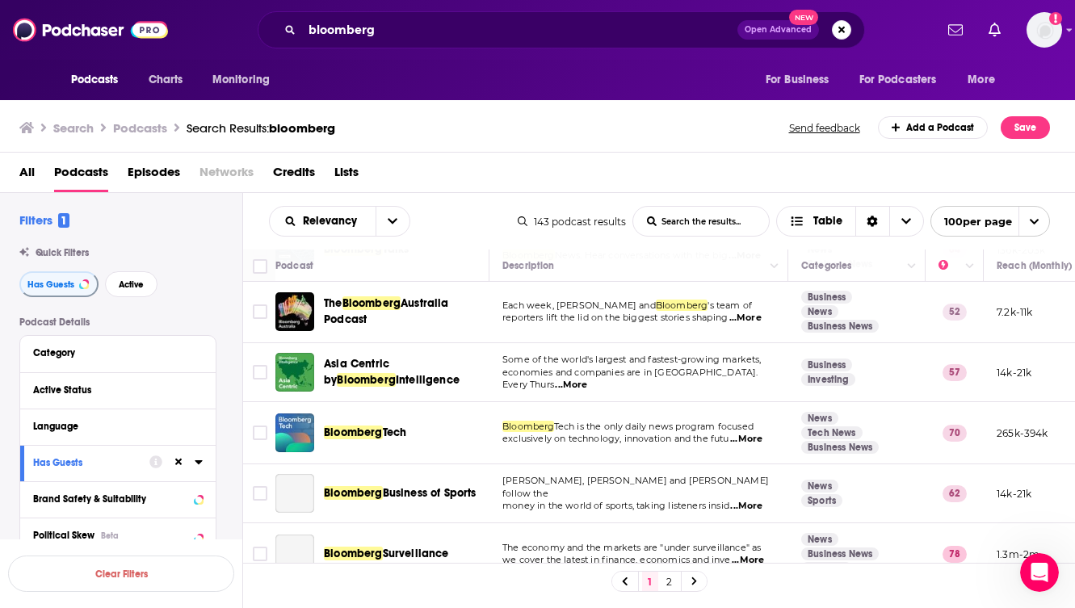
scroll to position [129, 0]
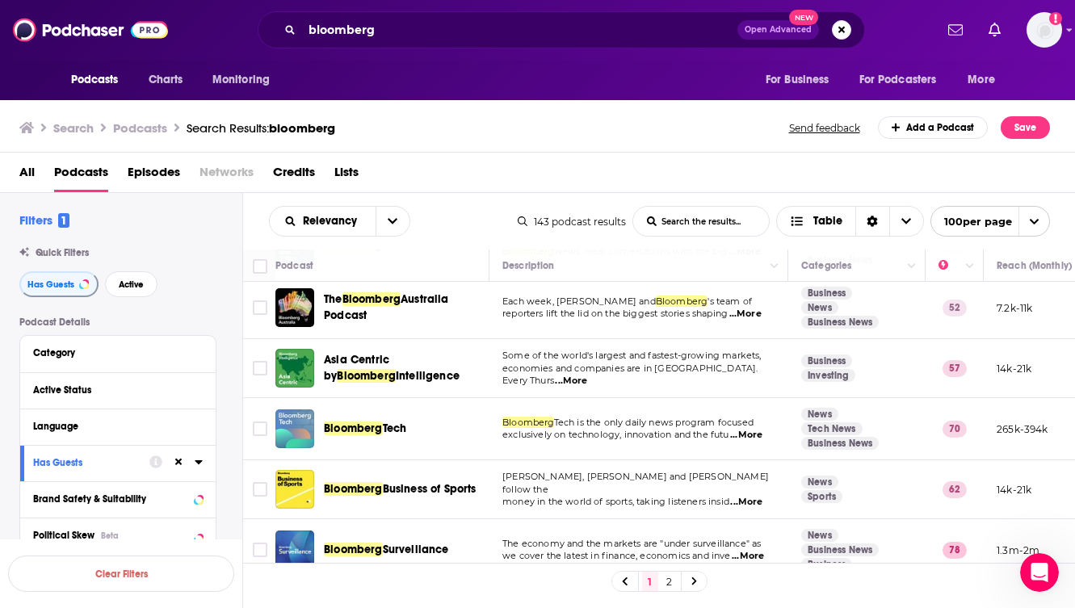
click at [290, 419] on div "Podcasts Charts Monitoring bloomberg Open Advanced New For Business For Podcast…" at bounding box center [537, 304] width 1075 height 608
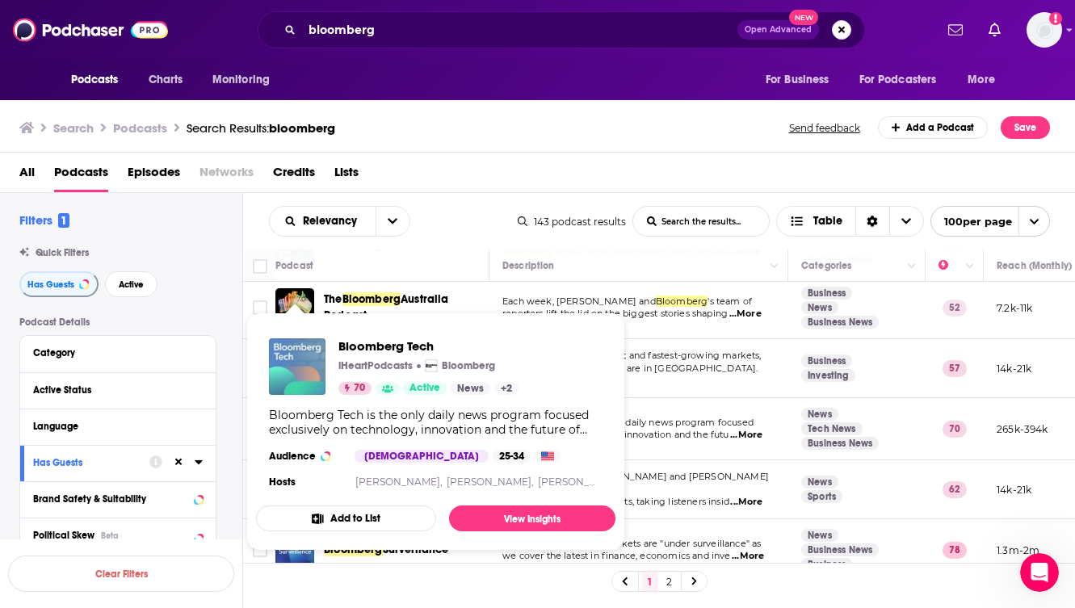
click at [305, 356] on img "Bloomberg Tech" at bounding box center [297, 366] width 57 height 57
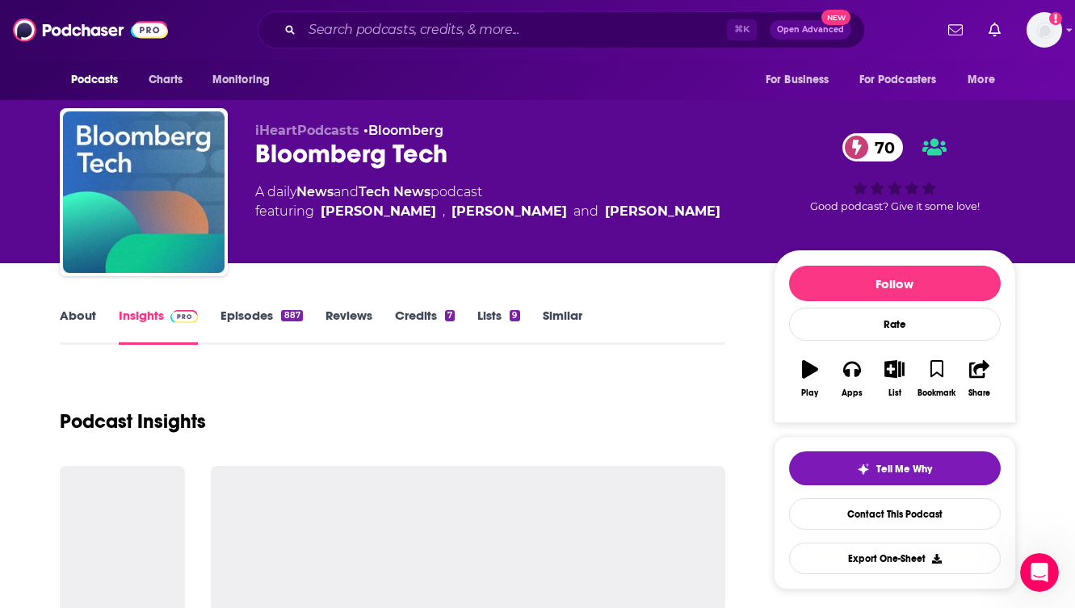
click at [454, 386] on div "Podcast Insights" at bounding box center [393, 412] width 666 height 82
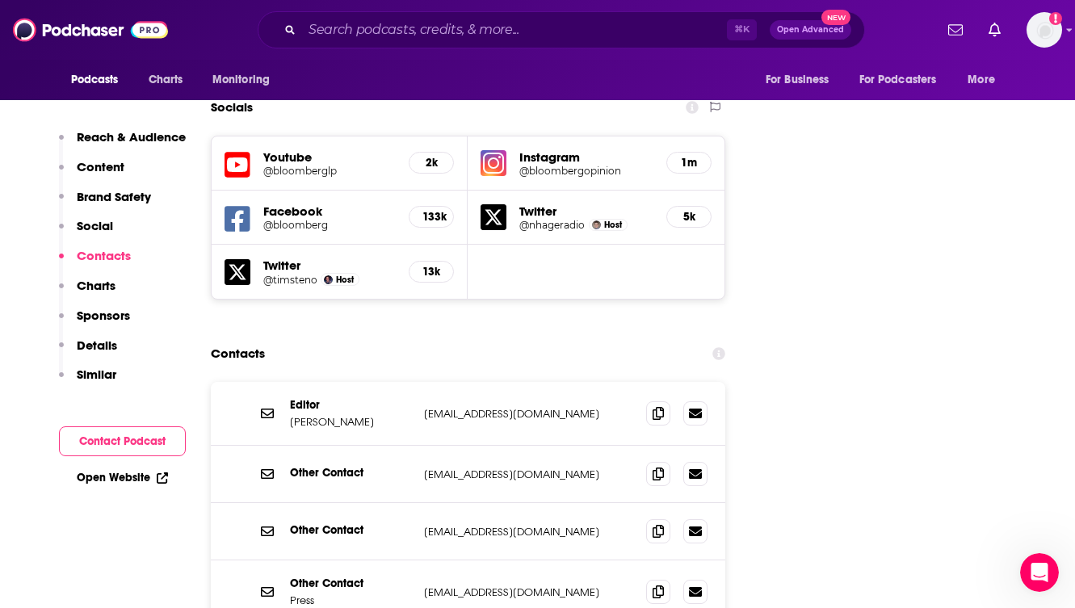
scroll to position [1874, 0]
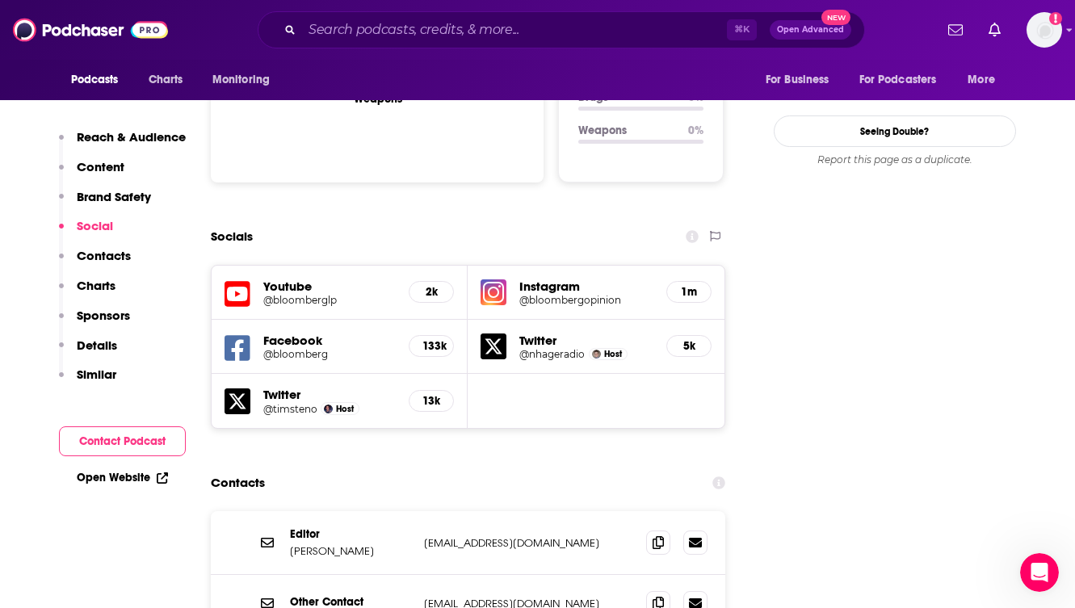
scroll to position [1745, 0]
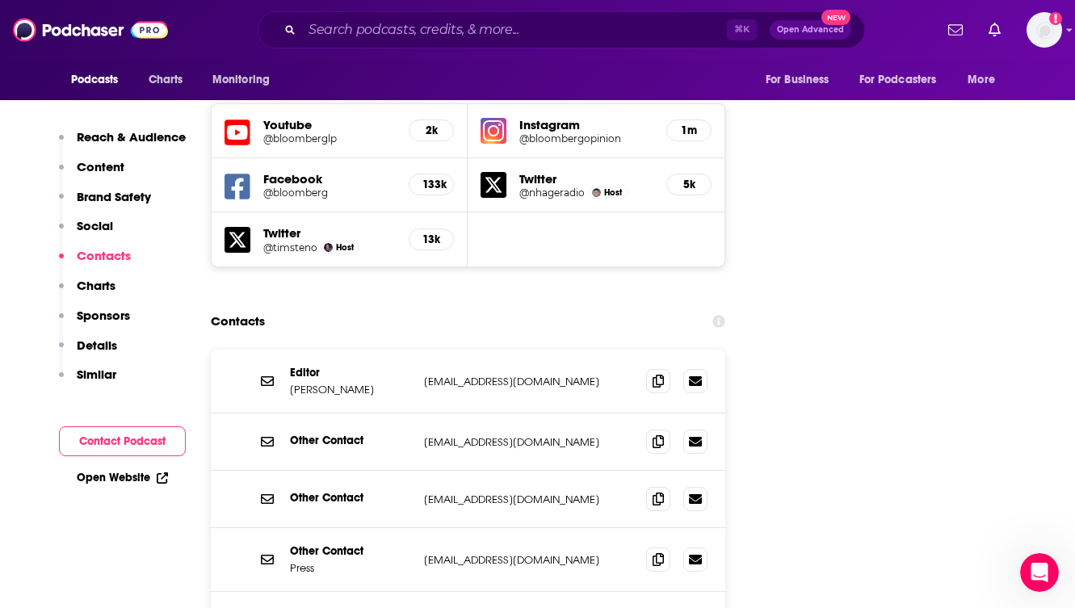
scroll to position [1842, 0]
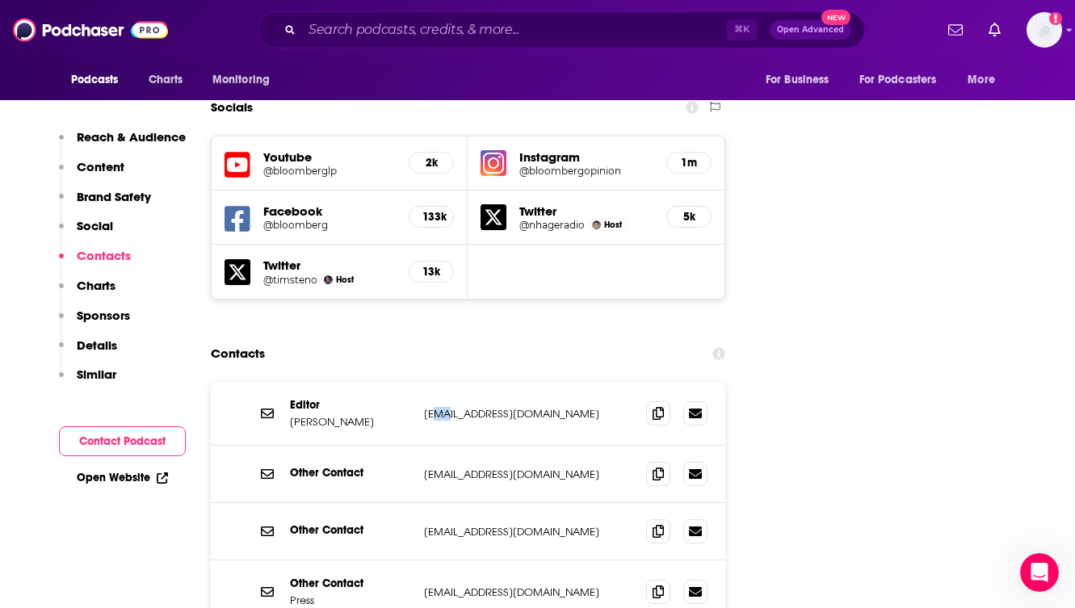
click at [439, 407] on p "[EMAIL_ADDRESS][DOMAIN_NAME]" at bounding box center [529, 414] width 210 height 14
drag, startPoint x: 555, startPoint y: 327, endPoint x: 422, endPoint y: 329, distance: 132.5
click at [422, 382] on div "Editor [PERSON_NAME] [EMAIL_ADDRESS][DOMAIN_NAME] [EMAIL_ADDRESS][DOMAIN_NAME]" at bounding box center [468, 414] width 515 height 64
click at [560, 382] on div "Editor [PERSON_NAME] [EMAIL_ADDRESS][DOMAIN_NAME] [EMAIL_ADDRESS][DOMAIN_NAME]" at bounding box center [468, 414] width 515 height 64
drag, startPoint x: 557, startPoint y: 322, endPoint x: 425, endPoint y: 321, distance: 132.5
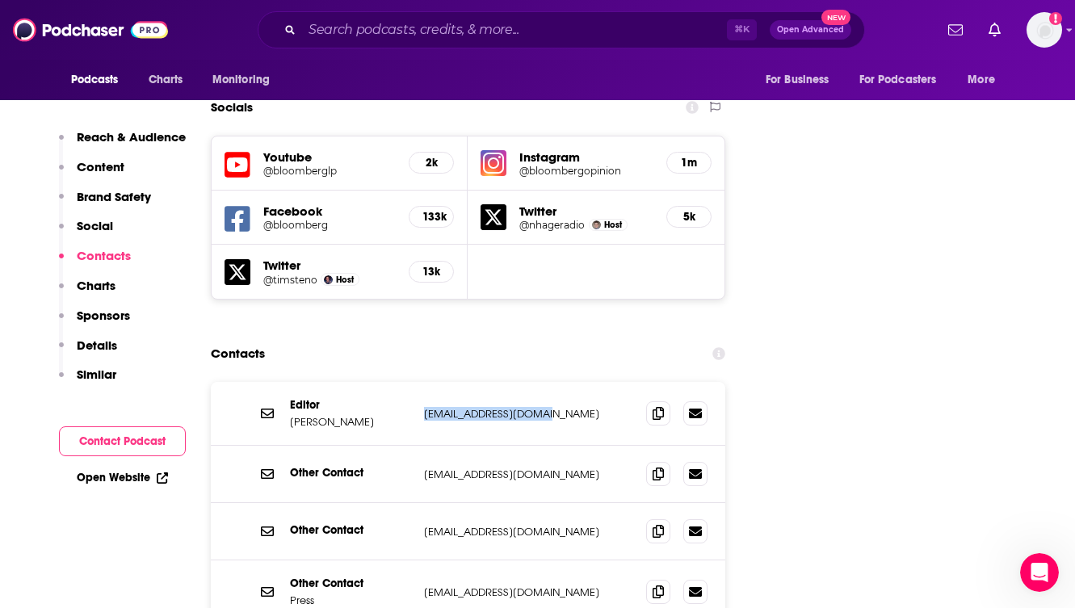
click at [425, 407] on p "[EMAIL_ADDRESS][DOMAIN_NAME]" at bounding box center [529, 414] width 210 height 14
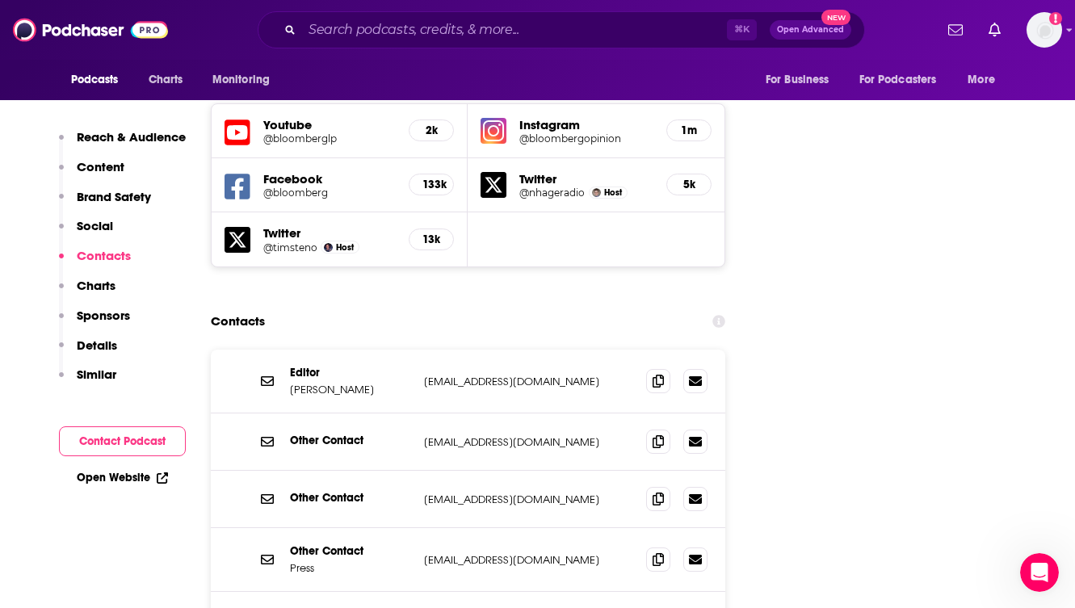
scroll to position [1906, 0]
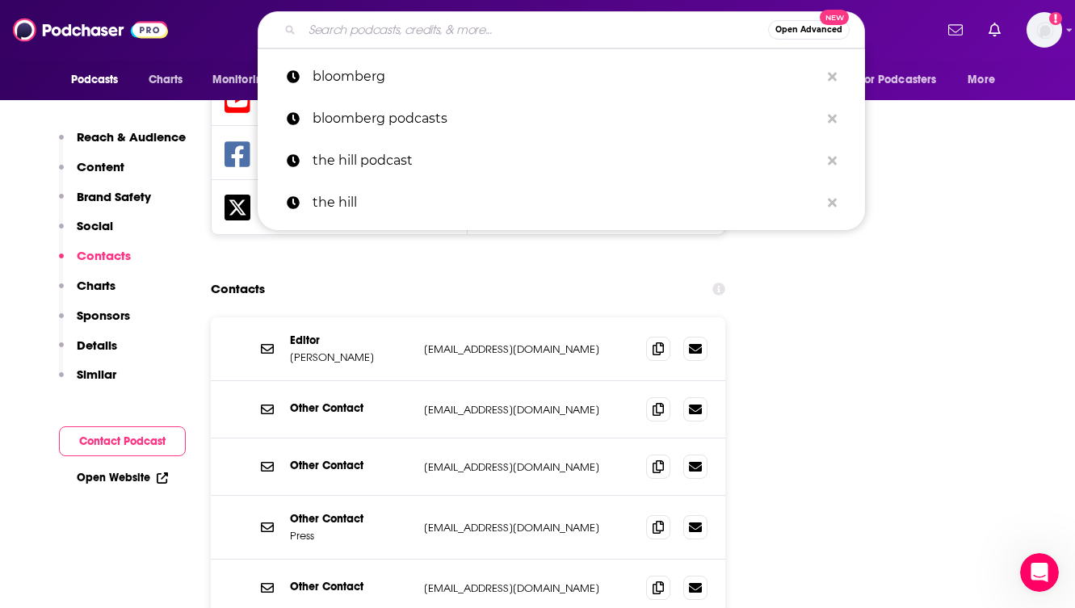
click at [375, 34] on input "Search podcasts, credits, & more..." at bounding box center [535, 30] width 466 height 26
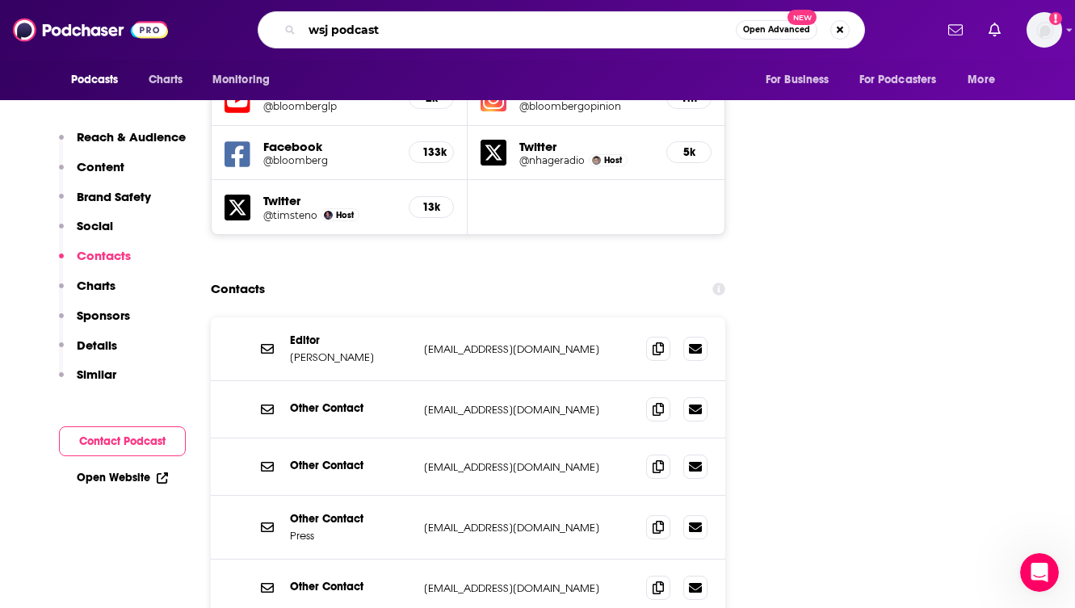
type input "wsj podcasts"
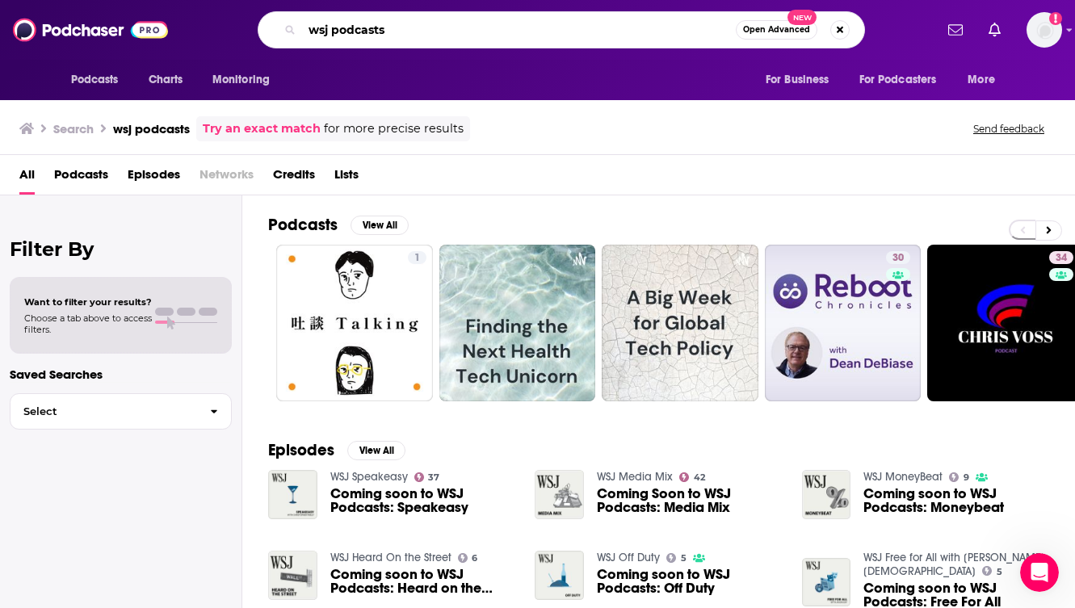
drag, startPoint x: 398, startPoint y: 28, endPoint x: 333, endPoint y: 29, distance: 65.4
click at [333, 29] on input "wsj podcasts" at bounding box center [519, 30] width 434 height 26
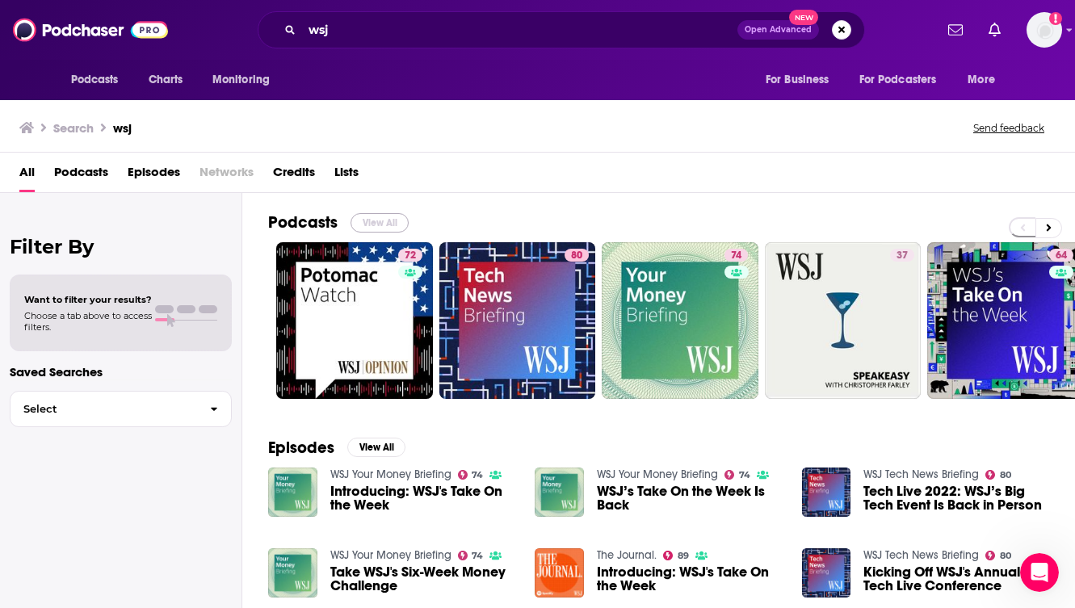
click at [391, 219] on button "View All" at bounding box center [380, 222] width 58 height 19
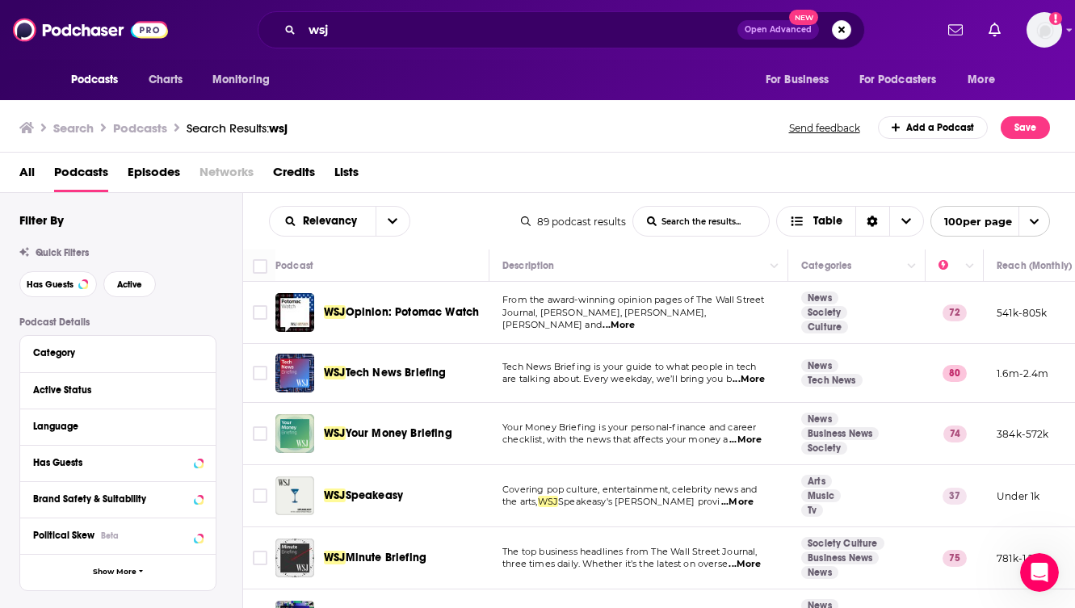
click at [489, 349] on td "WSJ Tech News Briefing" at bounding box center [382, 373] width 214 height 59
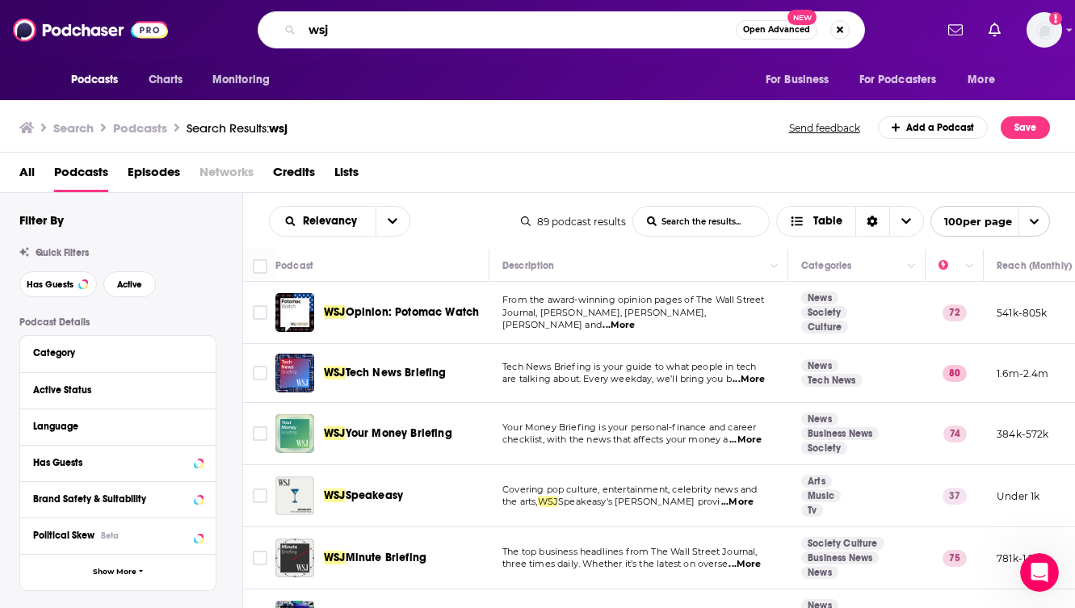
click at [349, 29] on input "wsj" at bounding box center [519, 30] width 434 height 26
type input "wsj bold names"
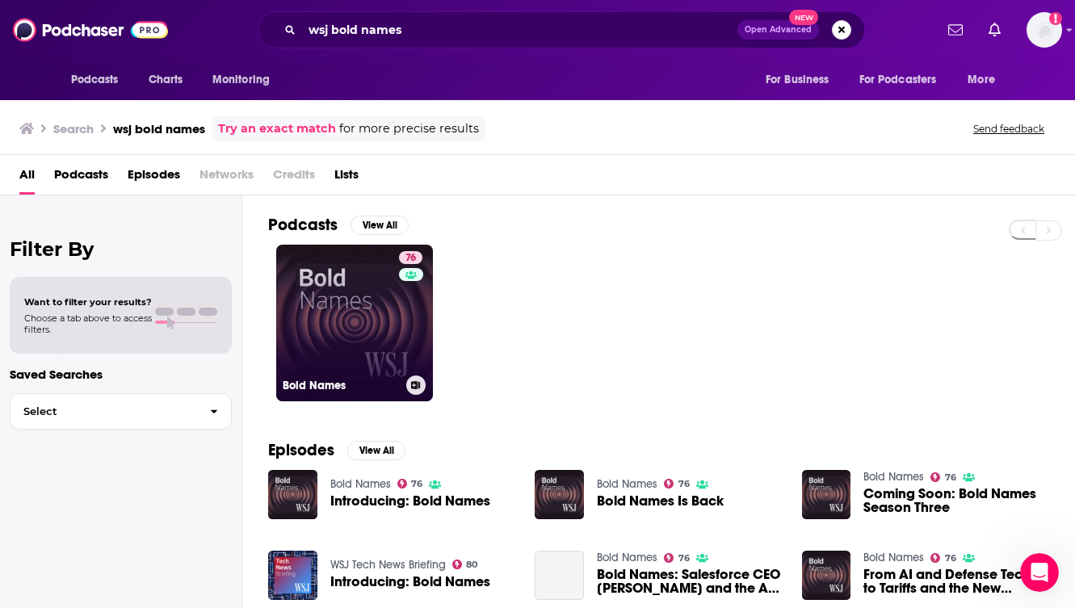
click at [347, 290] on link "76 Bold Names" at bounding box center [354, 323] width 157 height 157
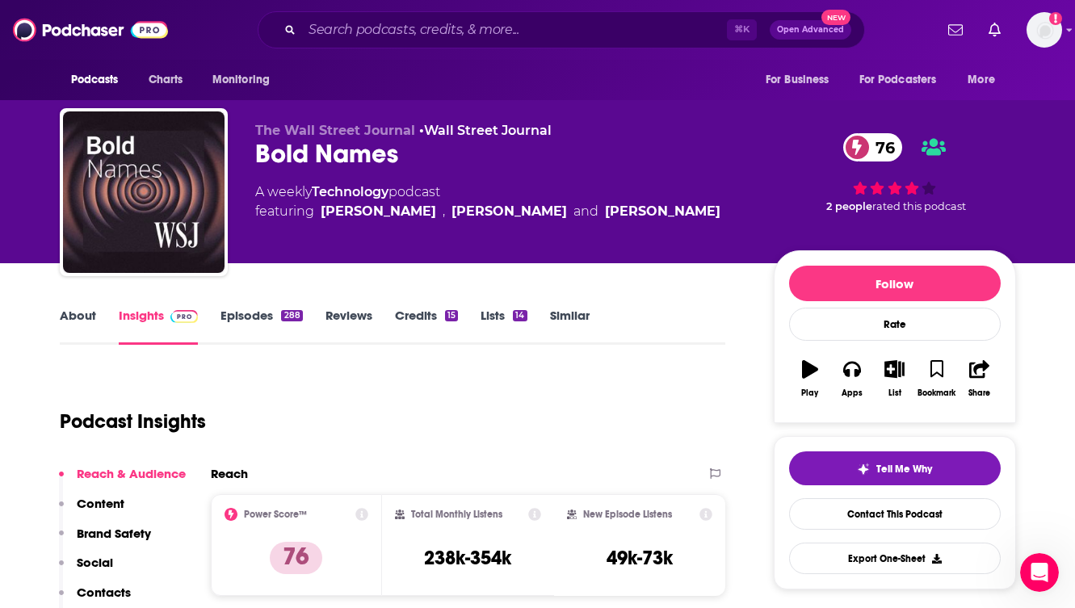
click at [438, 376] on div "Podcast Insights" at bounding box center [387, 412] width 654 height 82
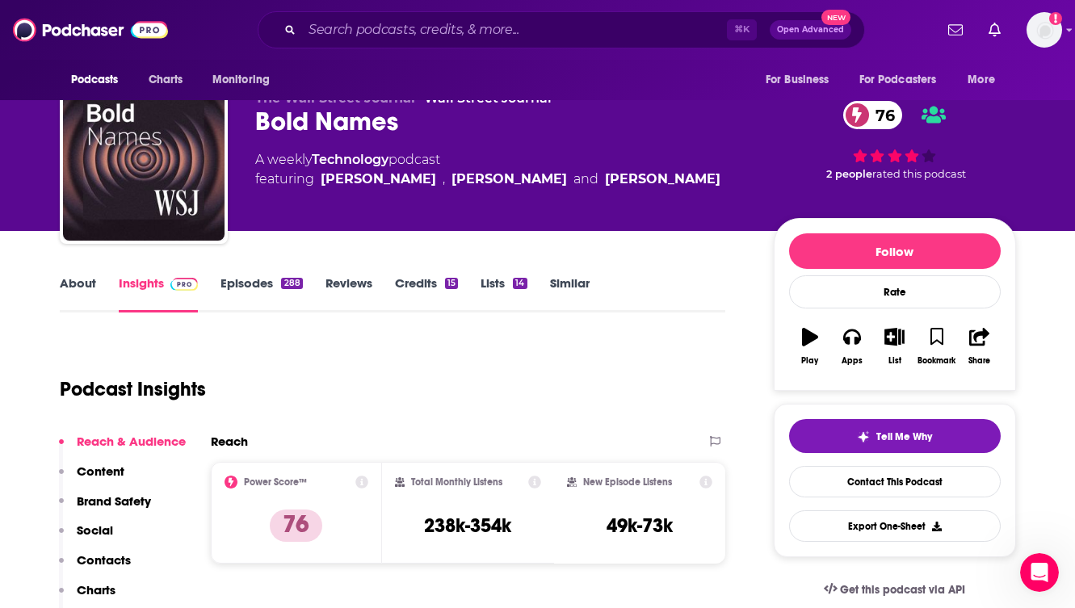
scroll to position [65, 0]
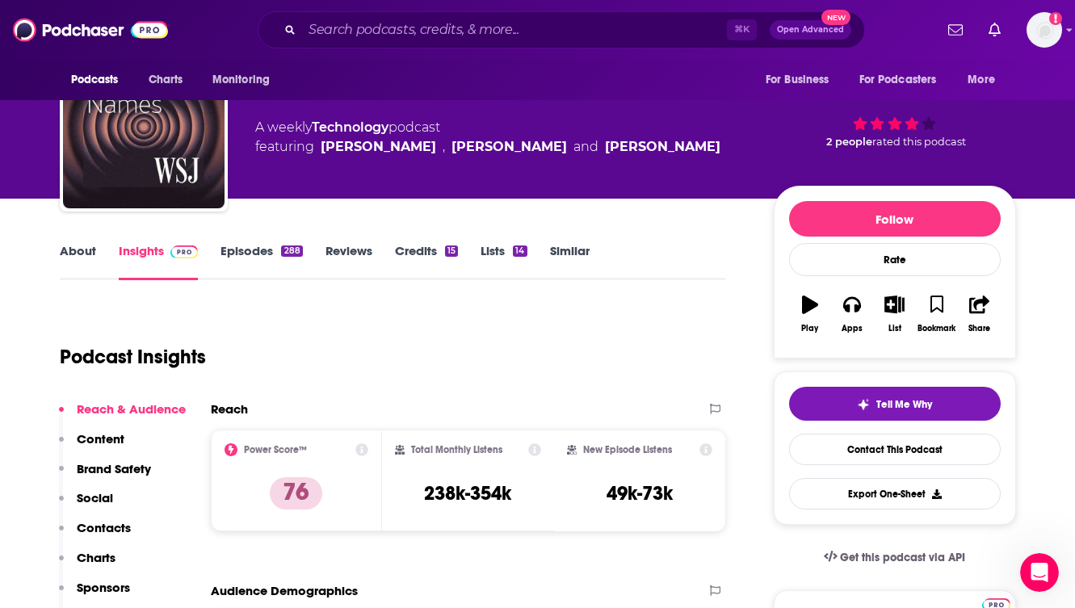
click at [375, 370] on div "Podcast Insights" at bounding box center [387, 347] width 654 height 82
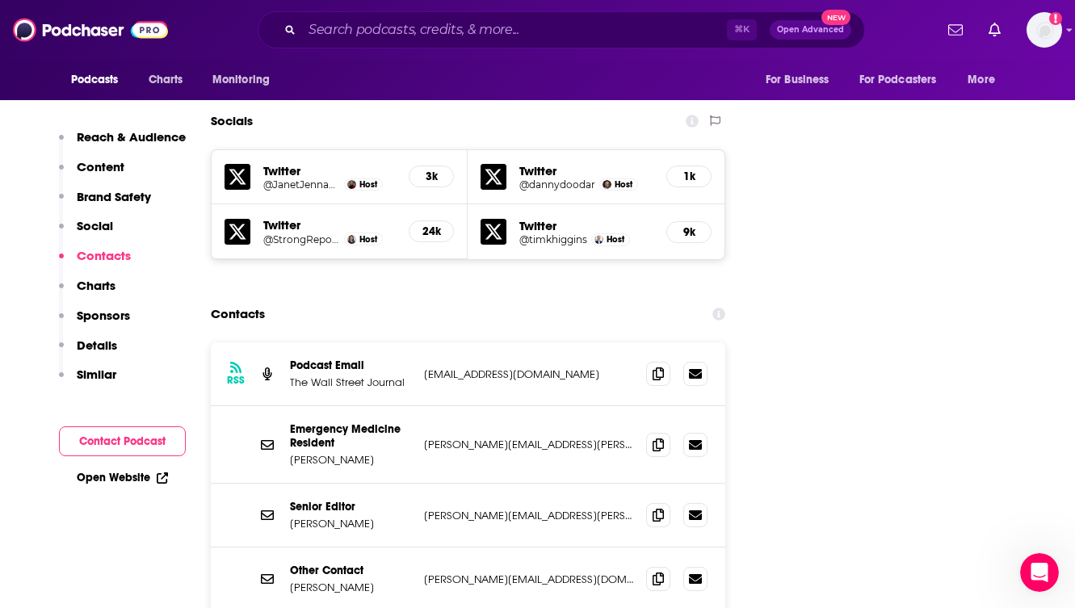
scroll to position [1842, 0]
